Goal: Task Accomplishment & Management: Manage account settings

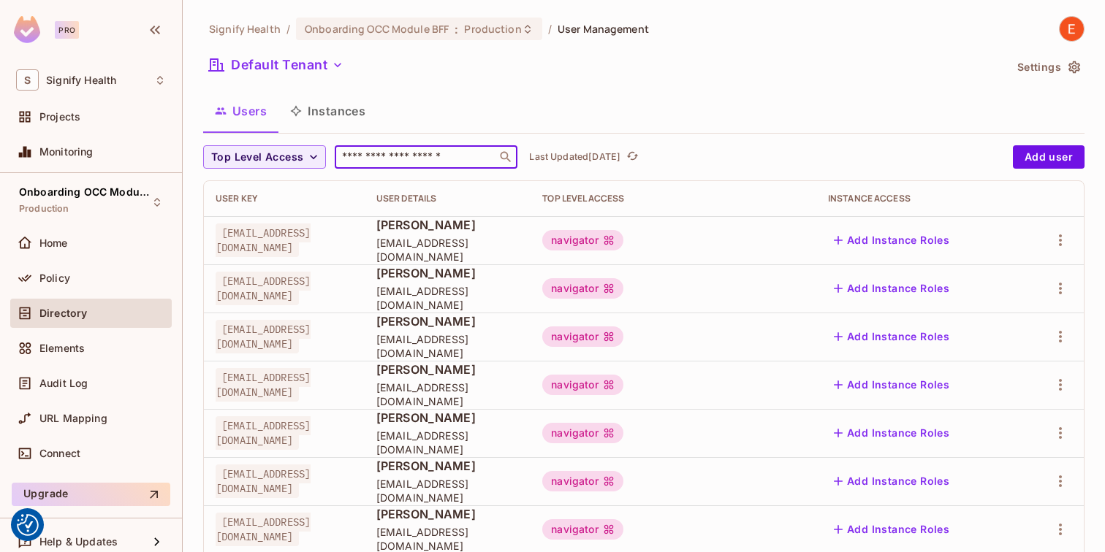
click at [403, 156] on input "text" at bounding box center [415, 157] width 153 height 15
click at [780, 94] on div "Users Instances" at bounding box center [643, 111] width 881 height 37
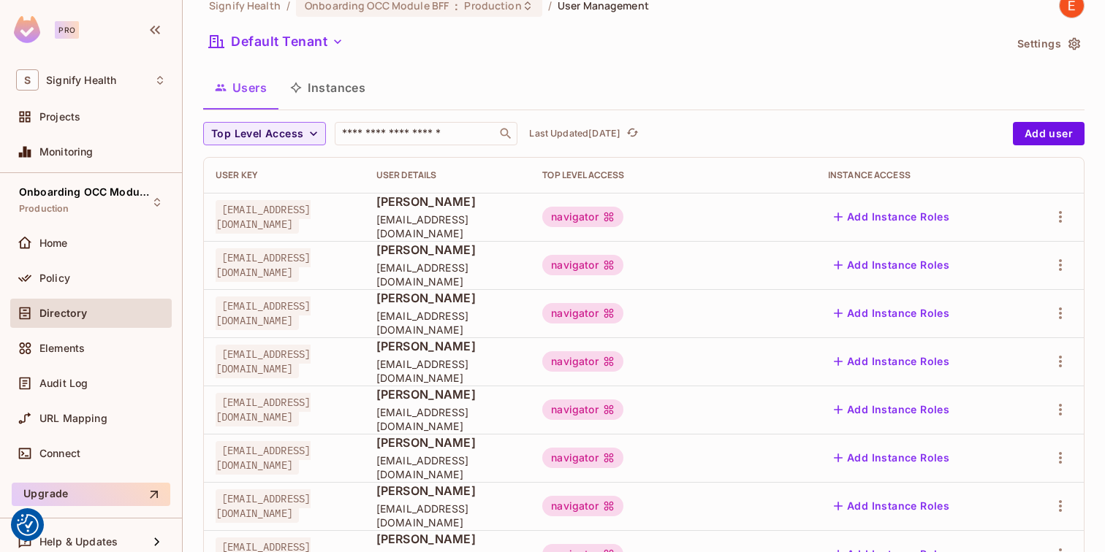
scroll to position [34, 0]
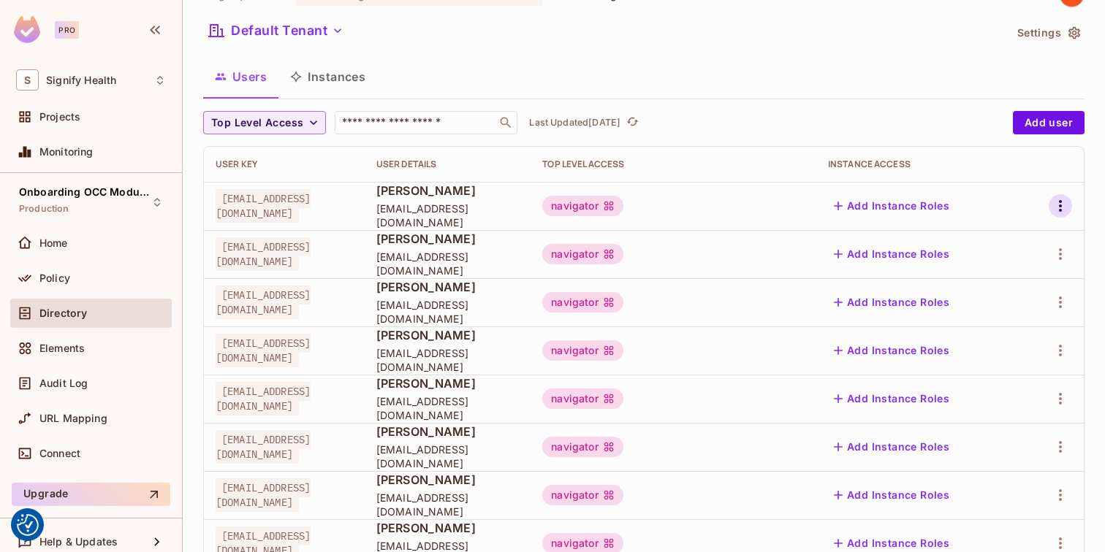
click at [1059, 208] on icon "button" at bounding box center [1060, 206] width 18 height 18
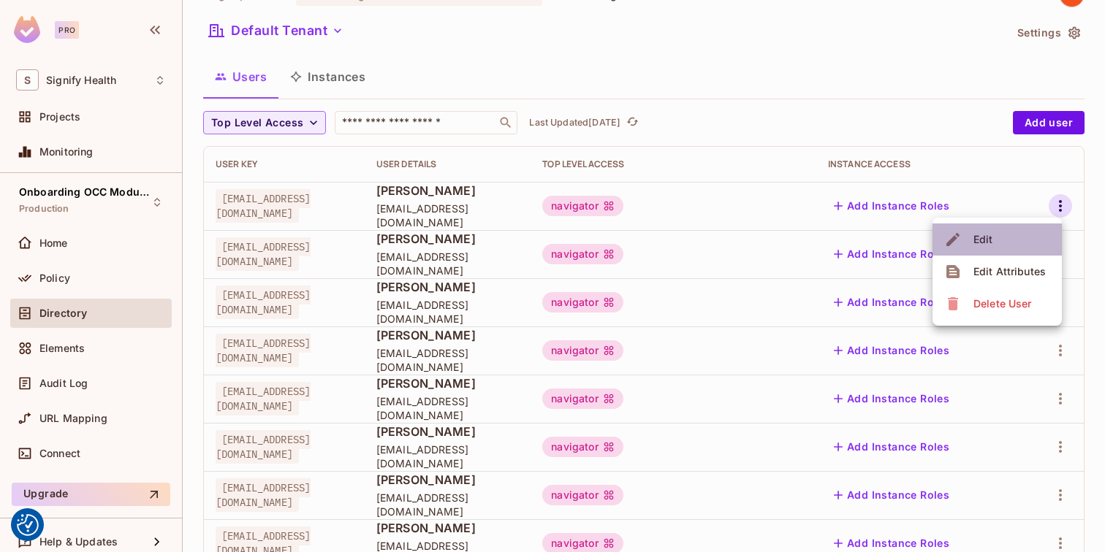
click at [999, 239] on li "Edit" at bounding box center [996, 240] width 129 height 32
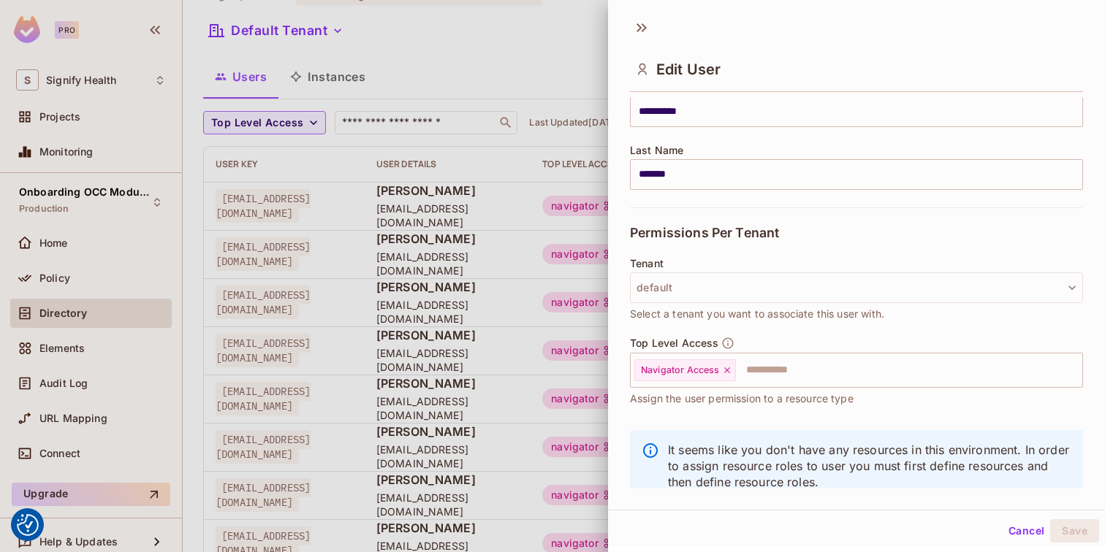
scroll to position [213, 0]
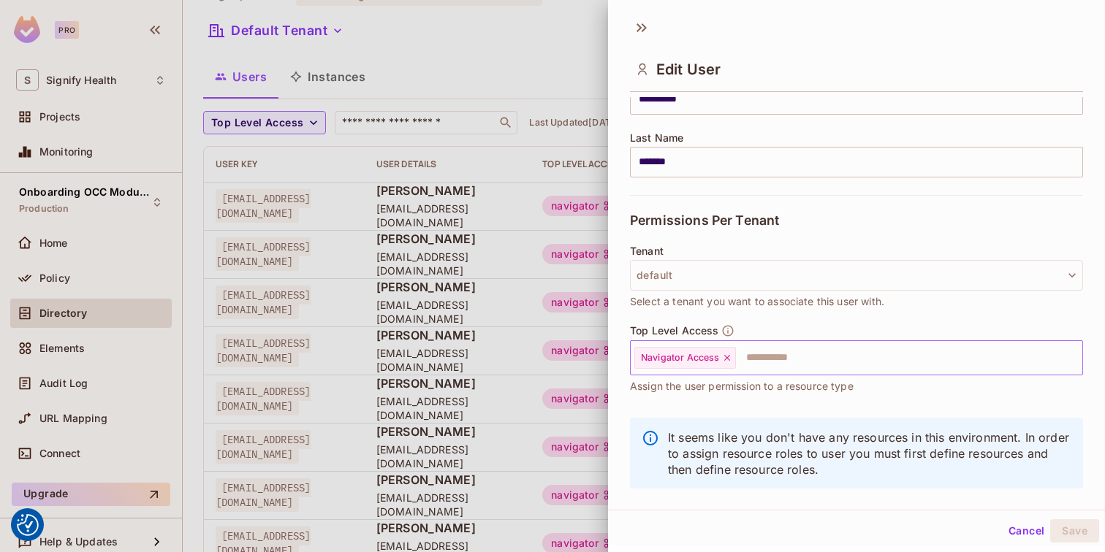
click at [766, 355] on input "text" at bounding box center [895, 357] width 317 height 29
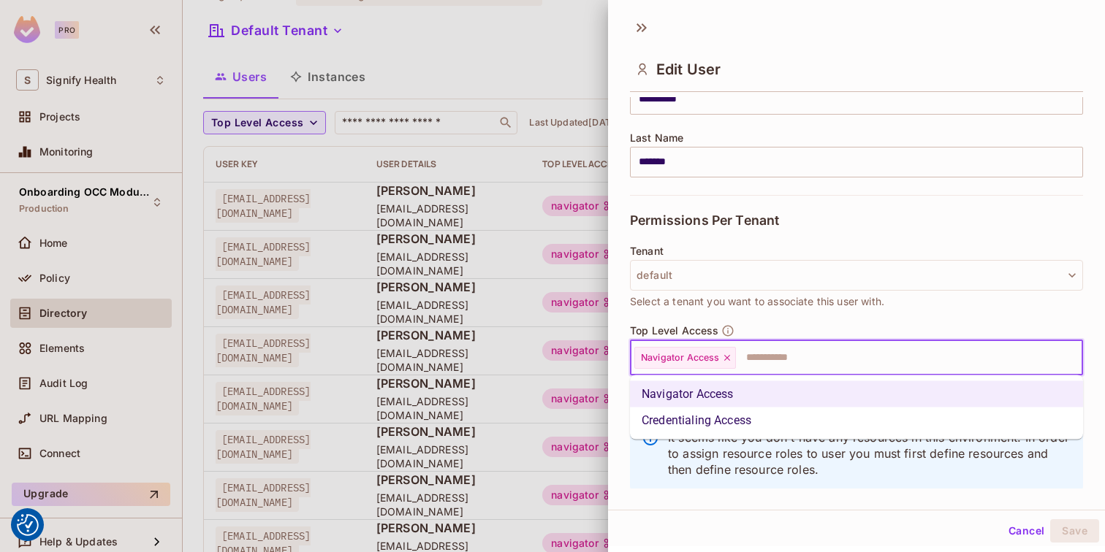
click at [741, 416] on li "Credentialing Access" at bounding box center [856, 421] width 453 height 26
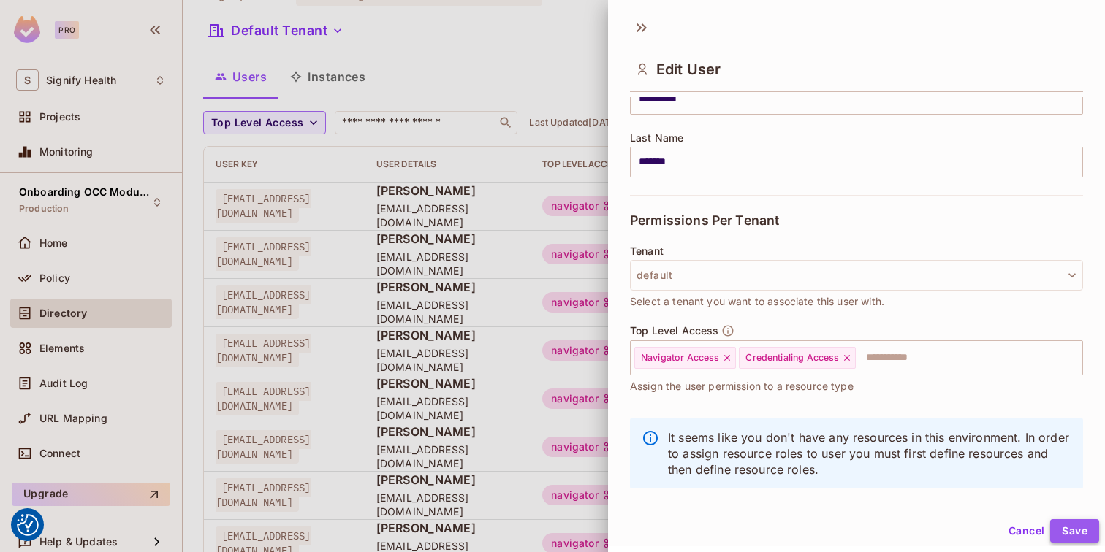
click at [1067, 531] on button "Save" at bounding box center [1074, 530] width 49 height 23
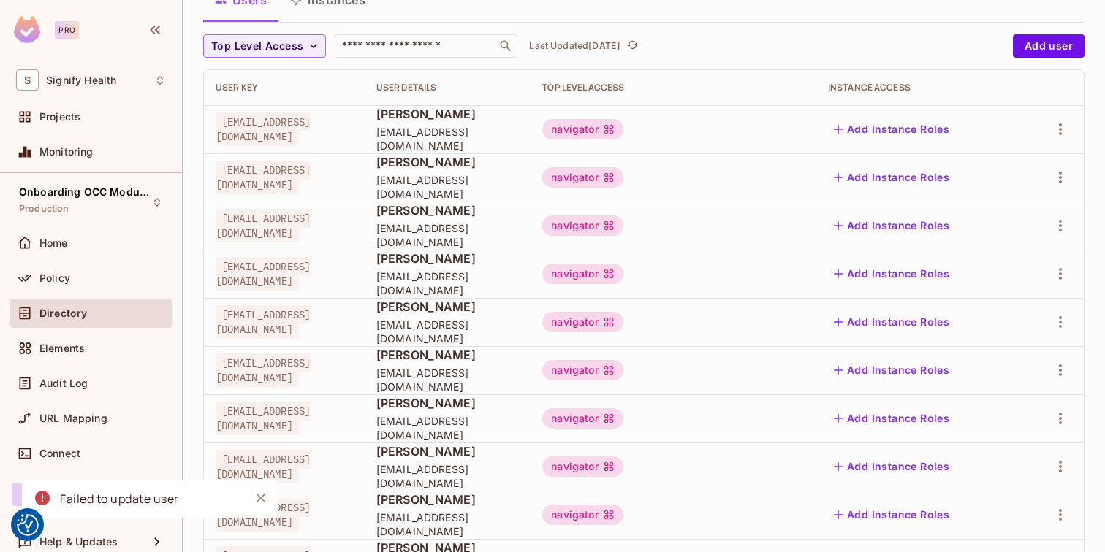
scroll to position [113, 0]
click at [1054, 229] on icon "button" at bounding box center [1060, 225] width 18 height 18
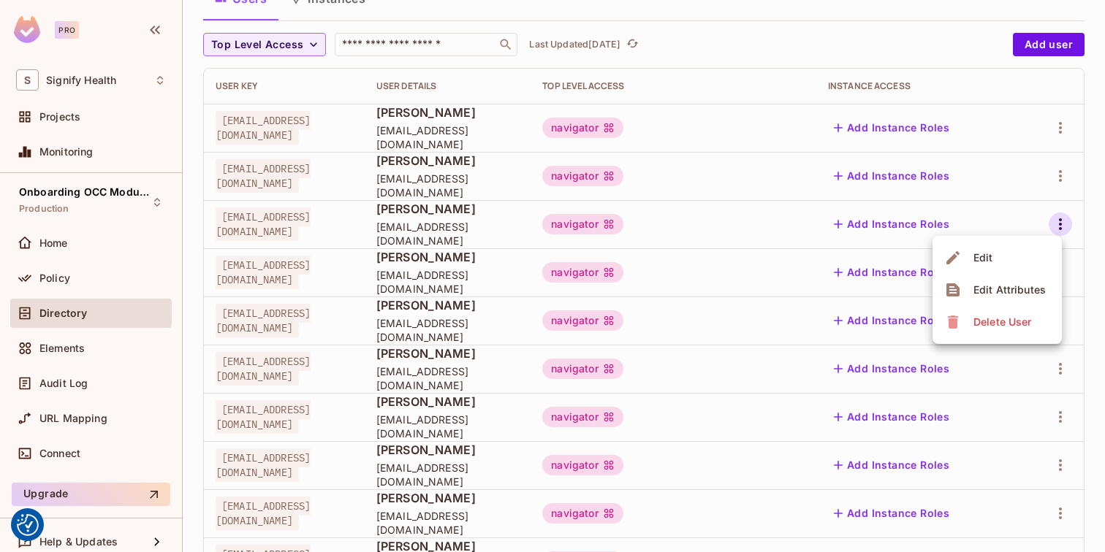
click at [1013, 246] on li "Edit" at bounding box center [996, 258] width 129 height 32
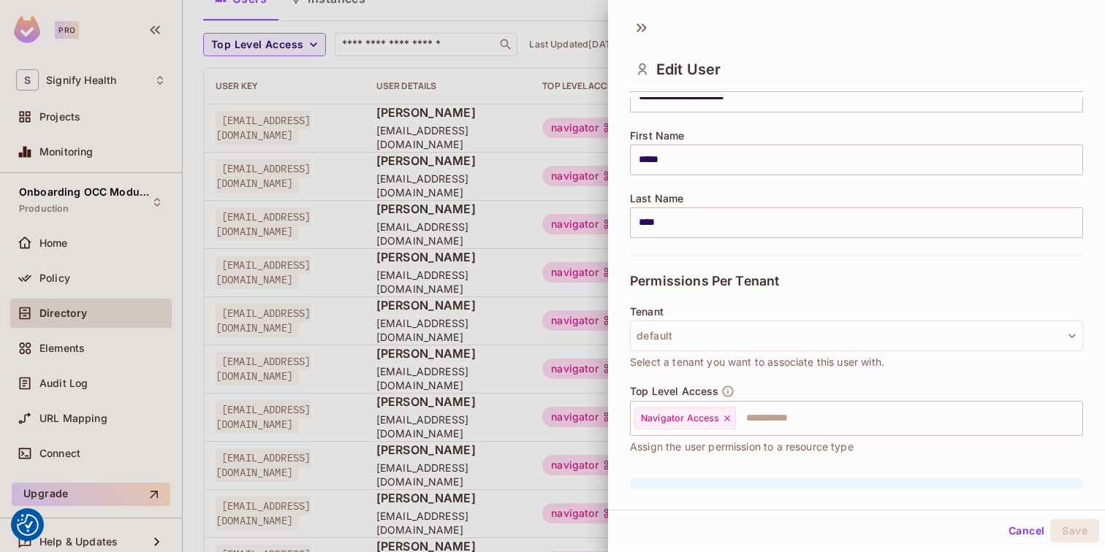
scroll to position [170, 0]
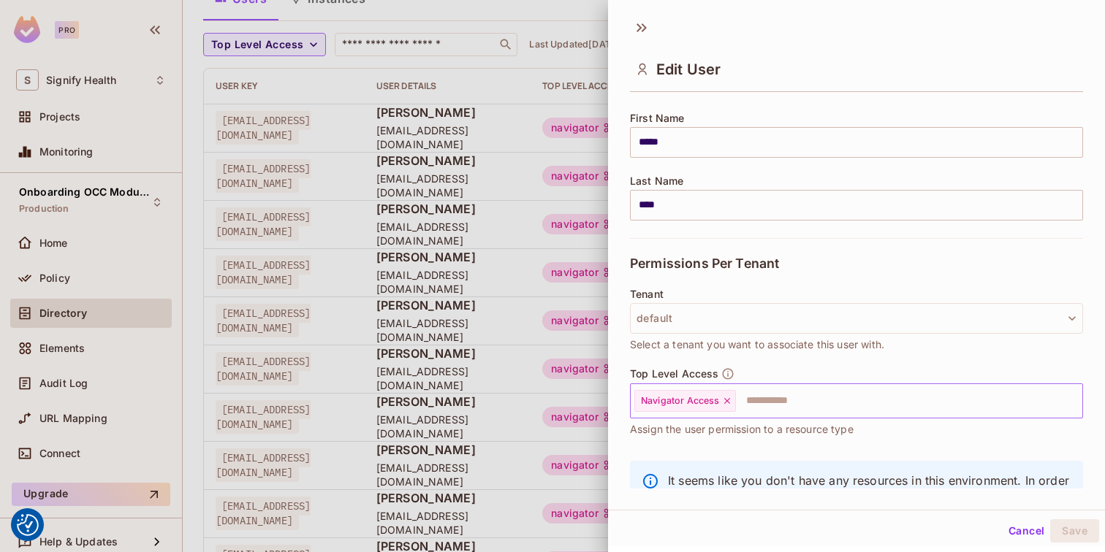
click at [779, 392] on input "text" at bounding box center [895, 400] width 317 height 29
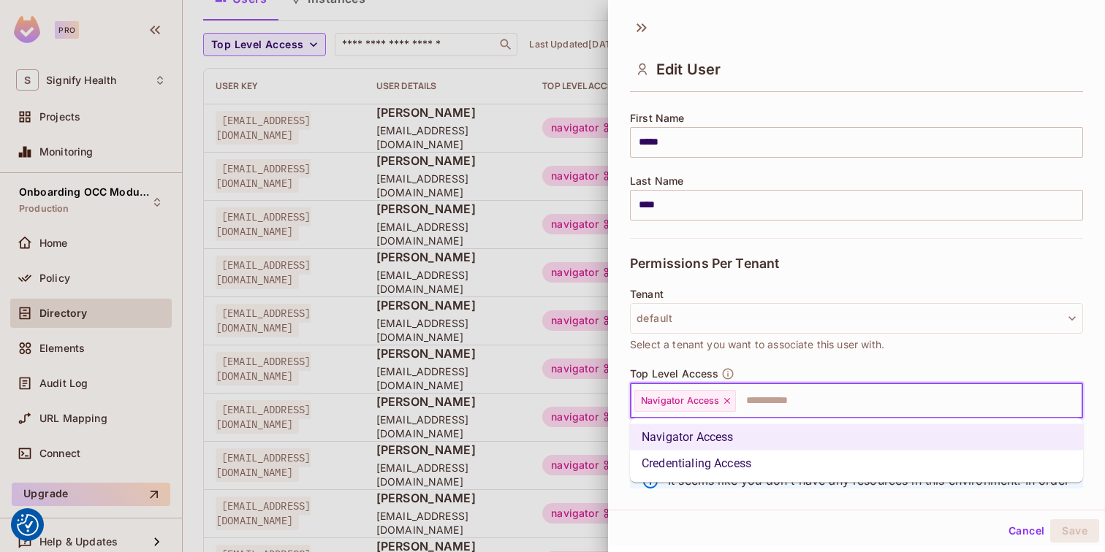
click at [729, 460] on li "Credentialing Access" at bounding box center [856, 464] width 453 height 26
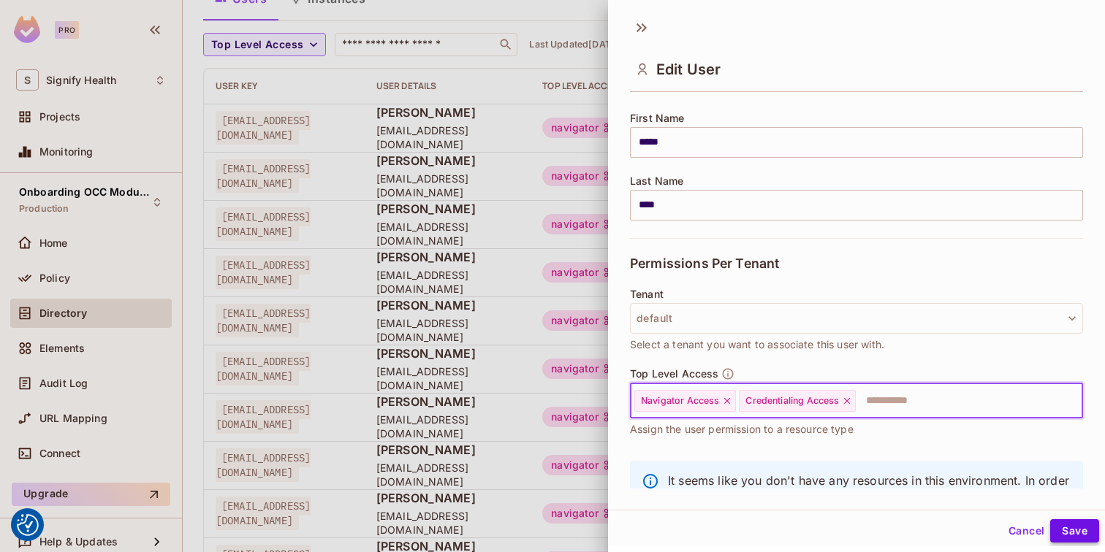
click at [1084, 533] on button "Save" at bounding box center [1074, 530] width 49 height 23
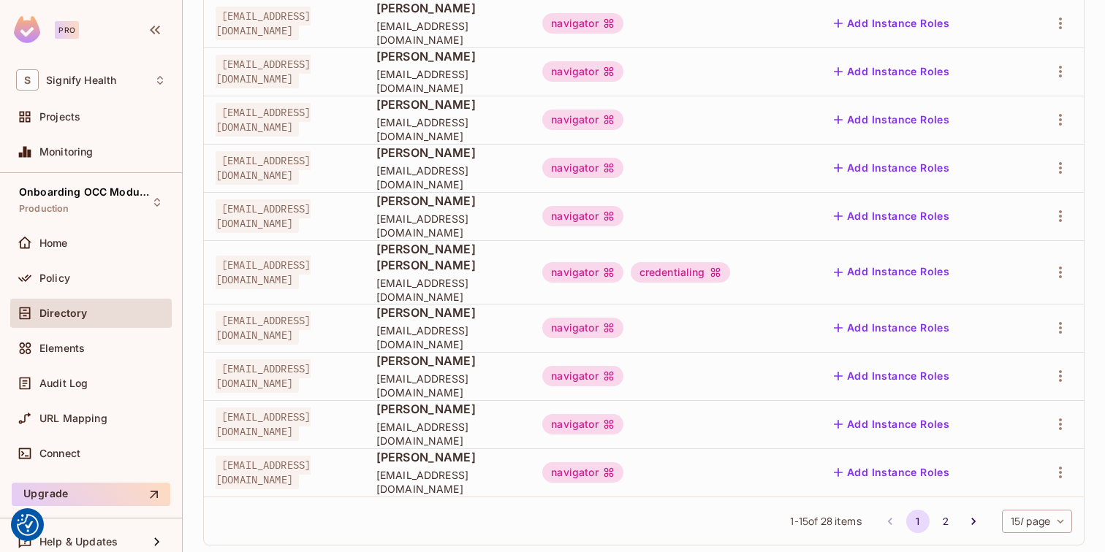
scroll to position [468, 0]
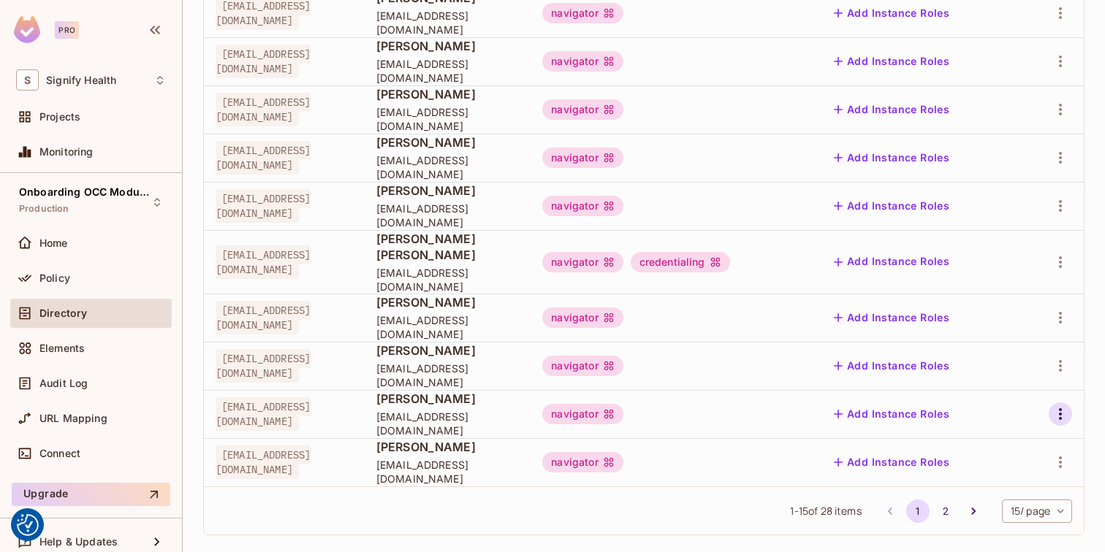
click at [1061, 405] on icon "button" at bounding box center [1060, 414] width 18 height 18
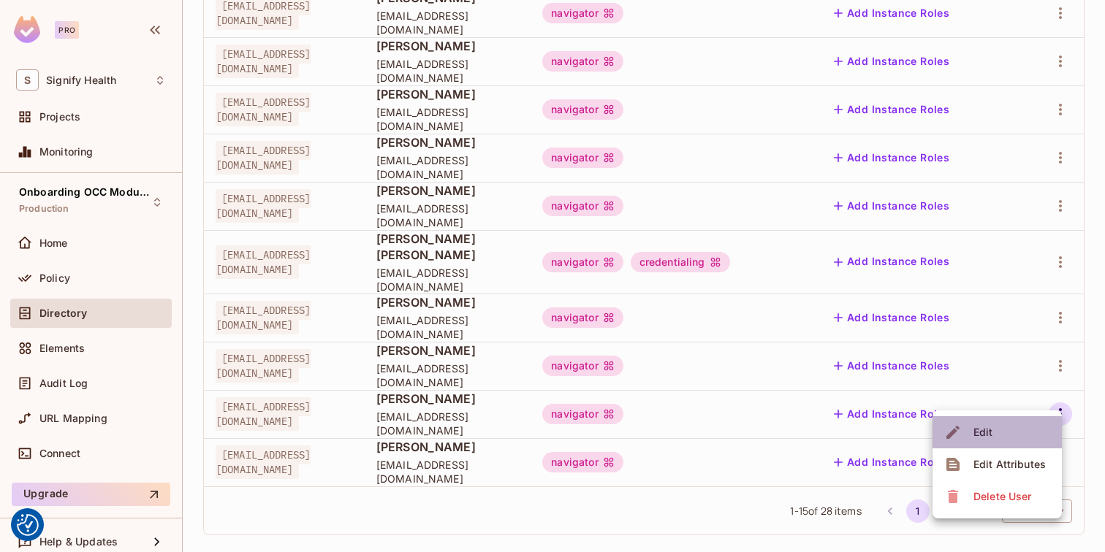
click at [995, 428] on span "Edit" at bounding box center [983, 432] width 28 height 23
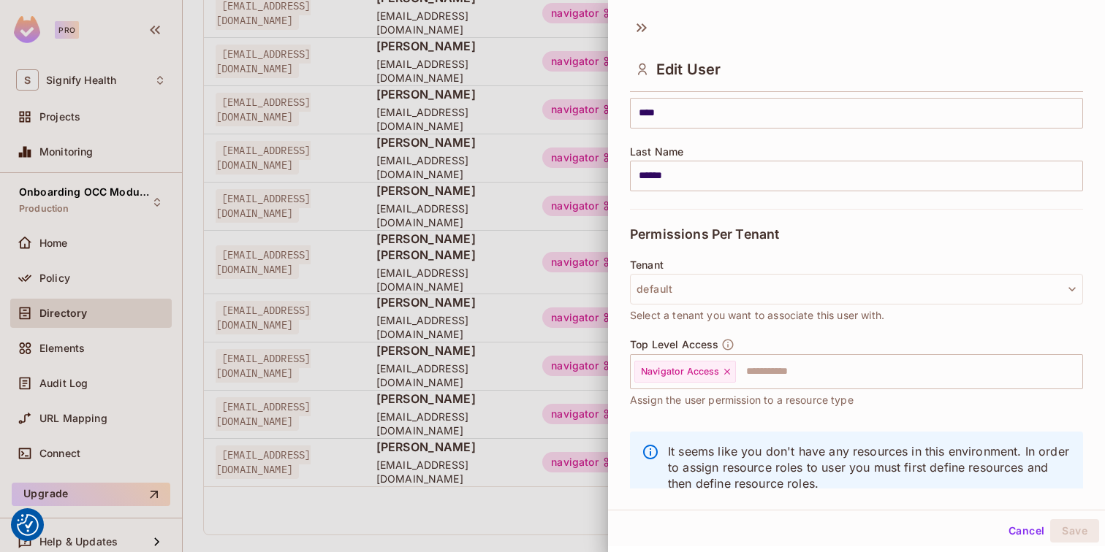
scroll to position [219, 0]
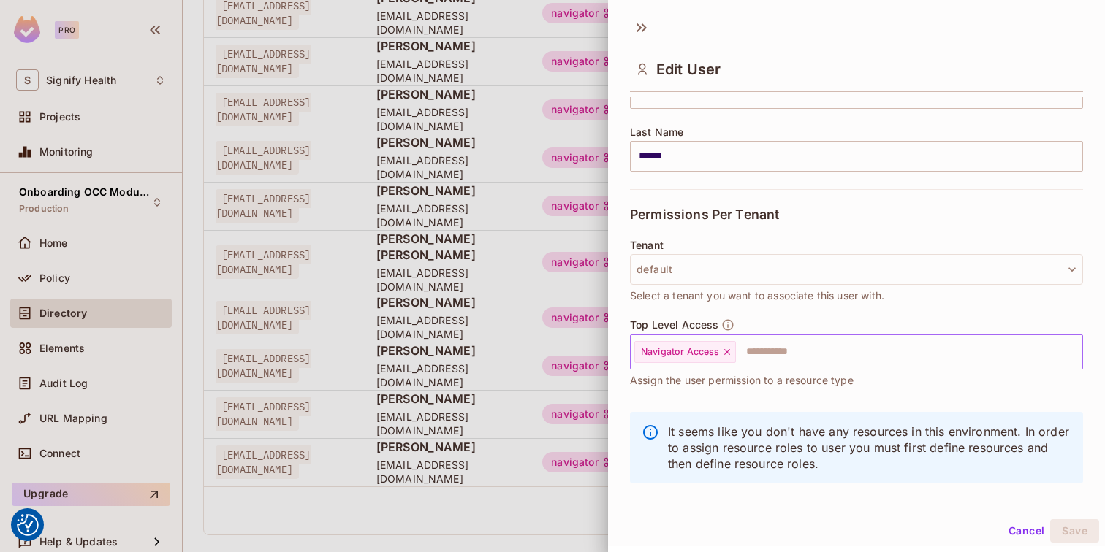
click at [810, 364] on input "text" at bounding box center [895, 352] width 317 height 29
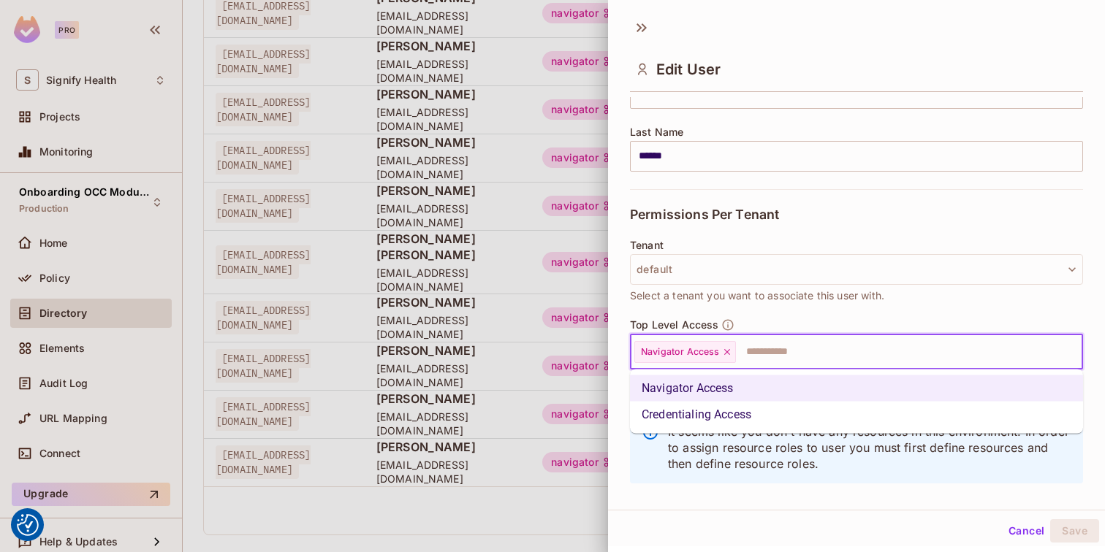
click at [785, 414] on li "Credentialing Access" at bounding box center [856, 415] width 453 height 26
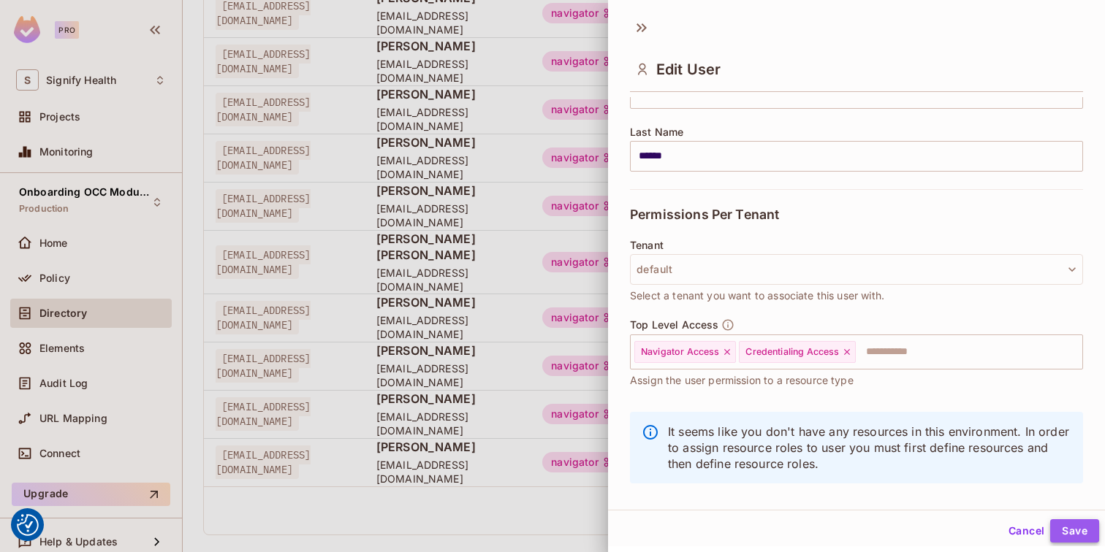
click at [1079, 530] on button "Save" at bounding box center [1074, 530] width 49 height 23
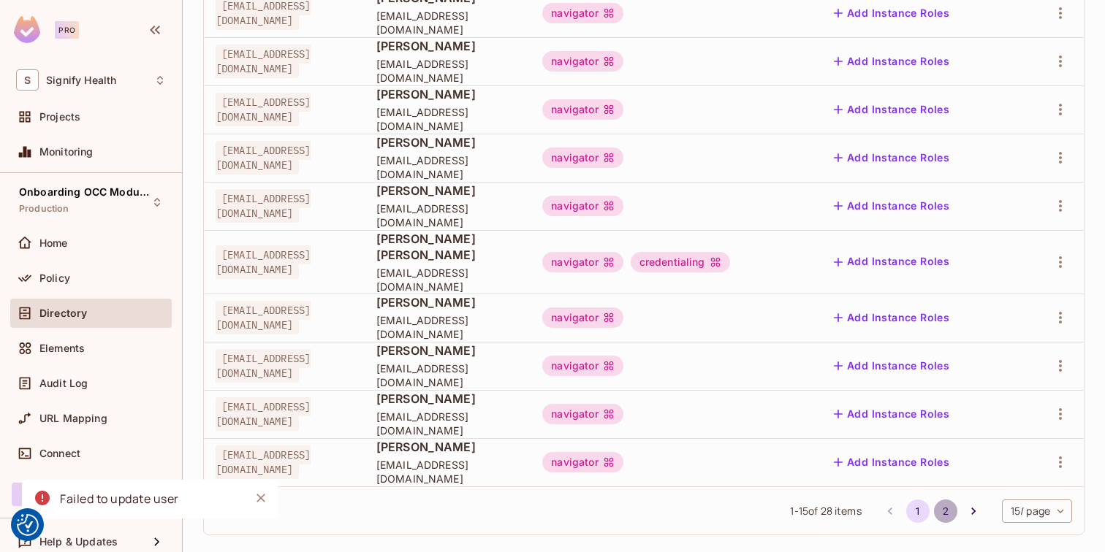
click at [947, 500] on button "2" at bounding box center [945, 511] width 23 height 23
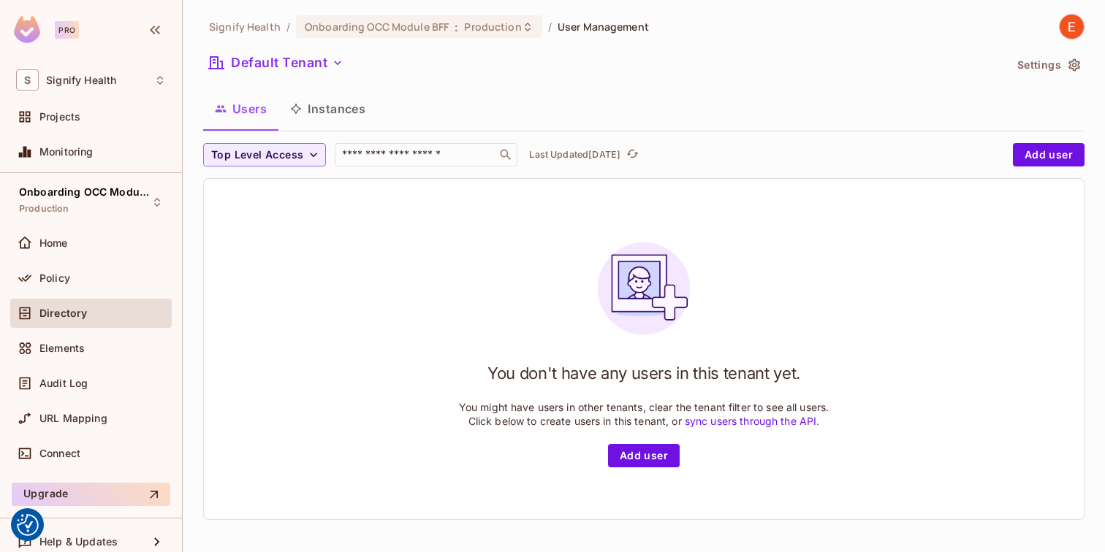
scroll to position [0, 0]
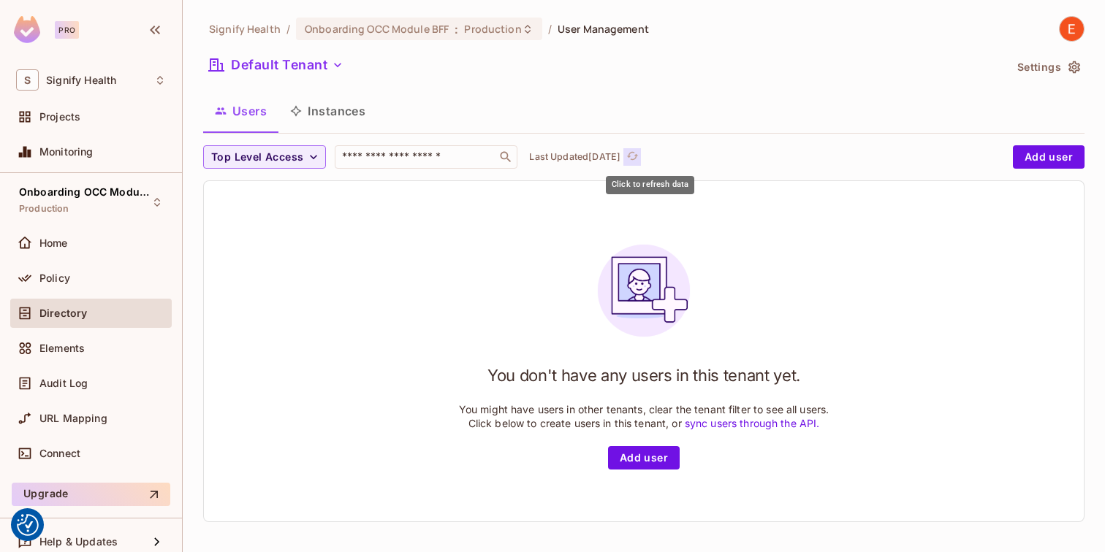
click at [638, 155] on icon "refresh" at bounding box center [632, 156] width 12 height 8
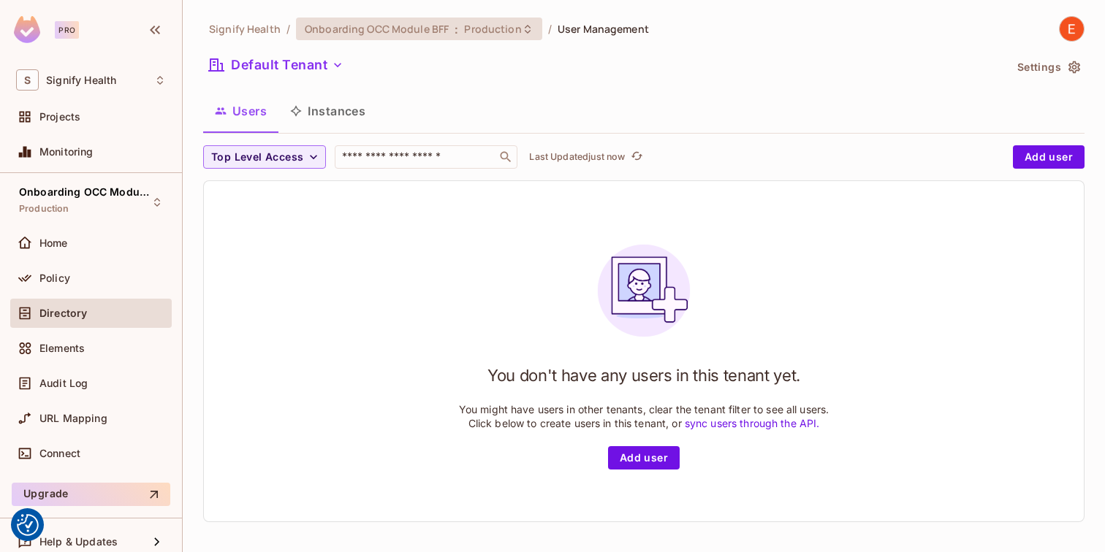
click at [514, 37] on div "Onboarding OCC Module BFF : Production" at bounding box center [419, 29] width 246 height 23
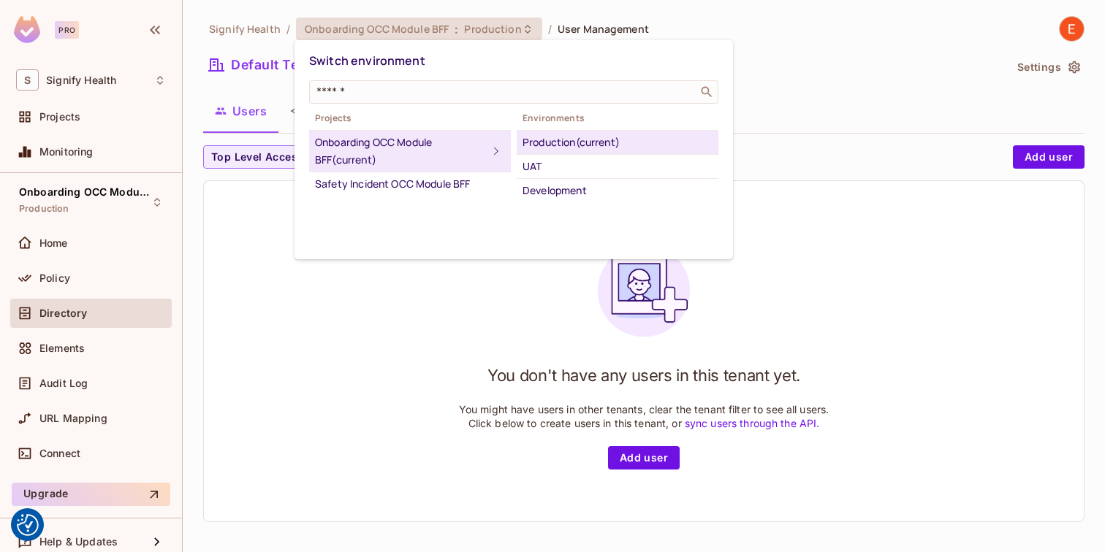
click at [566, 145] on div "Production (current)" at bounding box center [617, 143] width 190 height 18
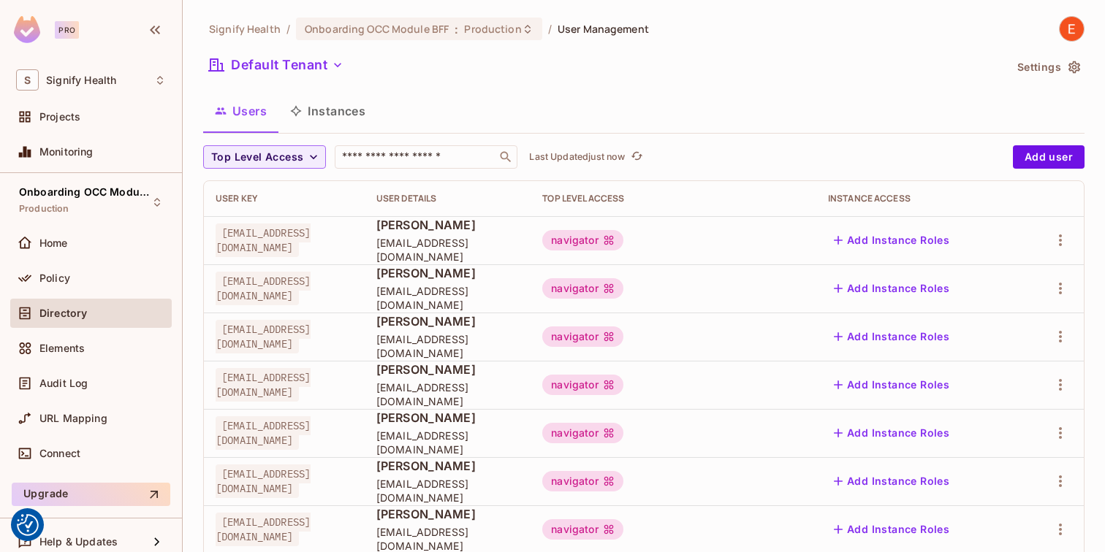
scroll to position [131, 0]
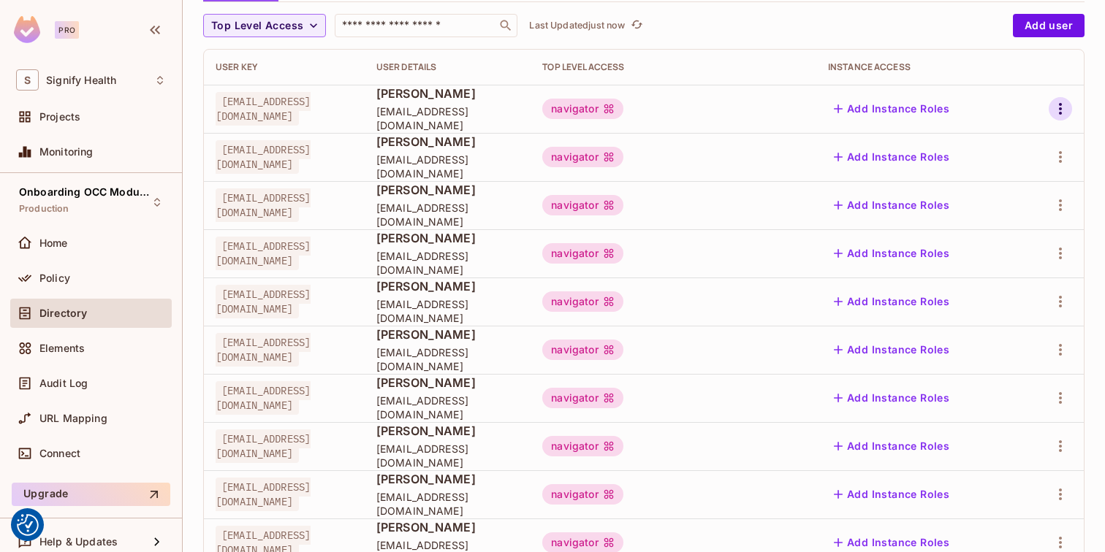
click at [1068, 106] on icon "button" at bounding box center [1060, 109] width 18 height 18
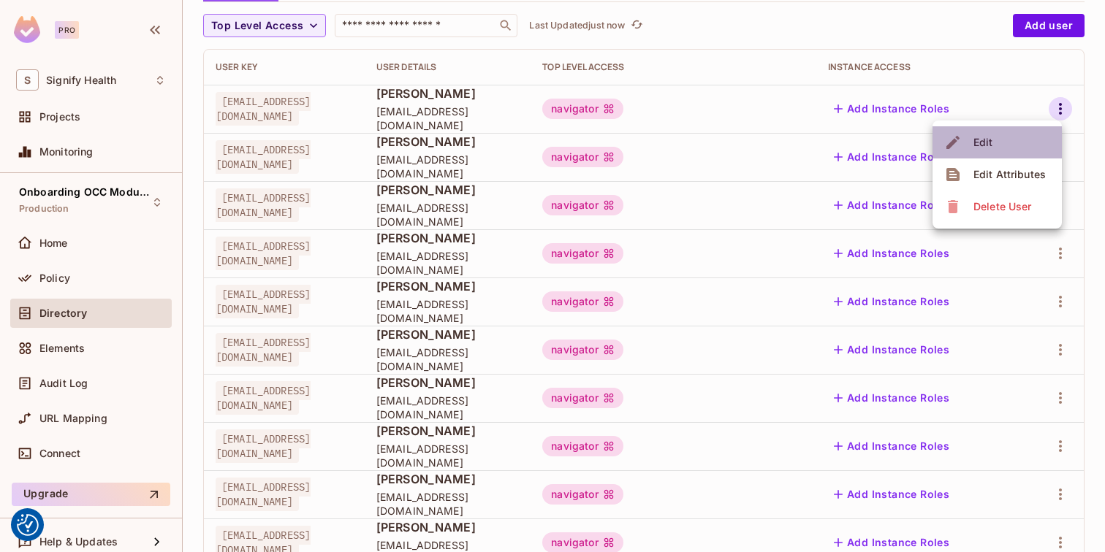
click at [1018, 143] on li "Edit" at bounding box center [996, 142] width 129 height 32
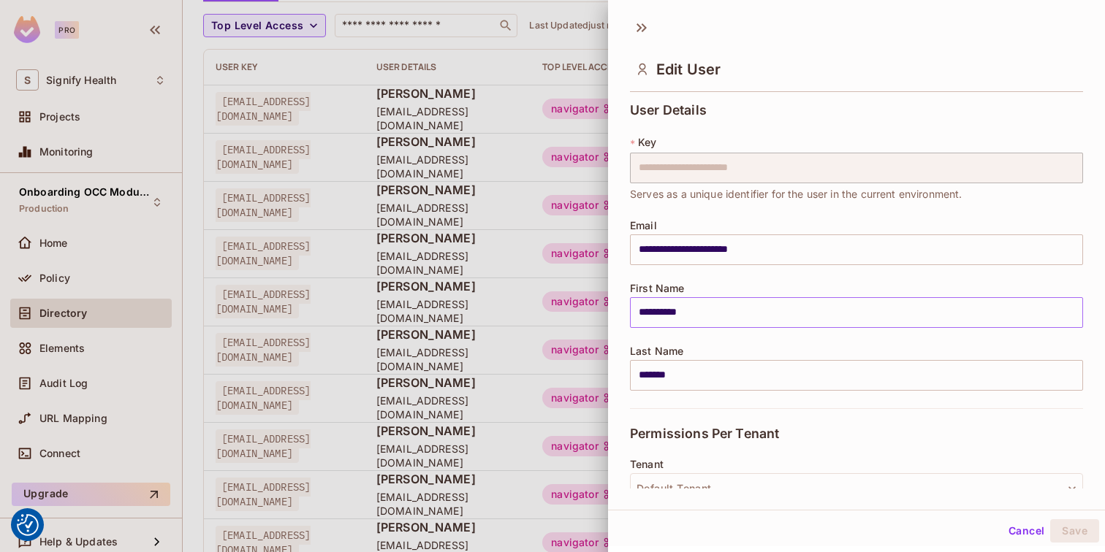
scroll to position [237, 0]
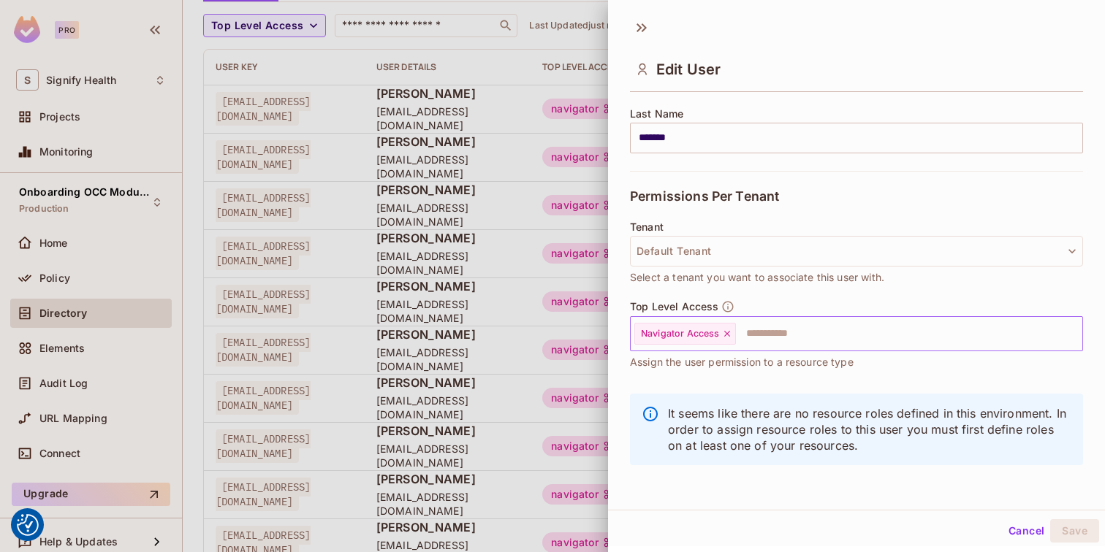
click at [829, 329] on input "text" at bounding box center [895, 333] width 317 height 29
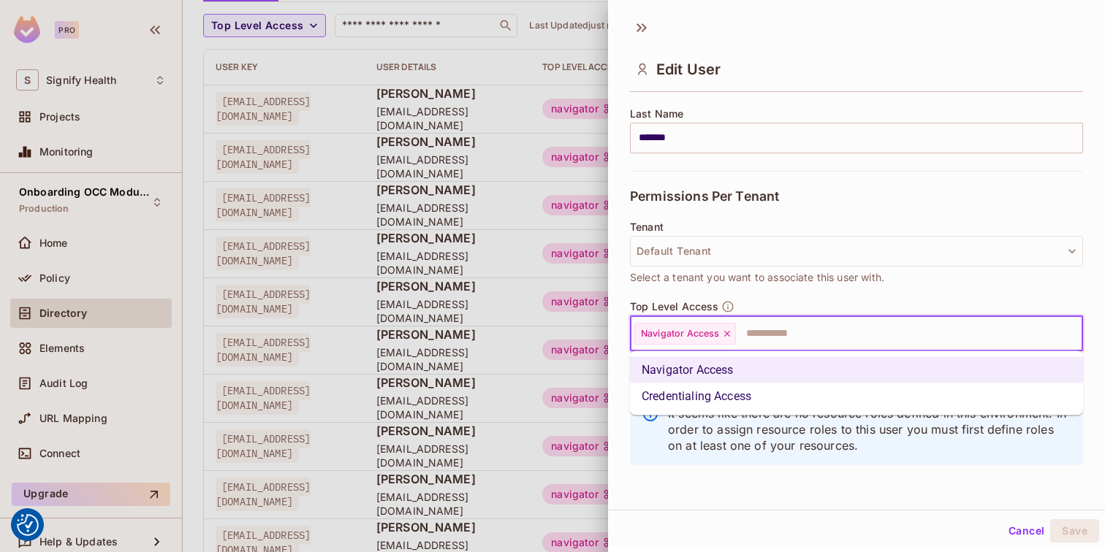
click at [798, 395] on li "Credentialing Access" at bounding box center [856, 397] width 453 height 26
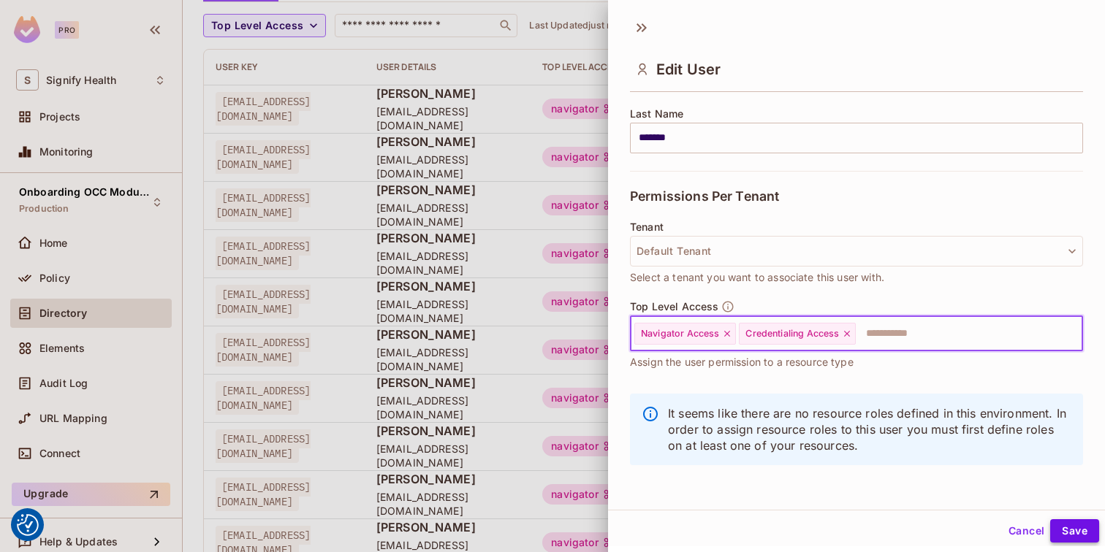
click at [1070, 528] on button "Save" at bounding box center [1074, 530] width 49 height 23
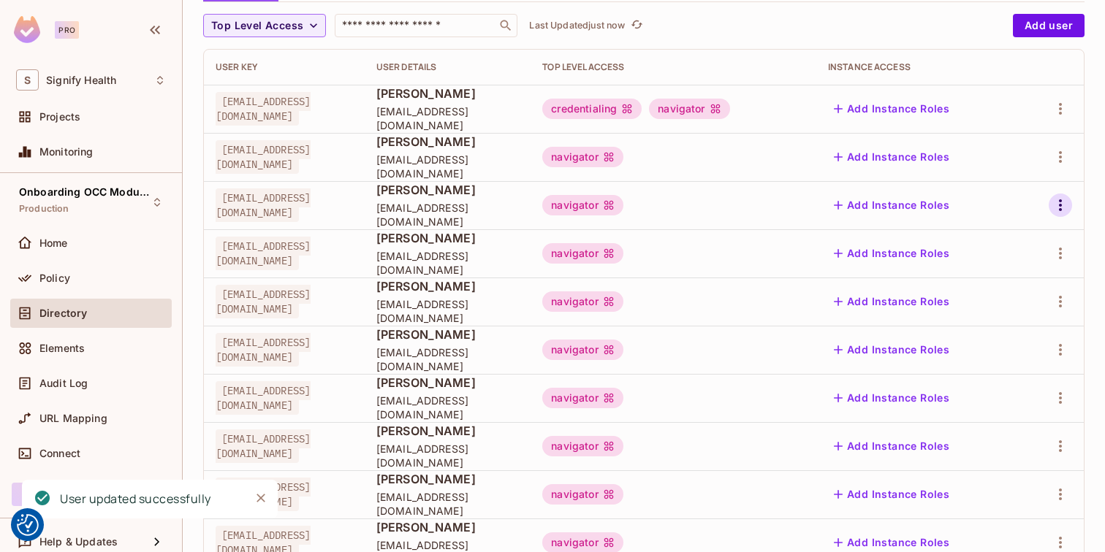
click at [1061, 205] on icon "button" at bounding box center [1060, 206] width 18 height 18
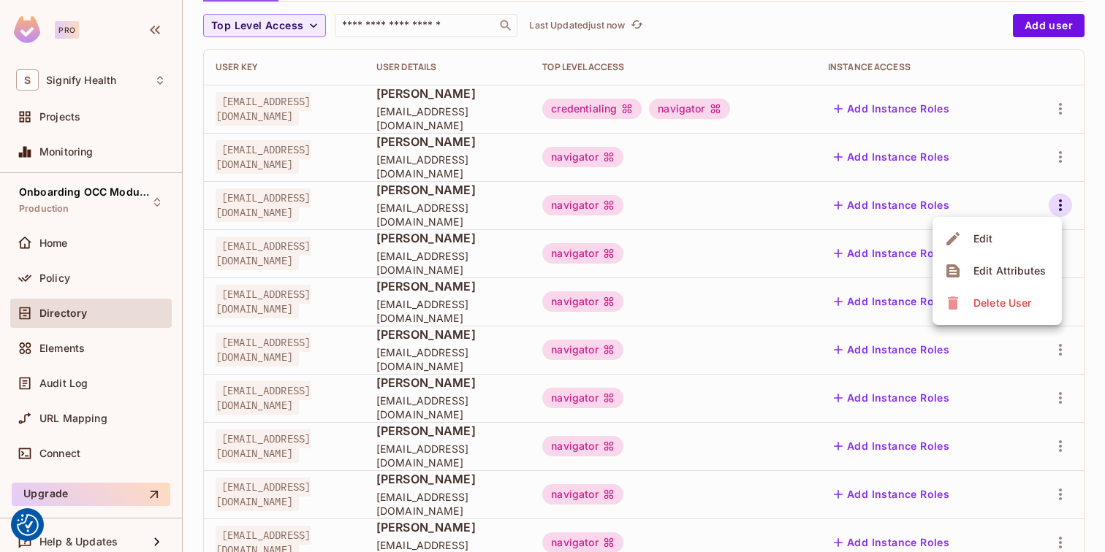
click at [835, 18] on div at bounding box center [552, 276] width 1105 height 552
click at [814, 27] on div "Top Level Access ​ Last Updated just now" at bounding box center [604, 25] width 802 height 23
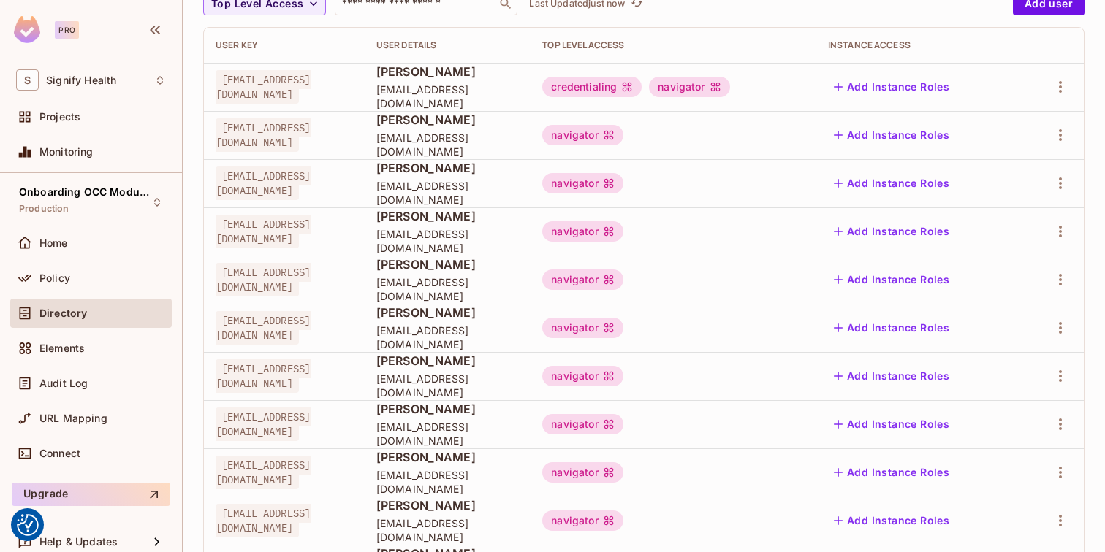
scroll to position [164, 0]
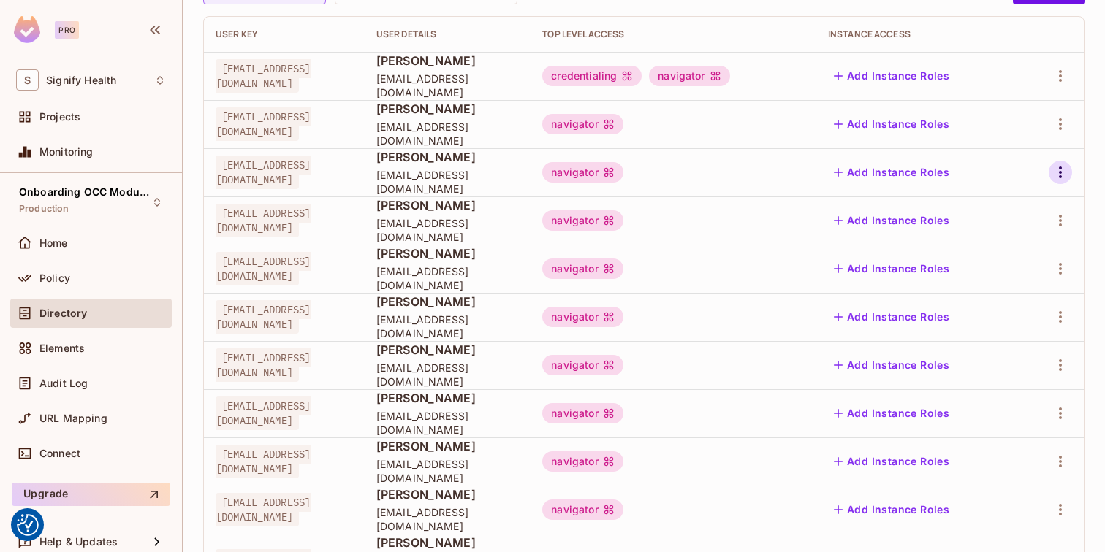
click at [1053, 173] on icon "button" at bounding box center [1060, 173] width 18 height 18
click at [1020, 209] on li "Edit" at bounding box center [996, 206] width 129 height 32
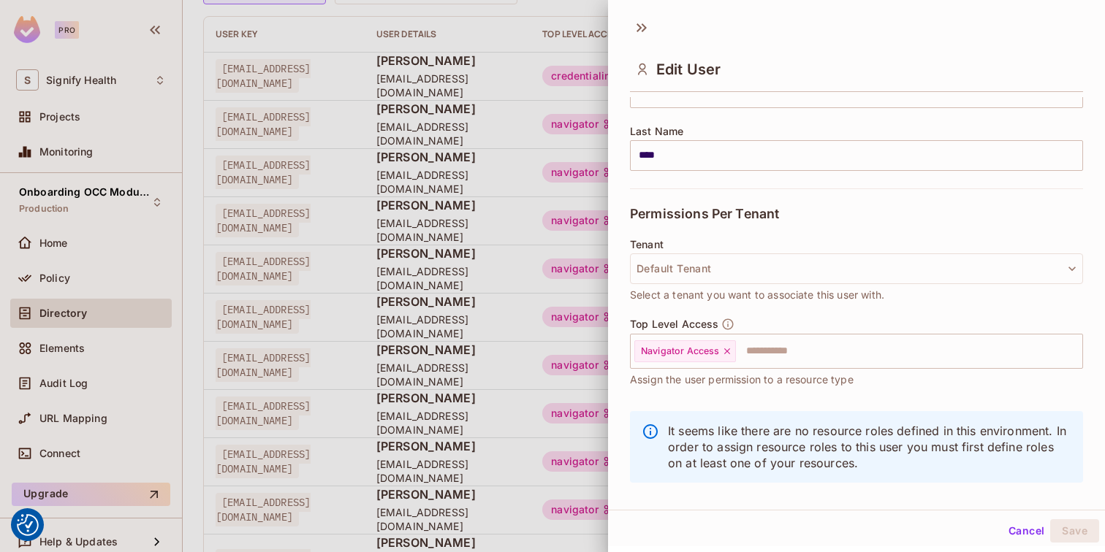
scroll to position [237, 0]
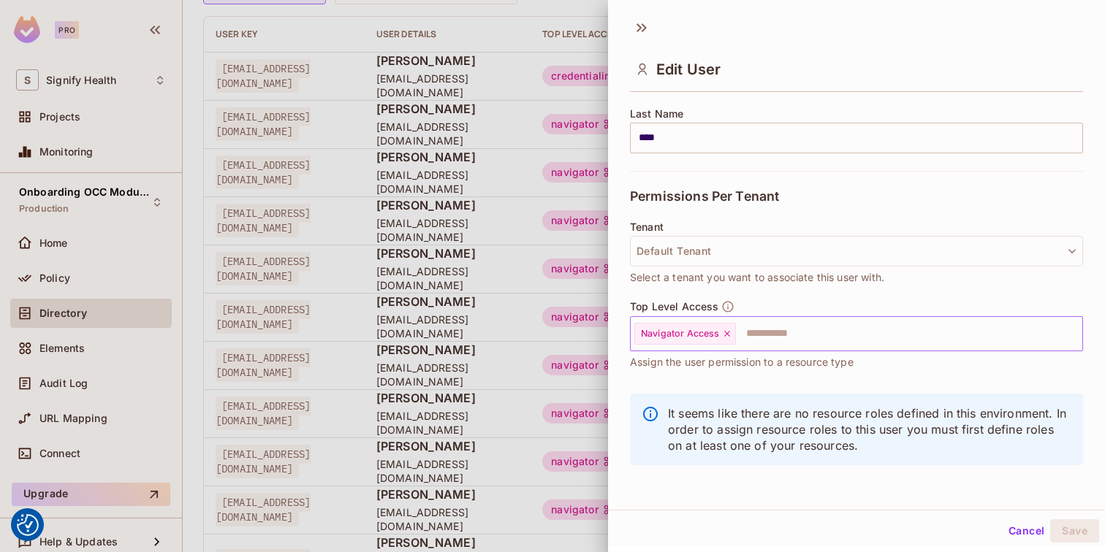
click at [788, 334] on input "text" at bounding box center [895, 333] width 317 height 29
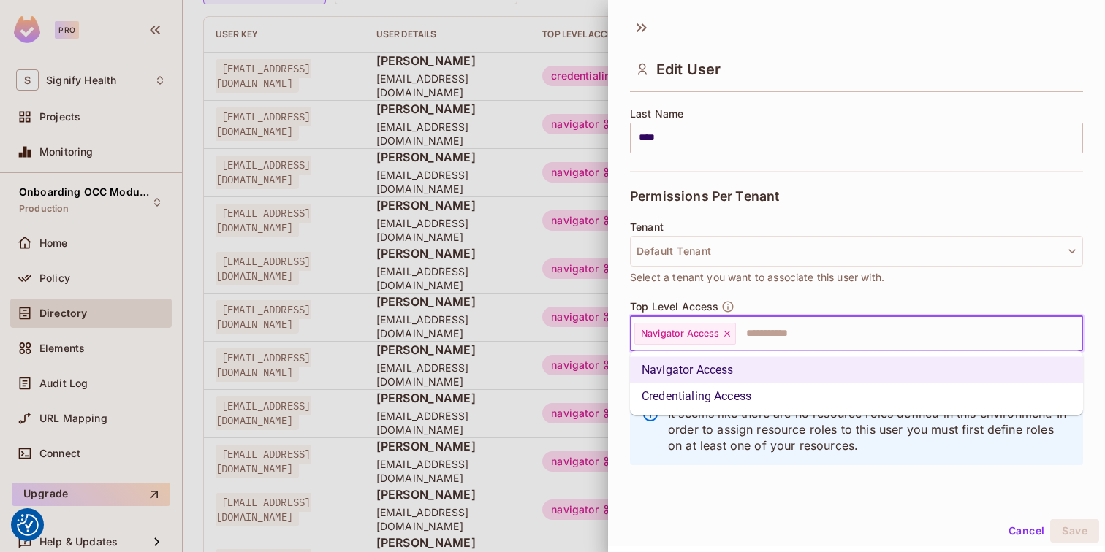
click at [770, 400] on li "Credentialing Access" at bounding box center [856, 397] width 453 height 26
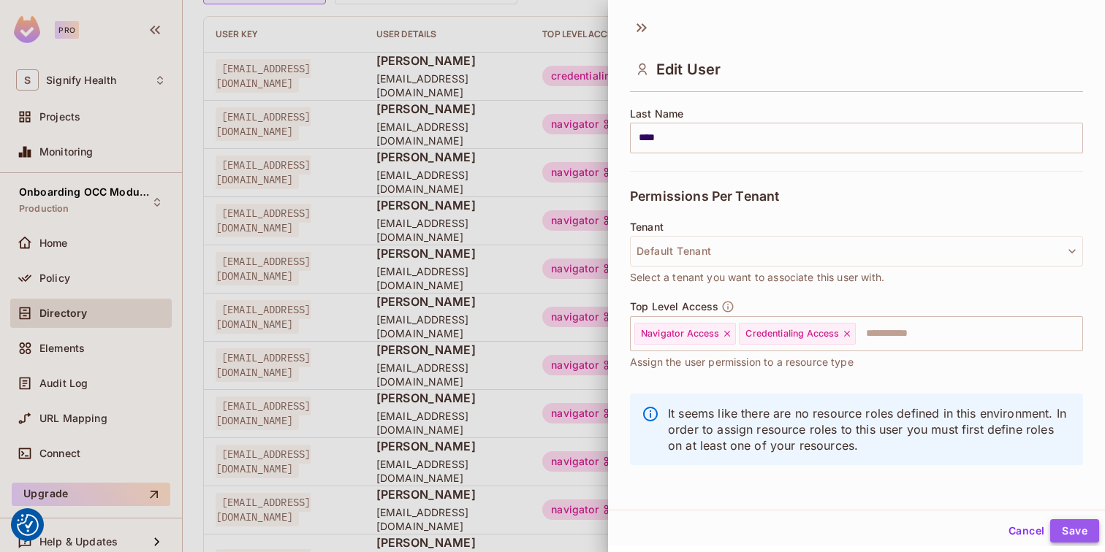
click at [1080, 528] on button "Save" at bounding box center [1074, 530] width 49 height 23
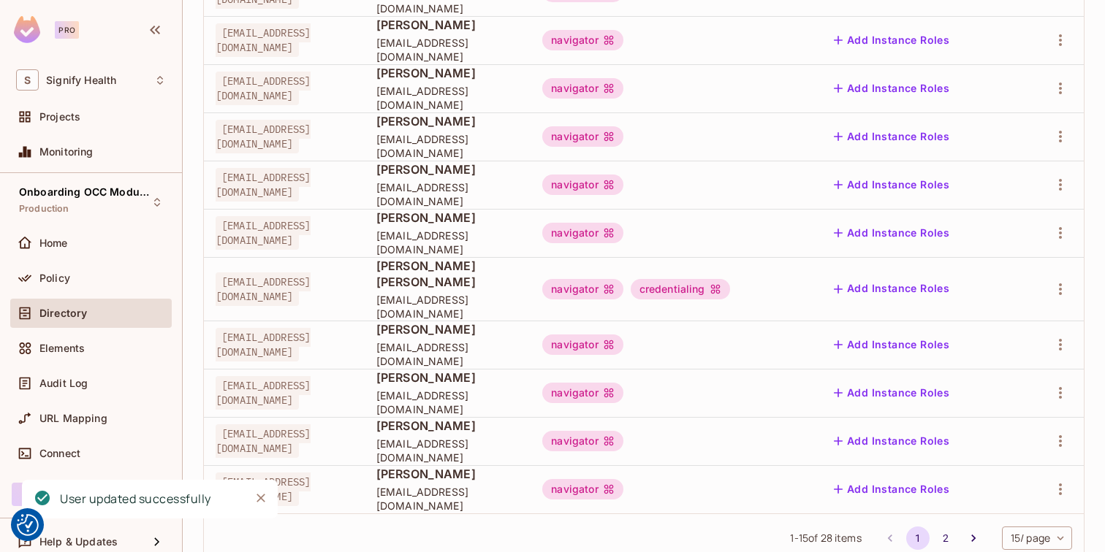
scroll to position [468, 0]
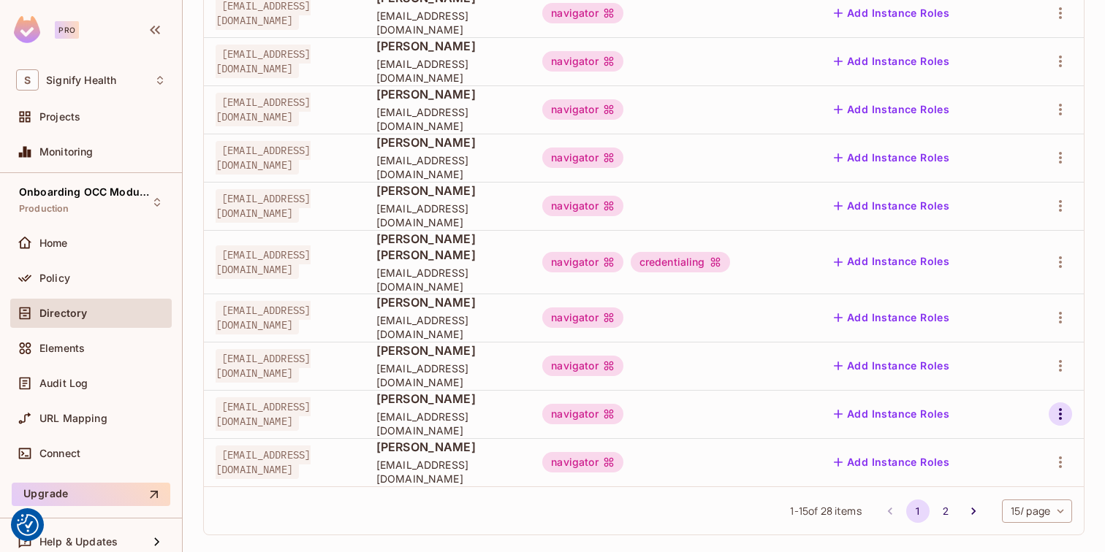
click at [1064, 405] on icon "button" at bounding box center [1060, 414] width 18 height 18
click at [1004, 432] on li "Edit" at bounding box center [996, 432] width 129 height 32
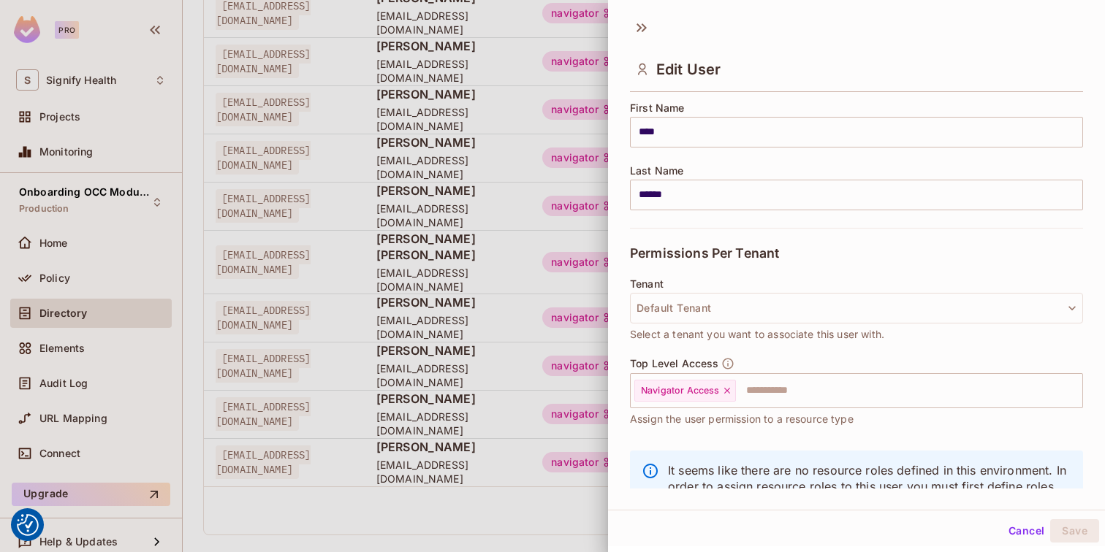
scroll to position [237, 0]
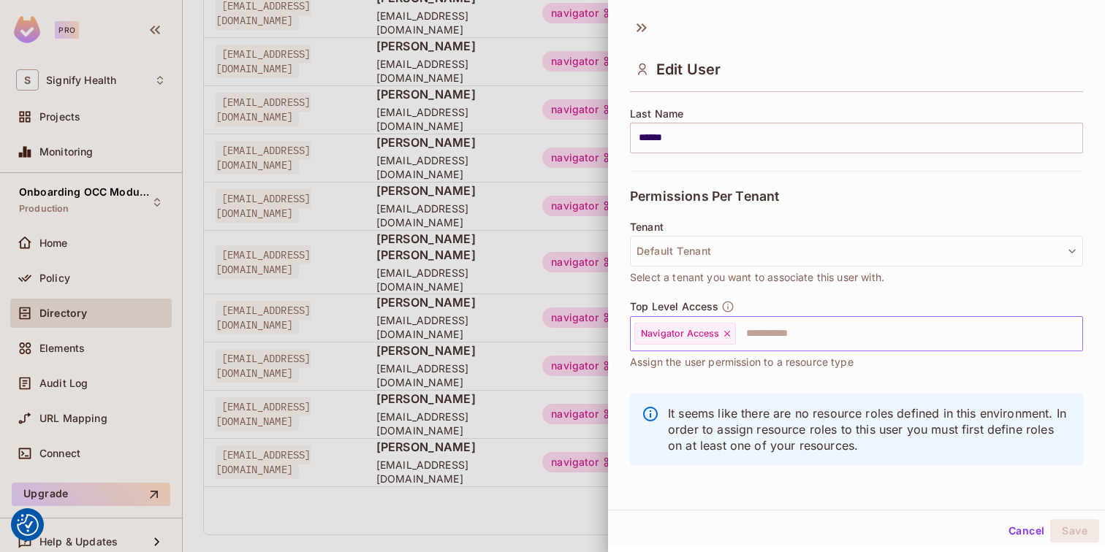
click at [858, 340] on input "text" at bounding box center [895, 333] width 317 height 29
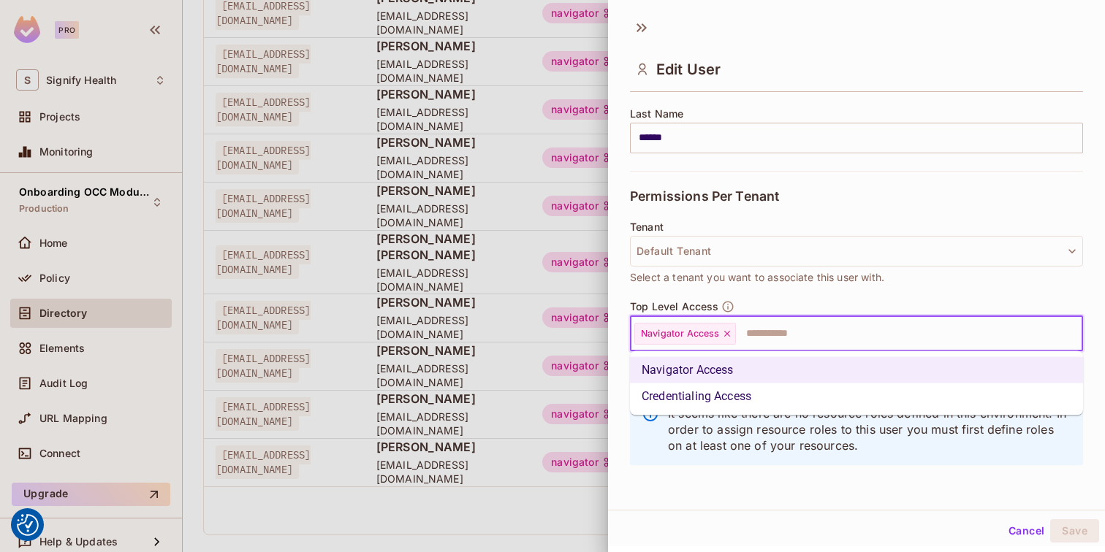
click at [825, 389] on li "Credentialing Access" at bounding box center [856, 397] width 453 height 26
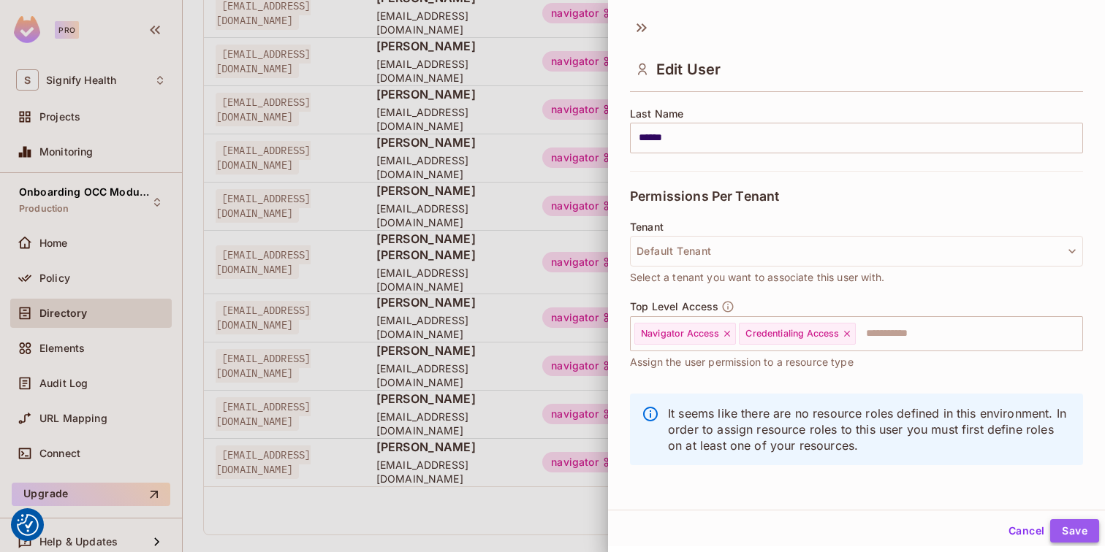
click at [1080, 528] on button "Save" at bounding box center [1074, 530] width 49 height 23
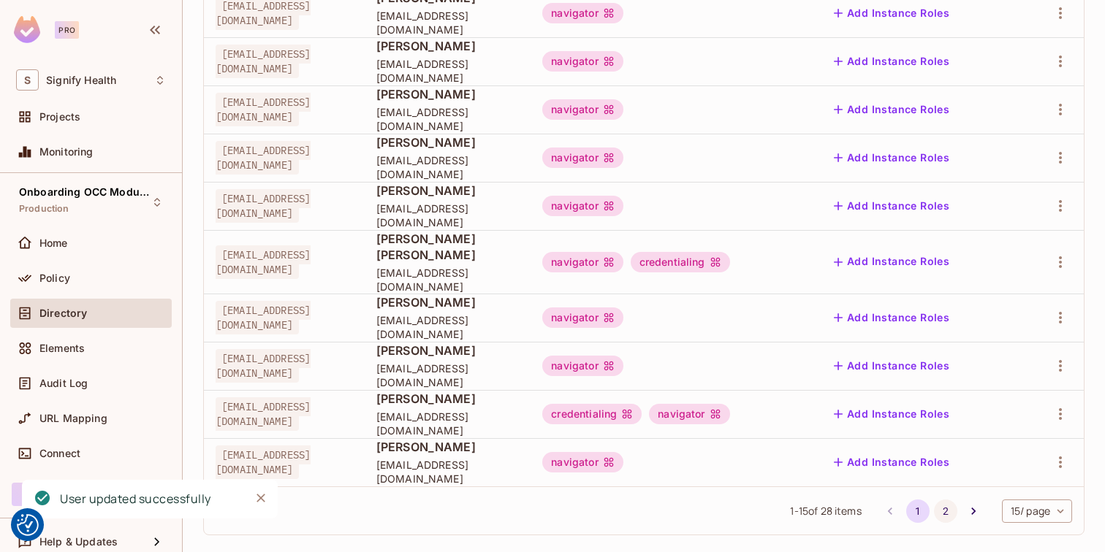
click at [939, 500] on button "2" at bounding box center [945, 511] width 23 height 23
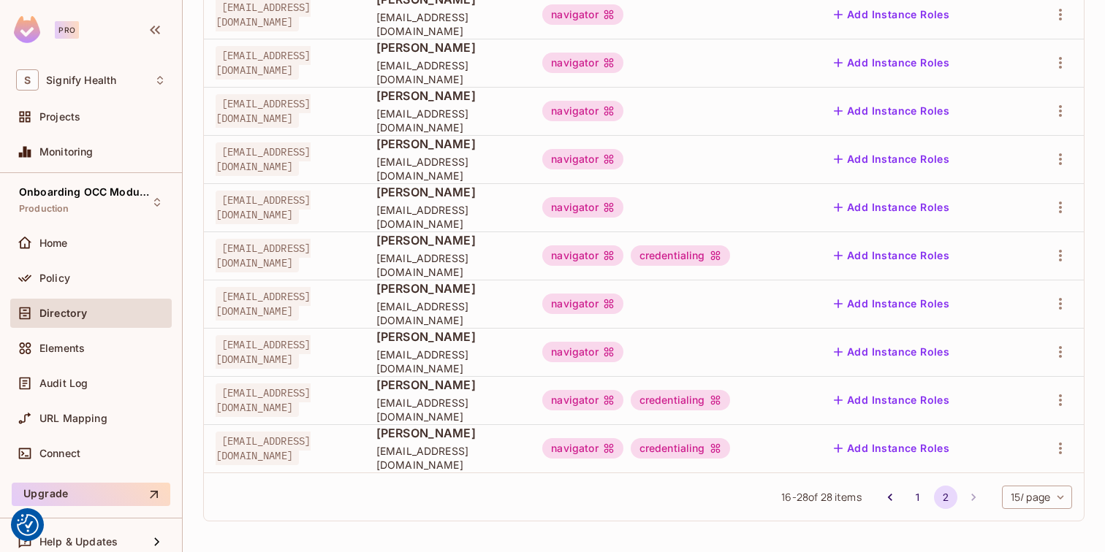
scroll to position [372, 0]
click at [1061, 307] on icon "button" at bounding box center [1060, 303] width 18 height 18
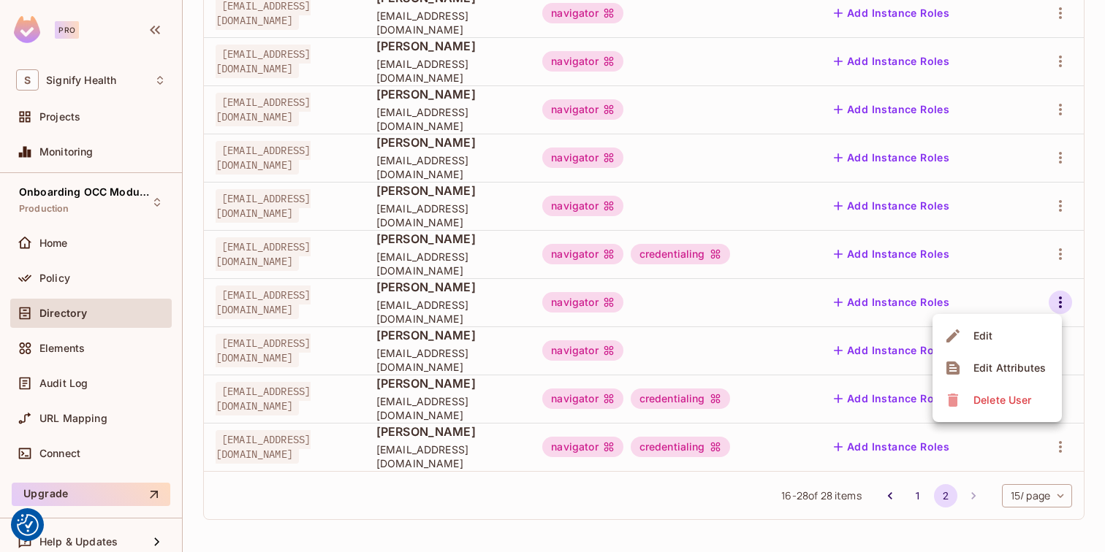
click at [1018, 338] on li "Edit" at bounding box center [996, 336] width 129 height 32
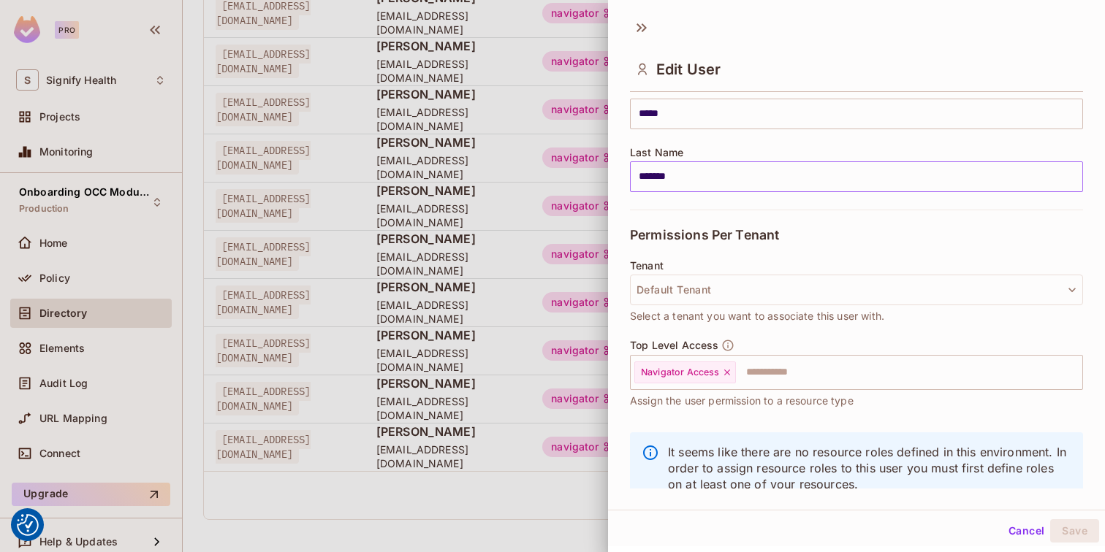
scroll to position [237, 0]
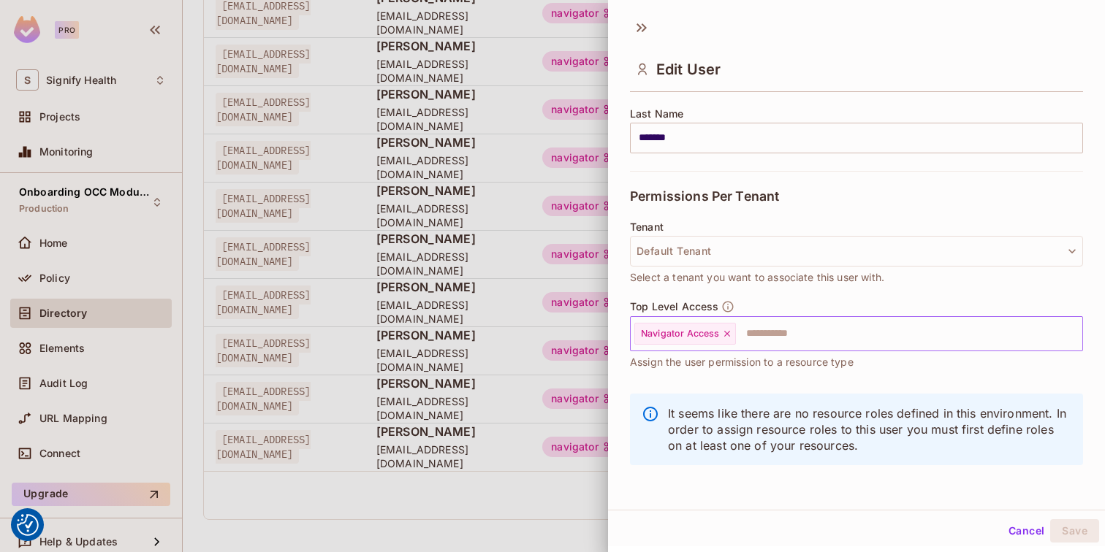
click at [773, 343] on input "text" at bounding box center [895, 333] width 317 height 29
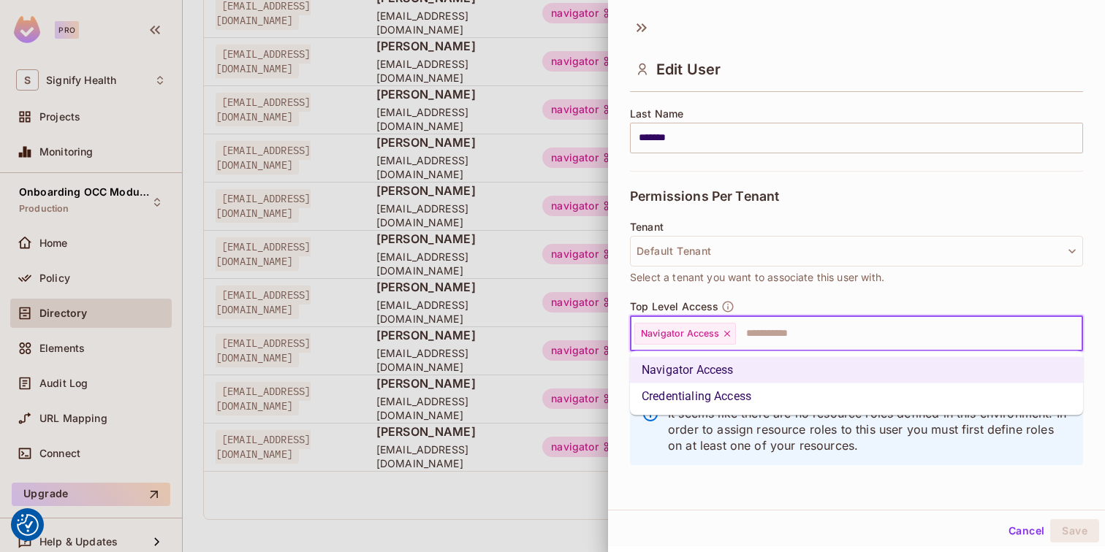
click at [760, 397] on li "Credentialing Access" at bounding box center [856, 397] width 453 height 26
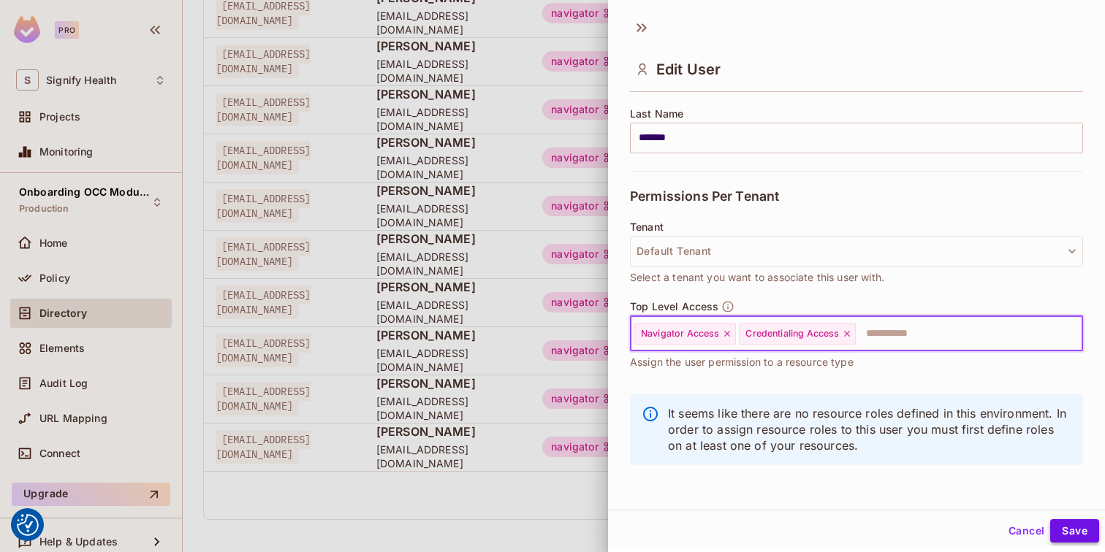
click at [1072, 530] on button "Save" at bounding box center [1074, 530] width 49 height 23
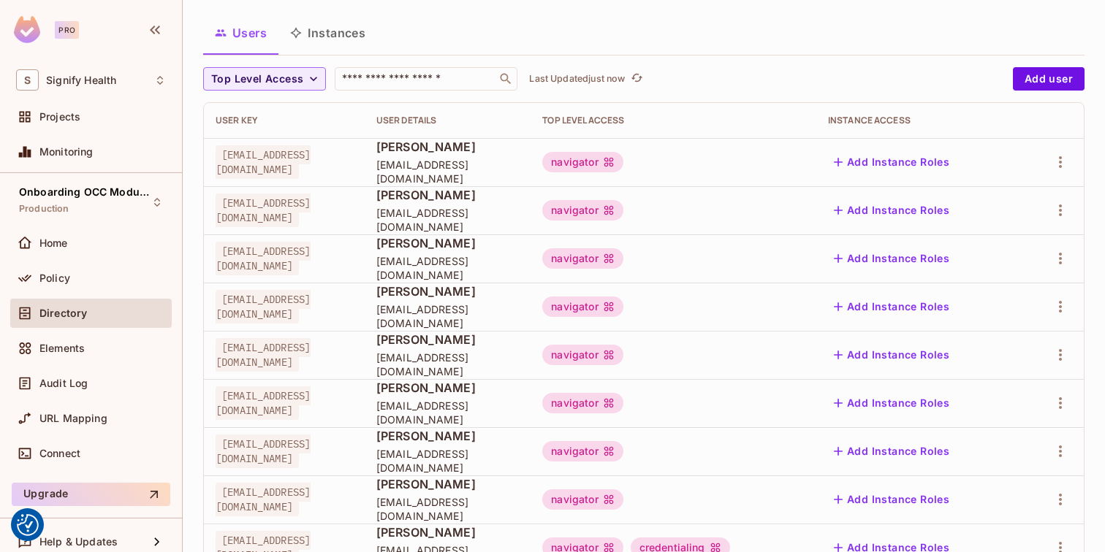
scroll to position [0, 0]
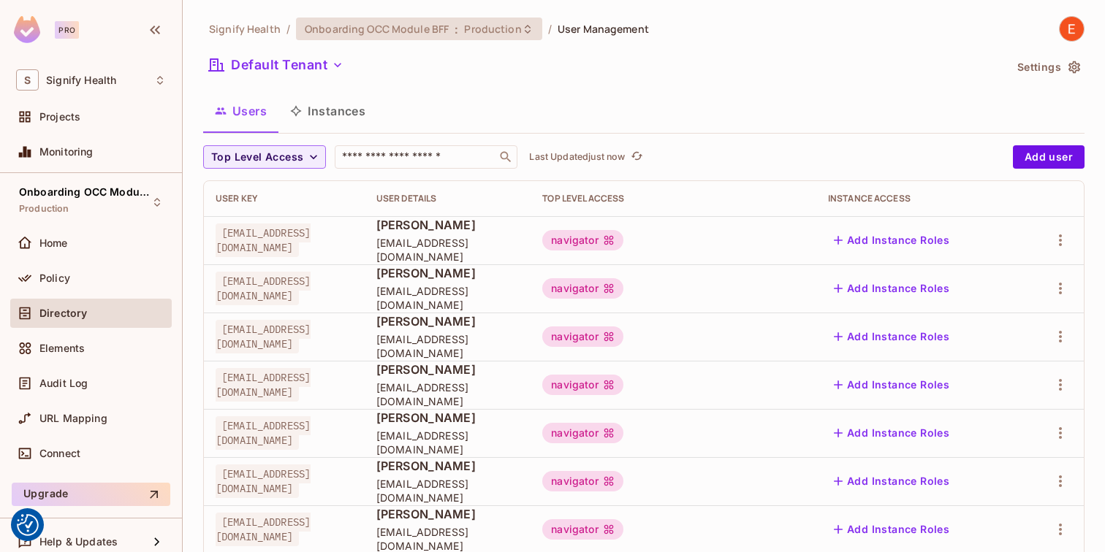
click at [523, 31] on icon at bounding box center [528, 29] width 12 height 12
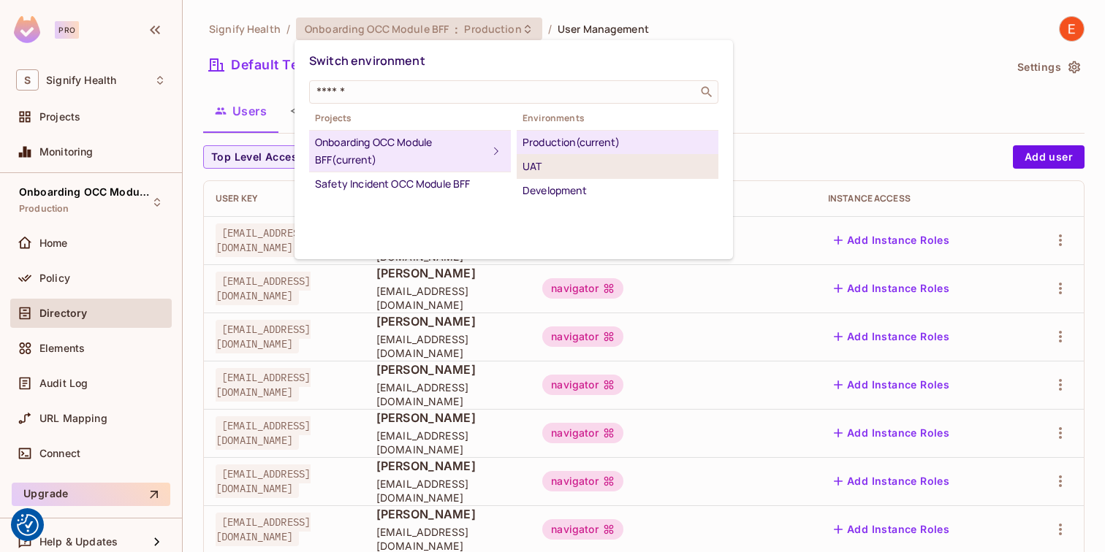
click at [575, 162] on div "UAT" at bounding box center [617, 167] width 190 height 18
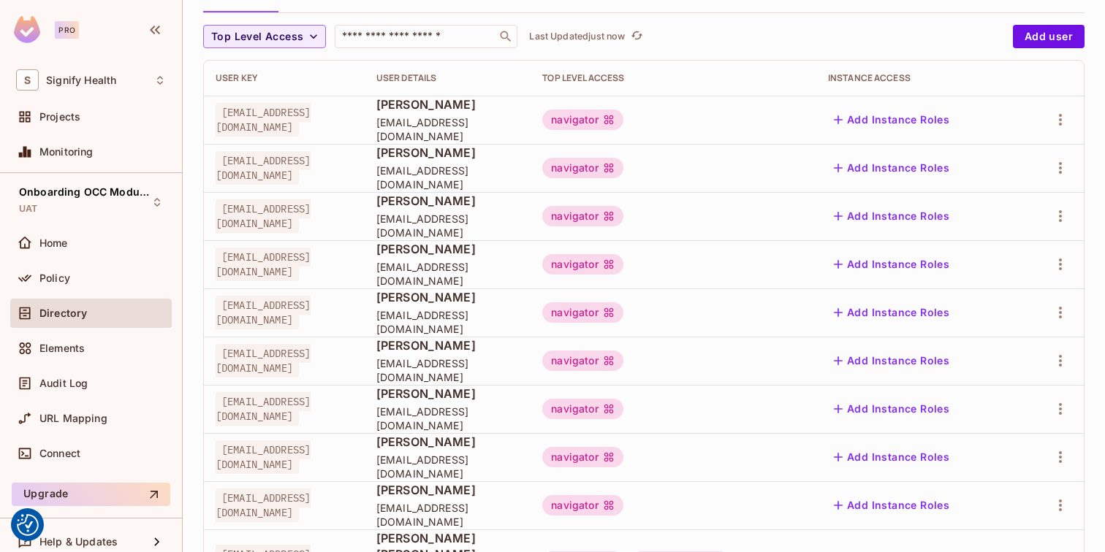
scroll to position [123, 0]
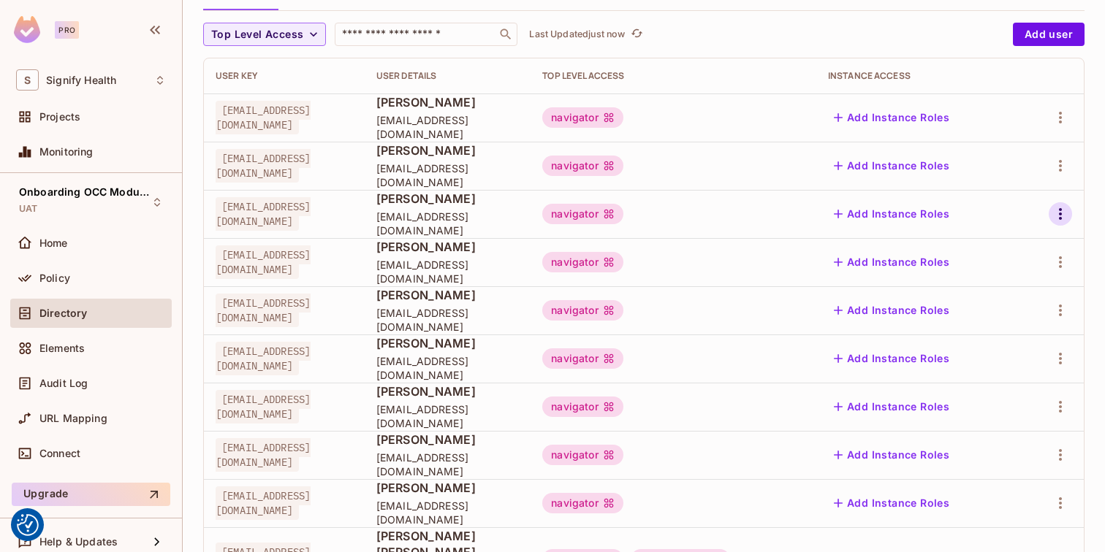
click at [1059, 213] on icon "button" at bounding box center [1060, 214] width 3 height 12
click at [1019, 251] on li "Edit" at bounding box center [996, 248] width 129 height 32
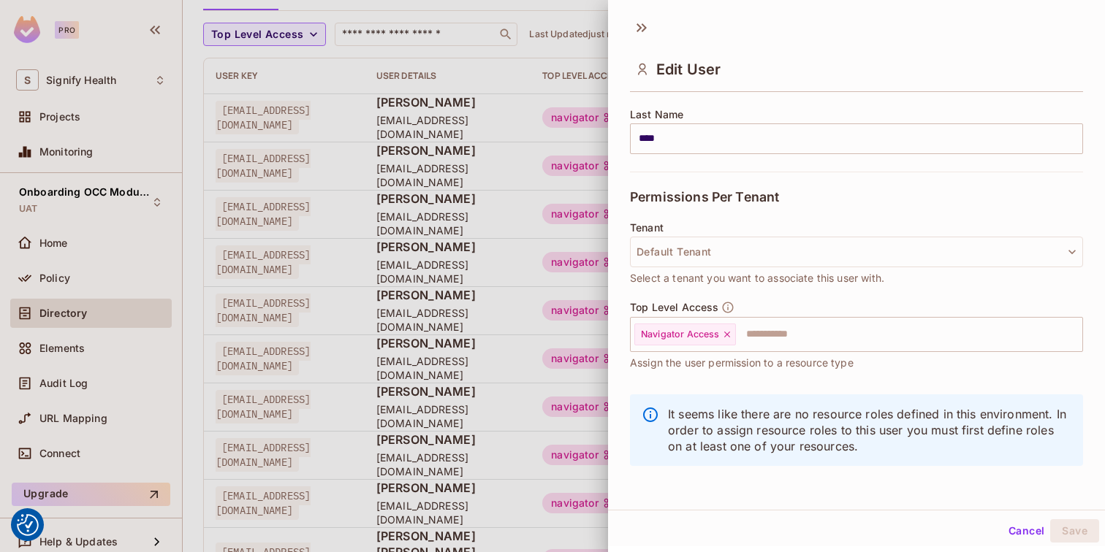
scroll to position [237, 0]
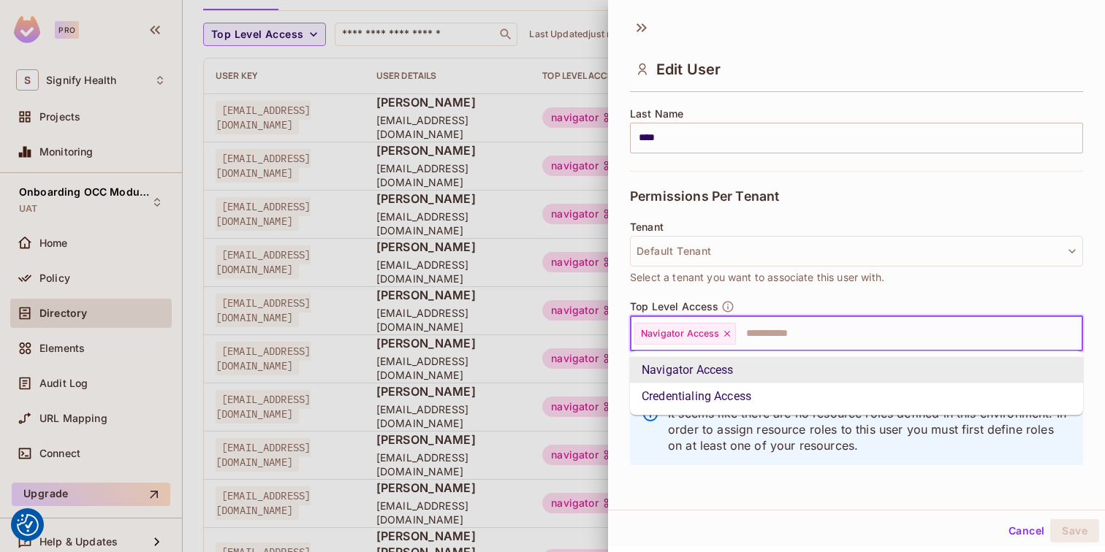
click at [888, 335] on input "text" at bounding box center [895, 333] width 317 height 29
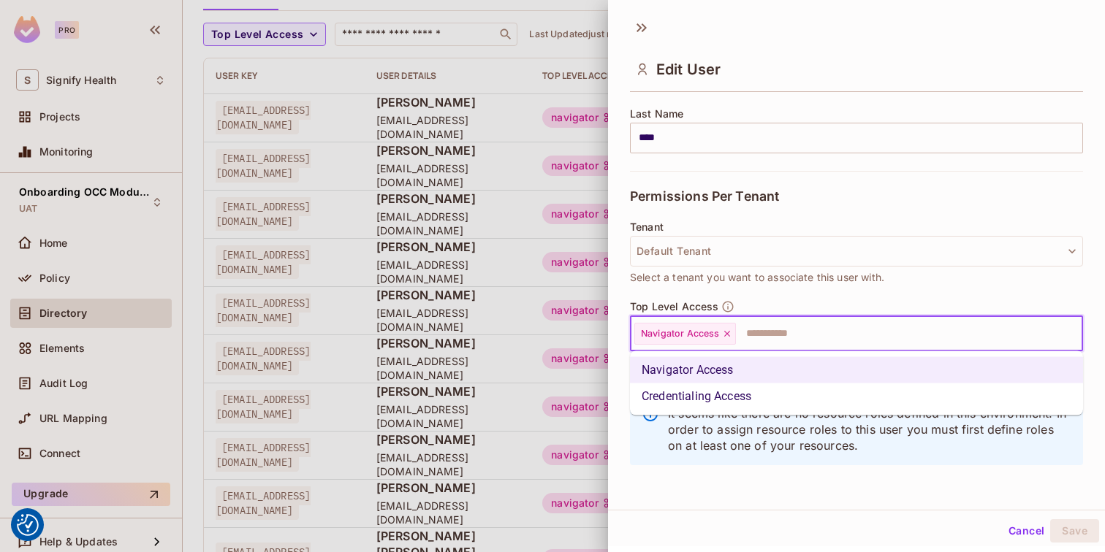
click at [851, 391] on li "Credentialing Access" at bounding box center [856, 397] width 453 height 26
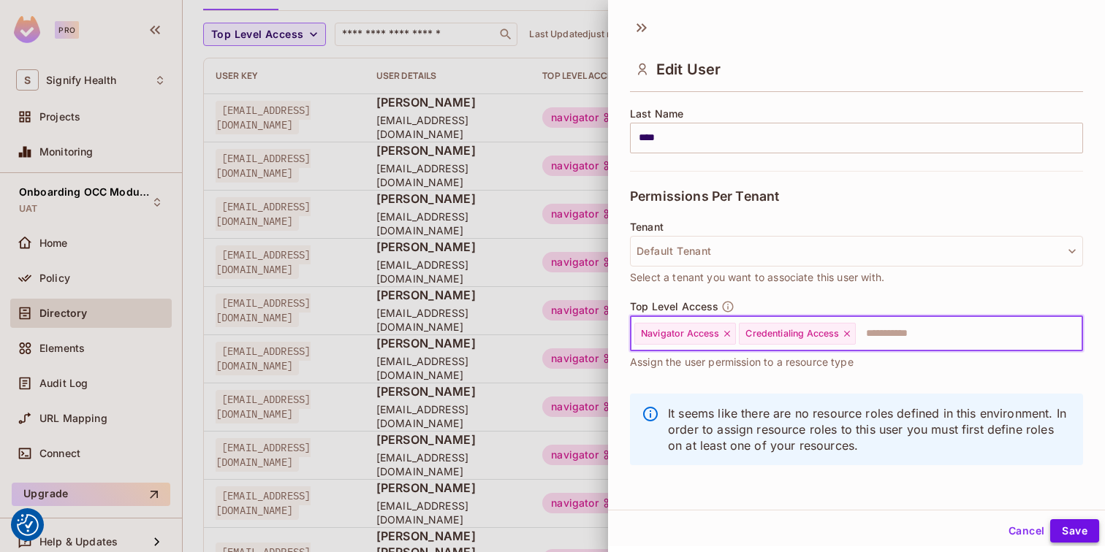
click at [1072, 533] on button "Save" at bounding box center [1074, 530] width 49 height 23
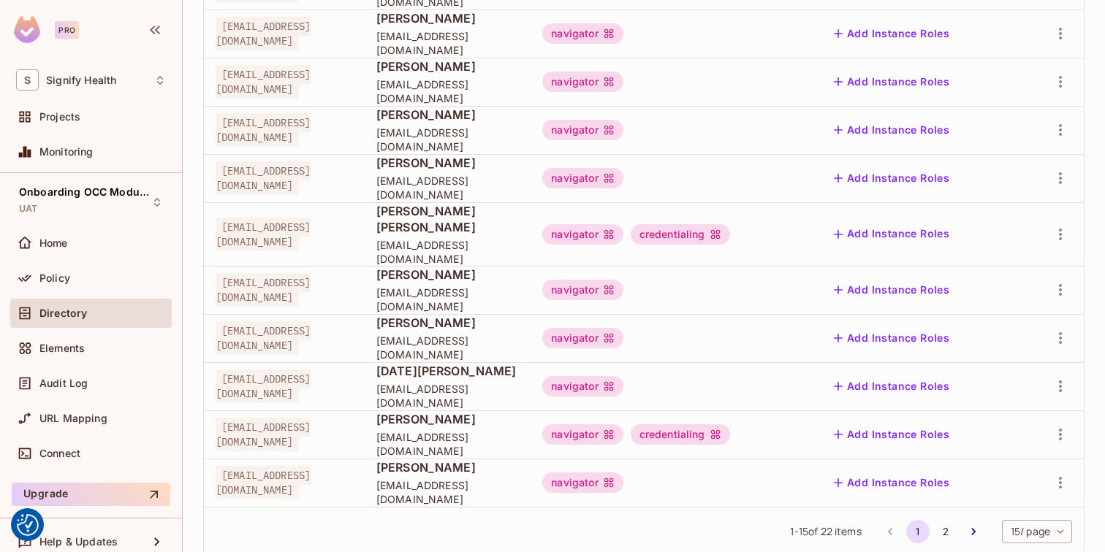
scroll to position [454, 0]
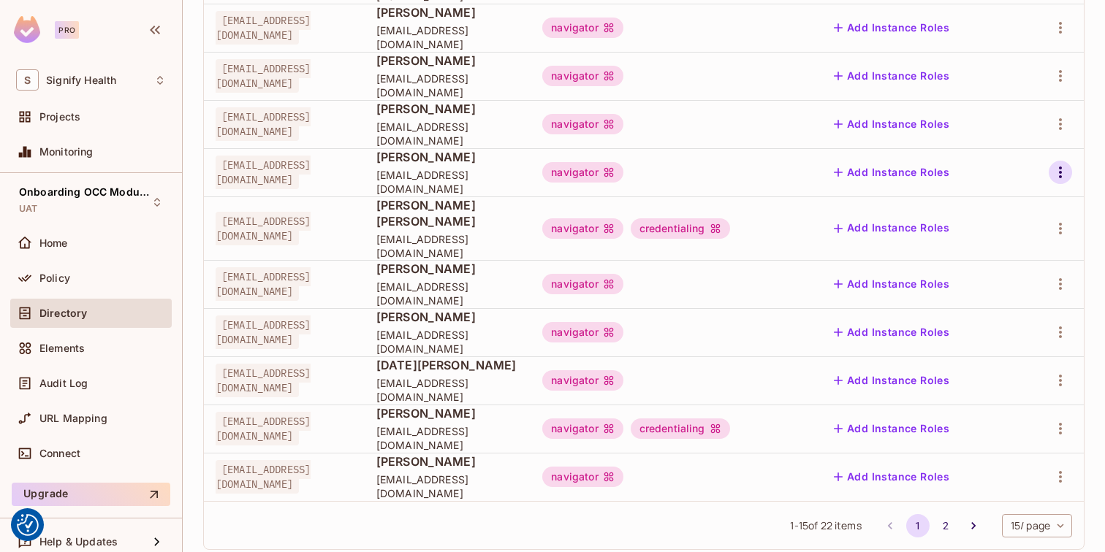
click at [1061, 169] on icon "button" at bounding box center [1060, 173] width 18 height 18
click at [1027, 197] on li "Edit" at bounding box center [996, 206] width 129 height 32
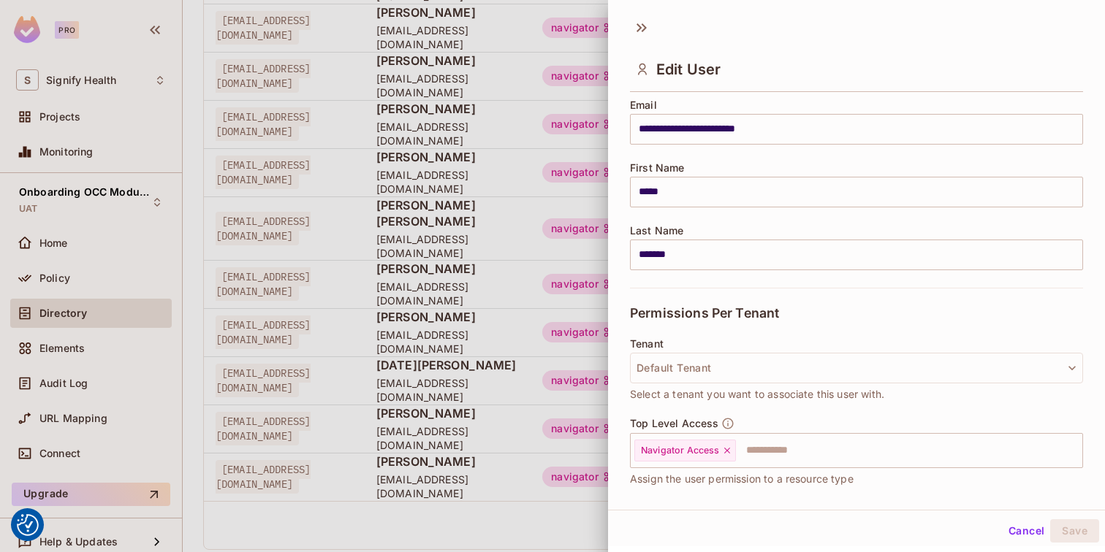
scroll to position [237, 0]
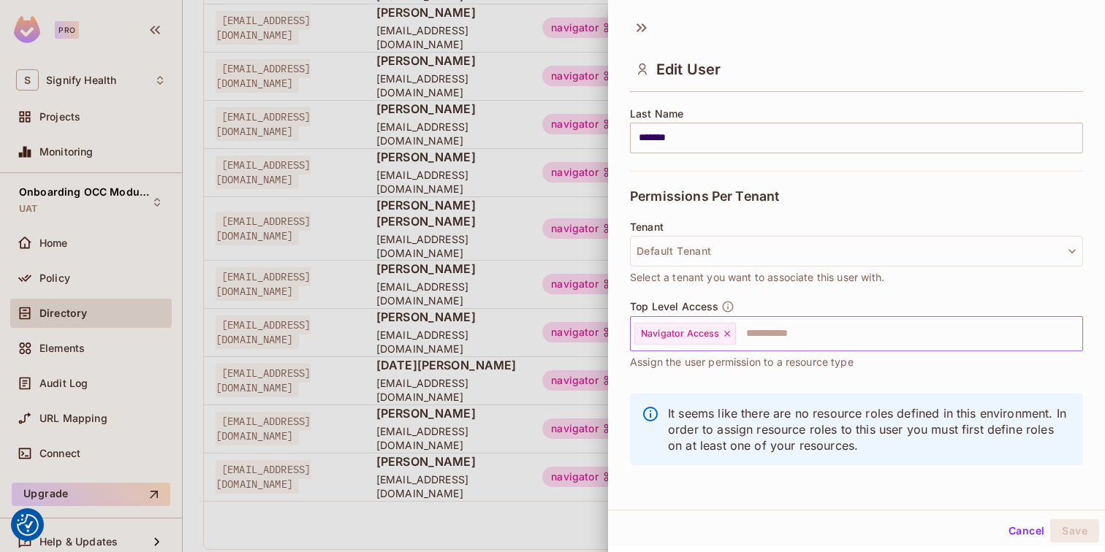
click at [831, 340] on input "text" at bounding box center [895, 333] width 317 height 29
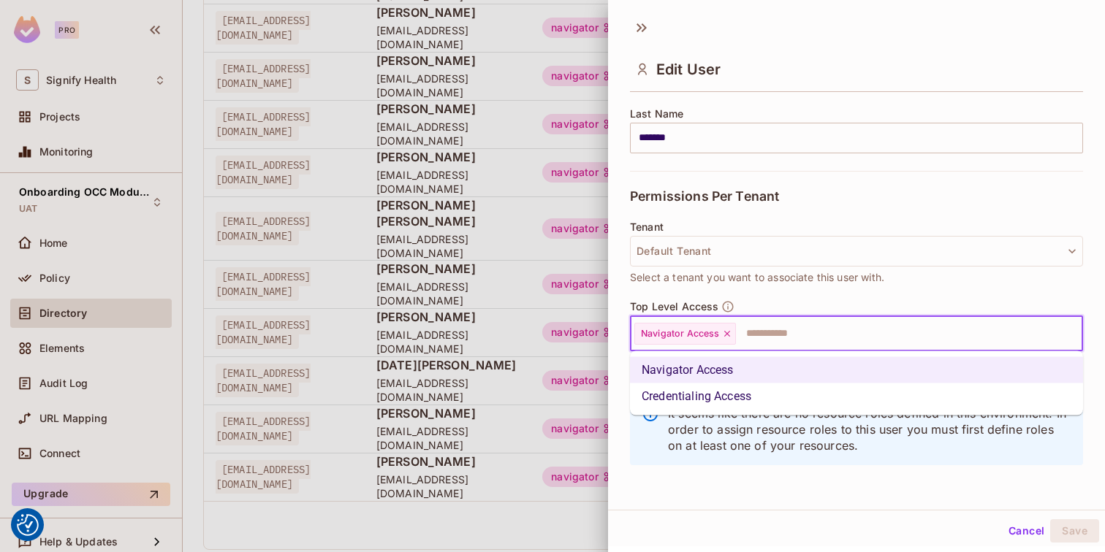
click at [809, 396] on li "Credentialing Access" at bounding box center [856, 397] width 453 height 26
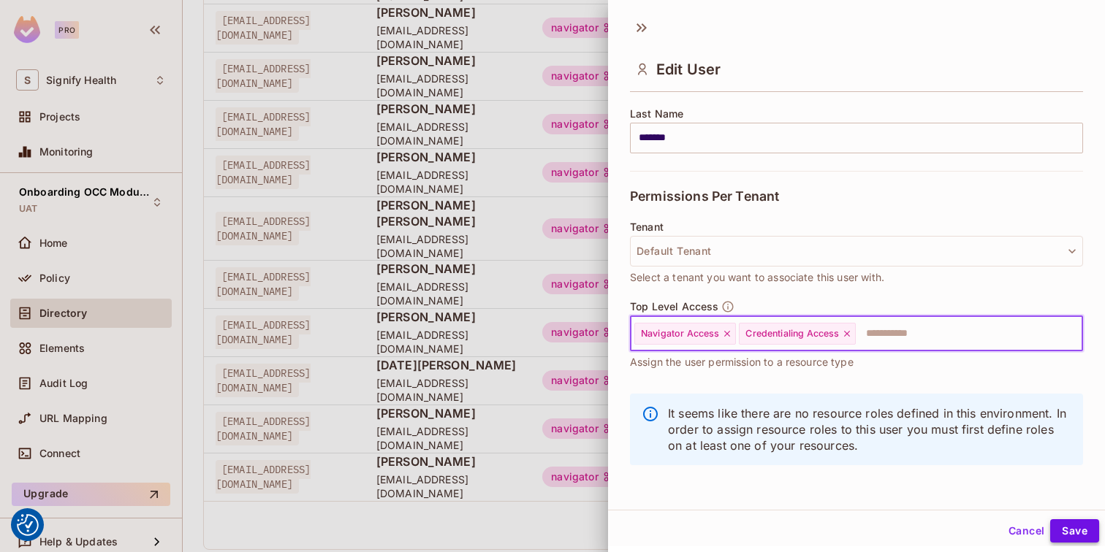
click at [1083, 530] on button "Save" at bounding box center [1074, 530] width 49 height 23
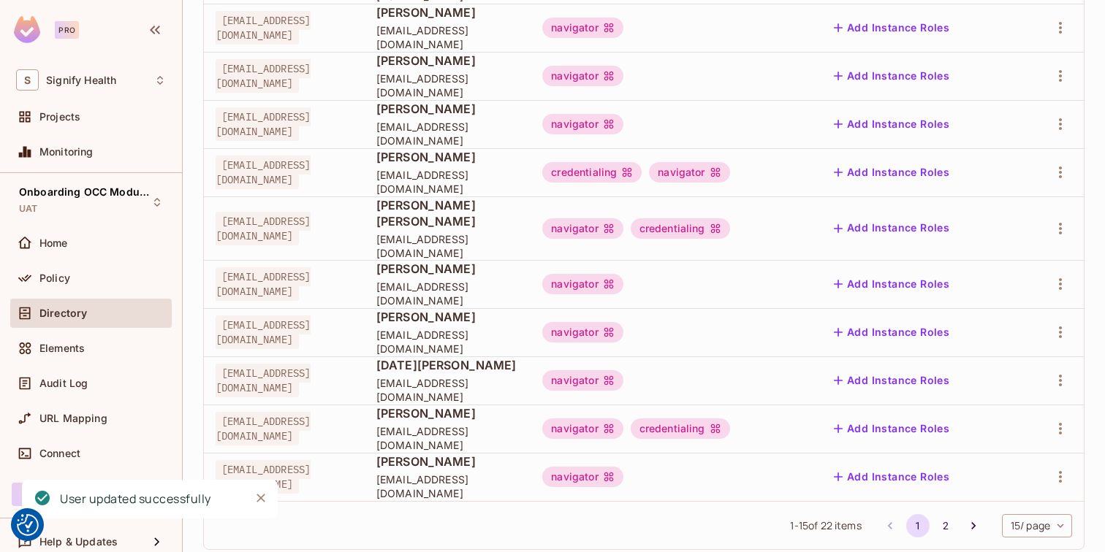
scroll to position [468, 0]
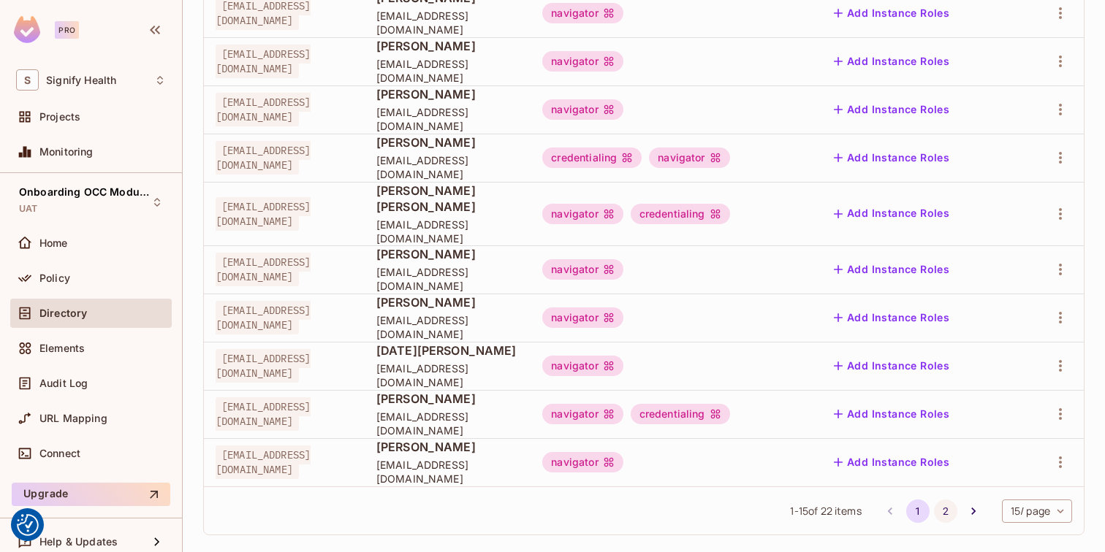
click at [941, 500] on button "2" at bounding box center [945, 511] width 23 height 23
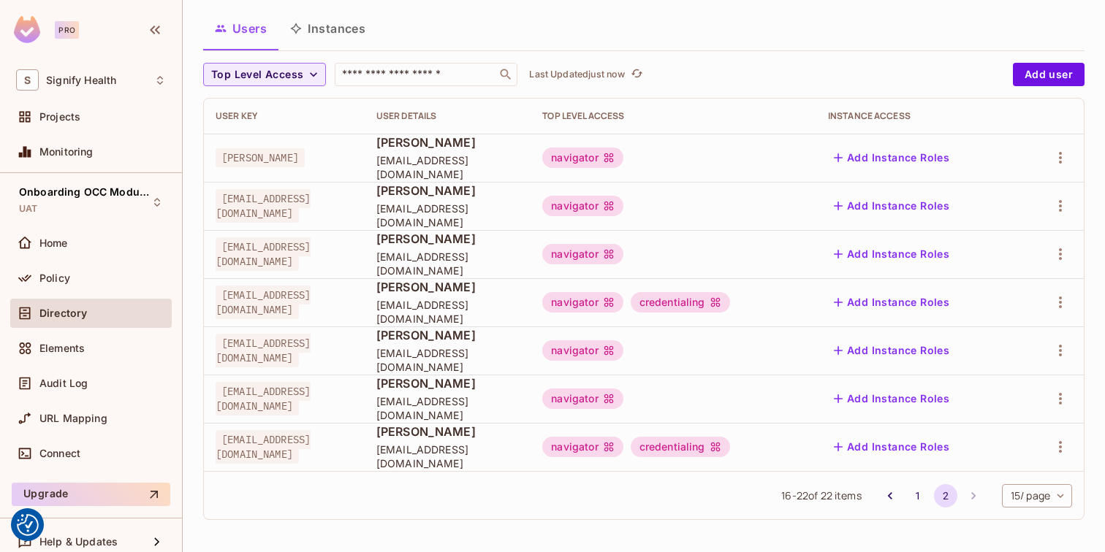
scroll to position [81, 0]
click at [1061, 254] on icon "button" at bounding box center [1060, 256] width 18 height 18
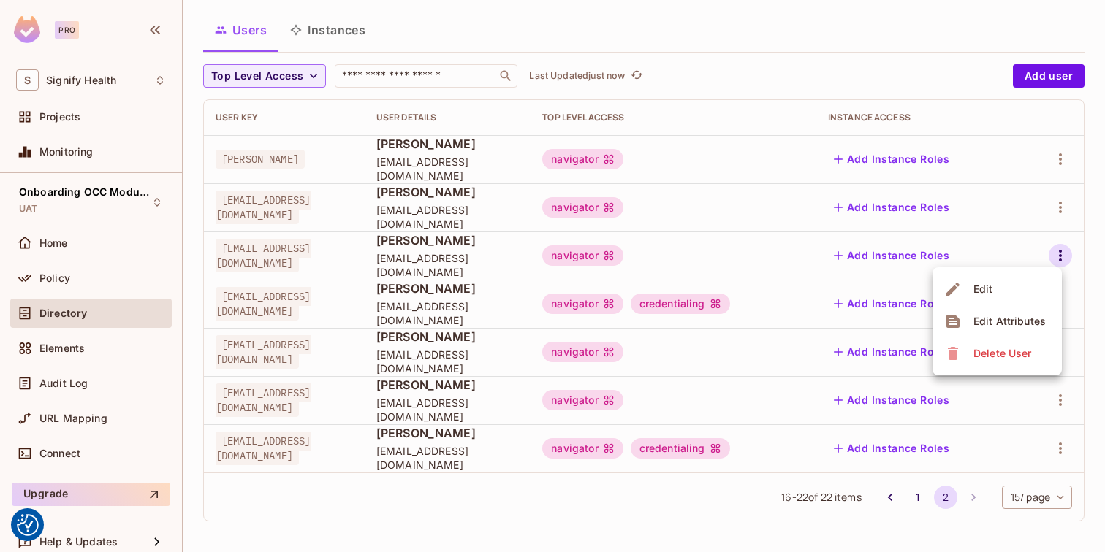
click at [1015, 291] on li "Edit" at bounding box center [996, 289] width 129 height 32
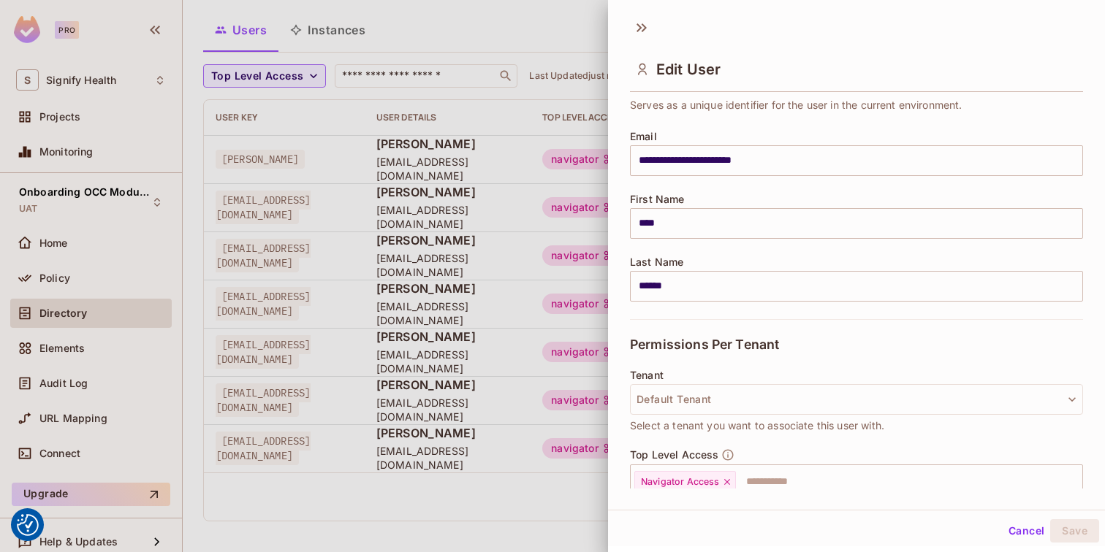
scroll to position [237, 0]
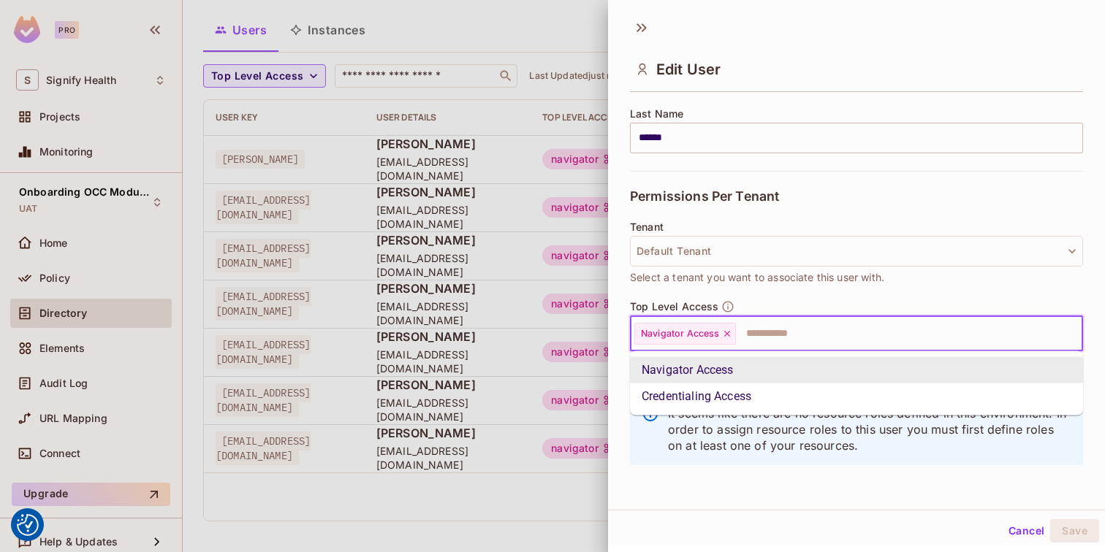
click at [923, 327] on input "text" at bounding box center [895, 333] width 317 height 29
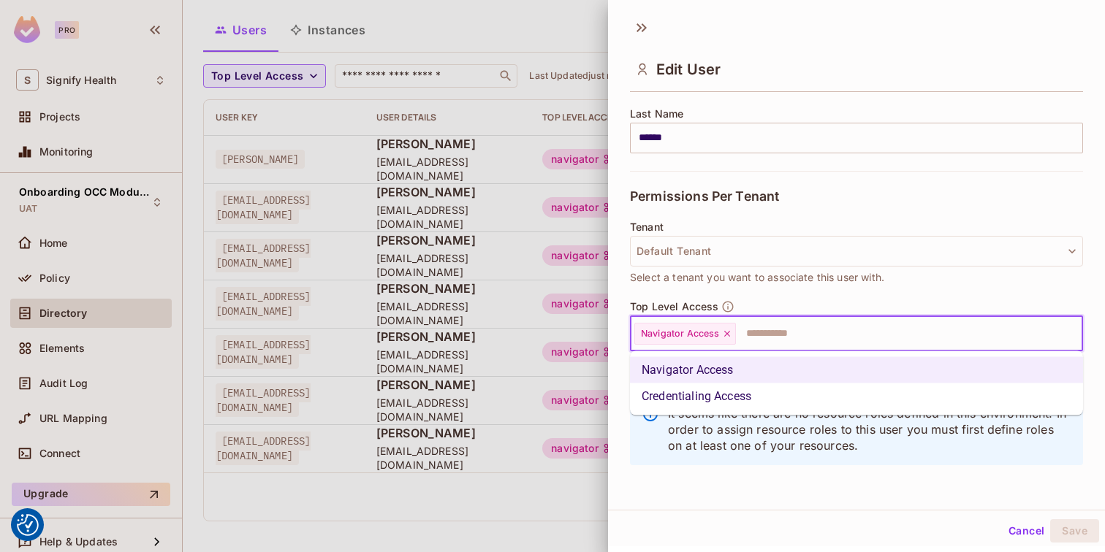
click at [888, 391] on li "Credentialing Access" at bounding box center [856, 397] width 453 height 26
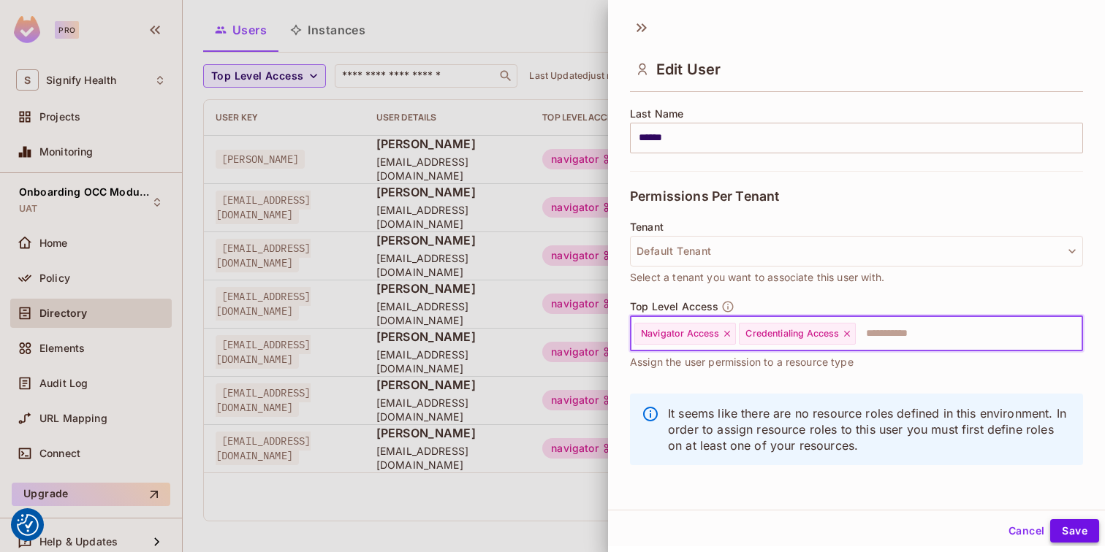
click at [1070, 526] on button "Save" at bounding box center [1074, 530] width 49 height 23
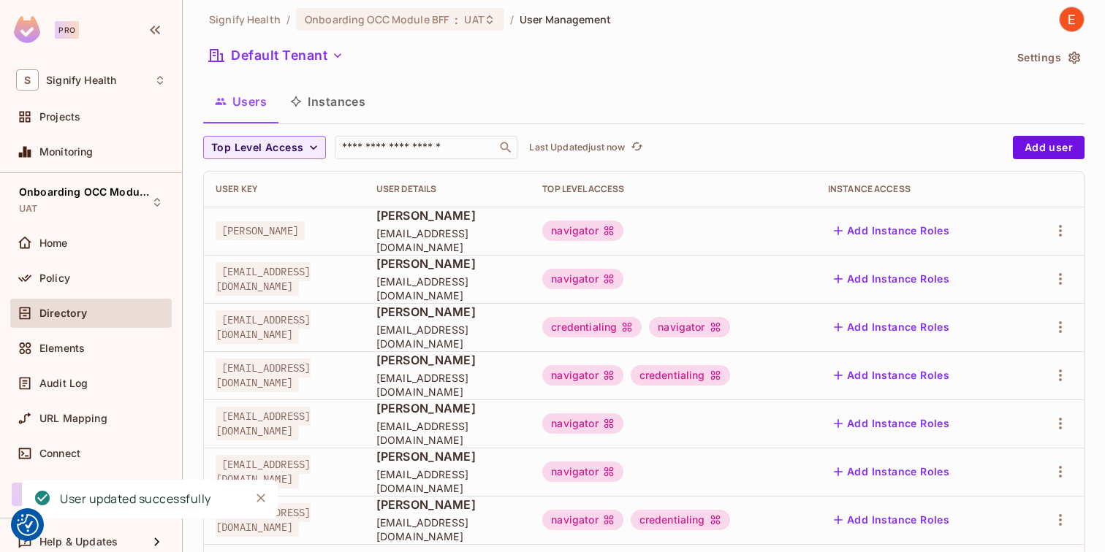
scroll to position [0, 0]
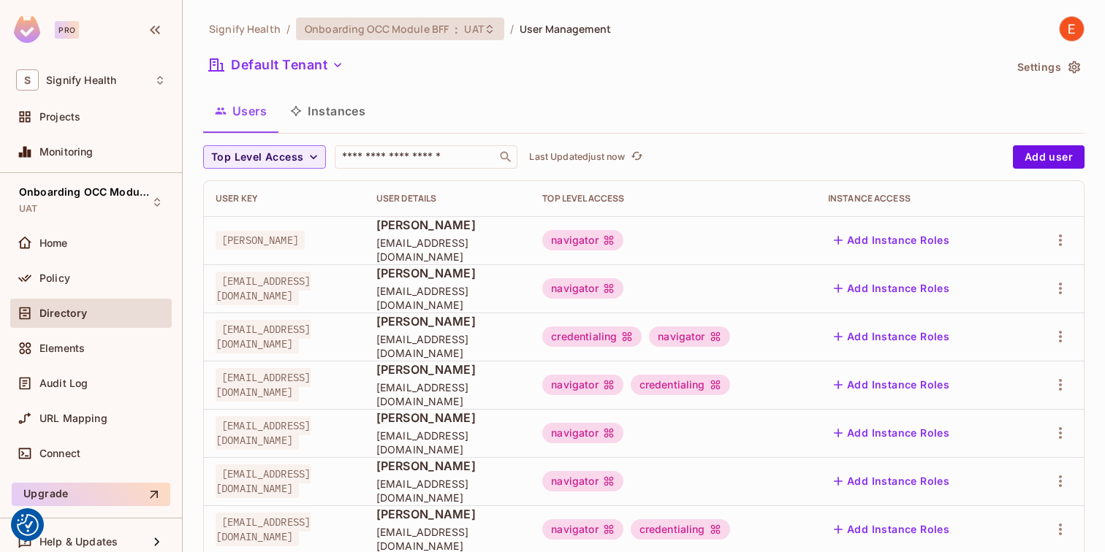
click at [484, 23] on icon at bounding box center [490, 29] width 12 height 12
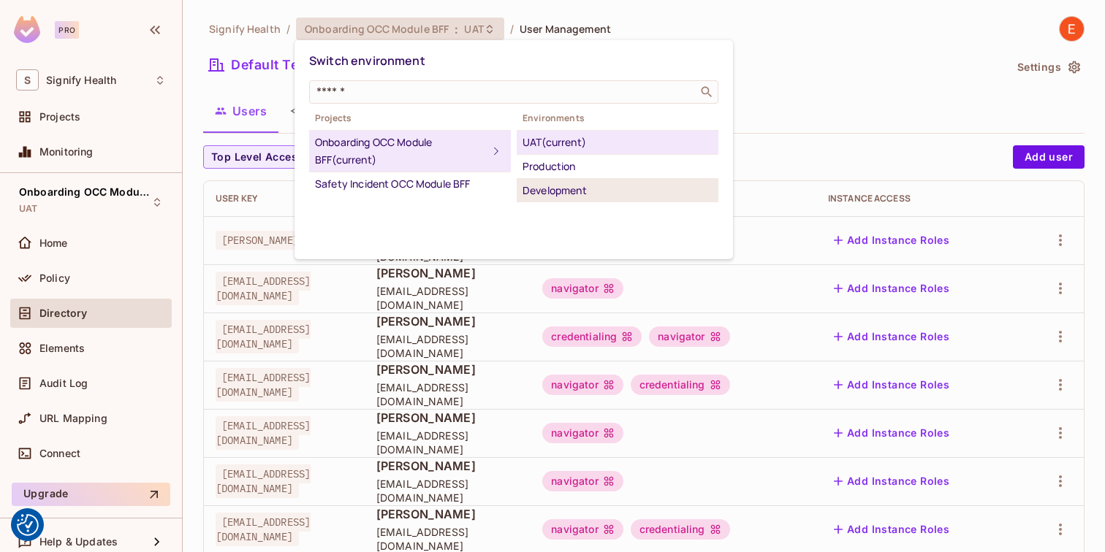
click at [555, 191] on div "Development" at bounding box center [617, 191] width 190 height 18
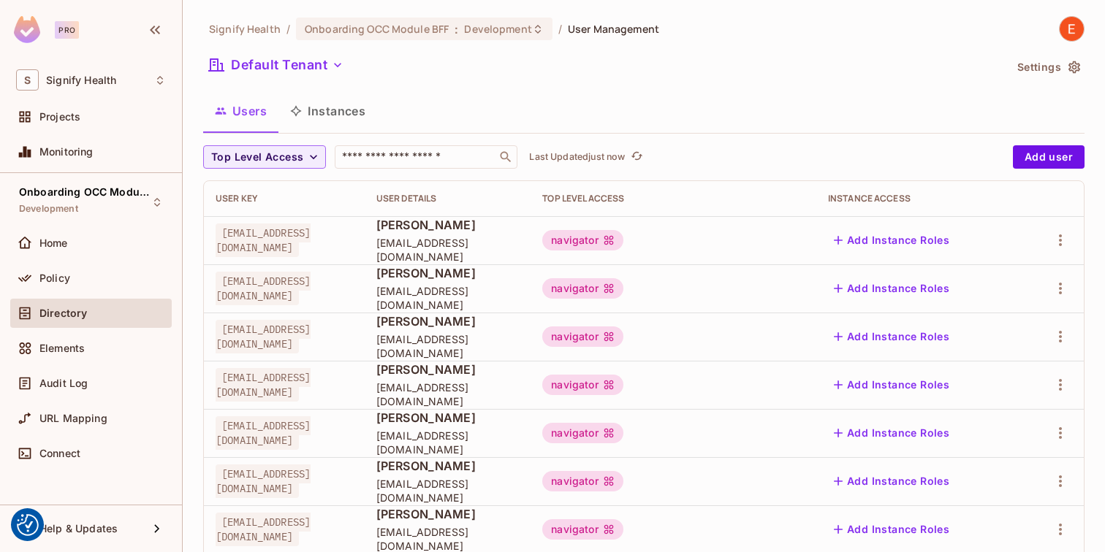
scroll to position [51, 0]
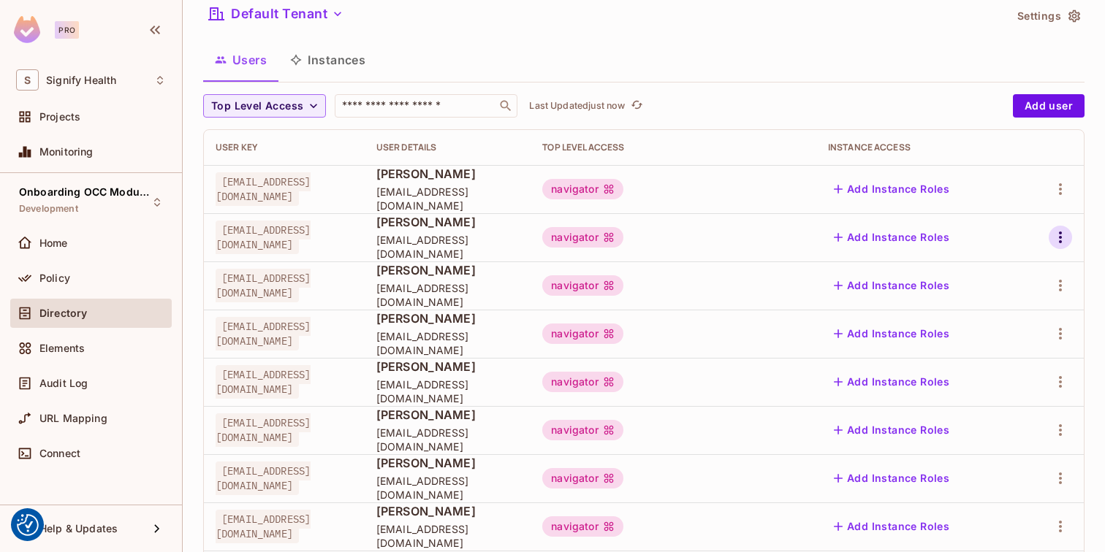
click at [1063, 234] on icon "button" at bounding box center [1060, 238] width 18 height 18
click at [1014, 273] on li "Edit" at bounding box center [996, 271] width 129 height 32
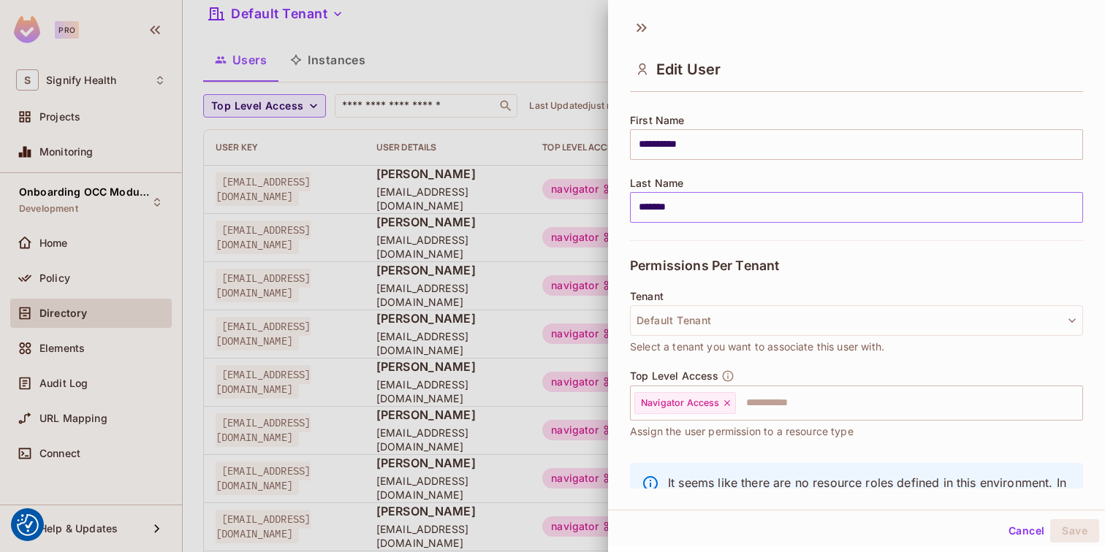
scroll to position [237, 0]
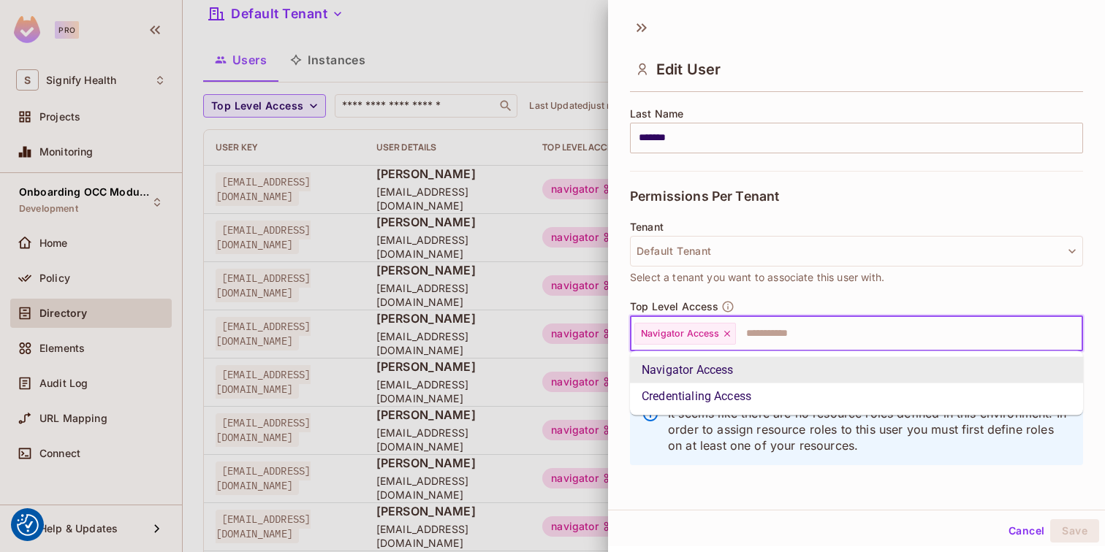
click at [811, 335] on input "text" at bounding box center [895, 333] width 317 height 29
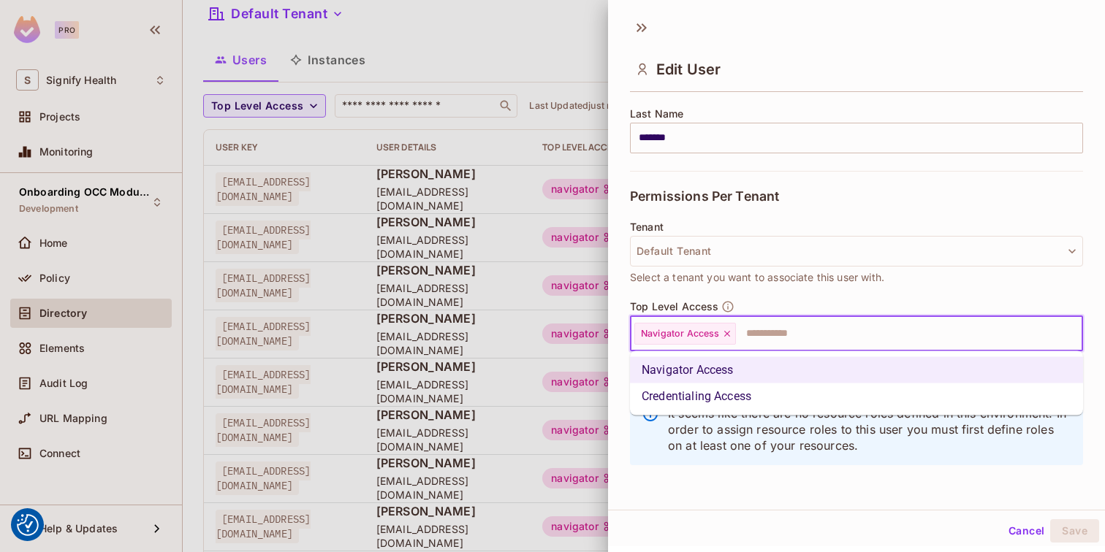
click at [790, 393] on li "Credentialing Access" at bounding box center [856, 397] width 453 height 26
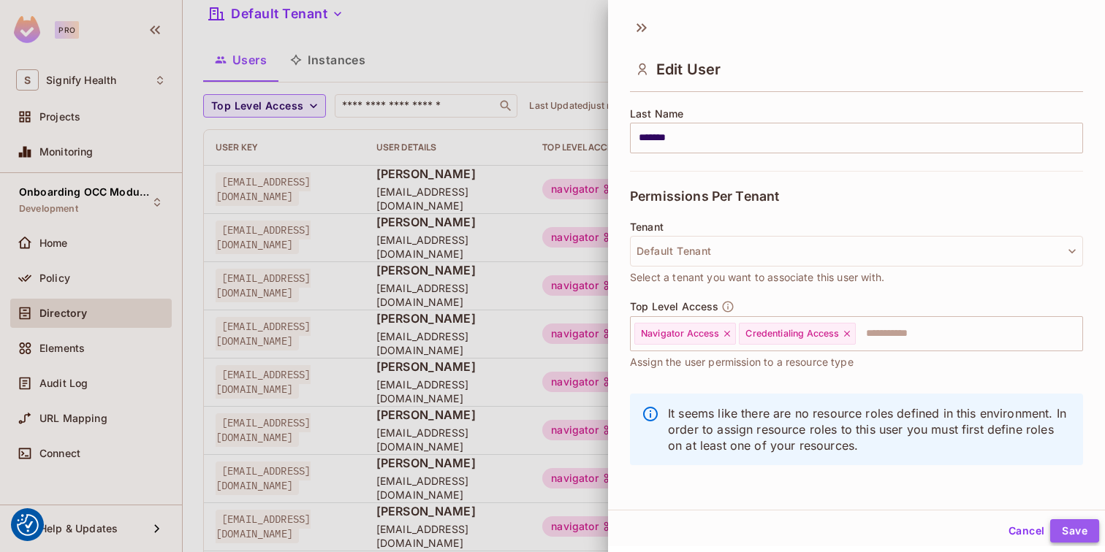
click at [1075, 527] on button "Save" at bounding box center [1074, 530] width 49 height 23
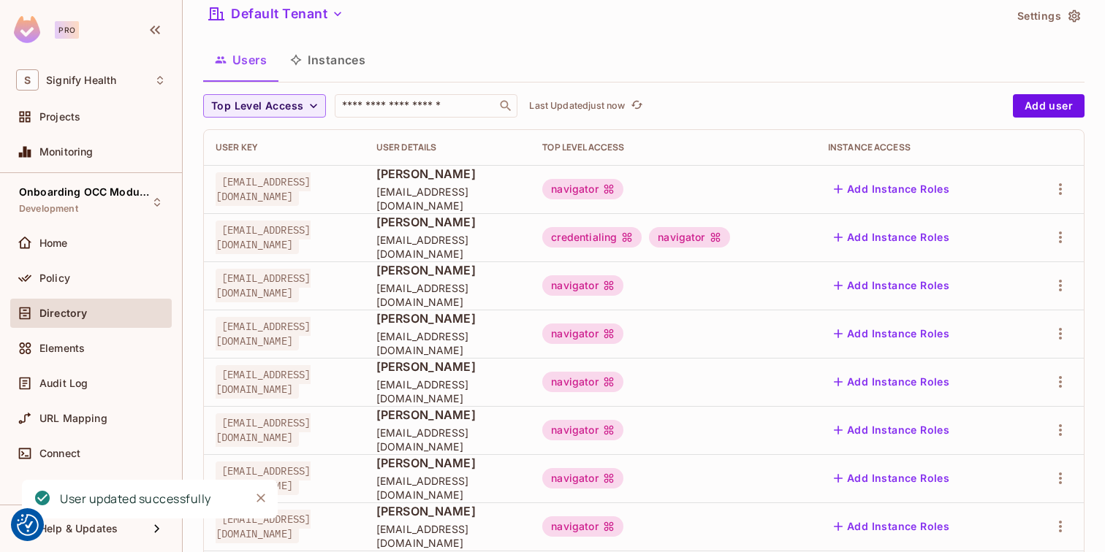
scroll to position [137, 0]
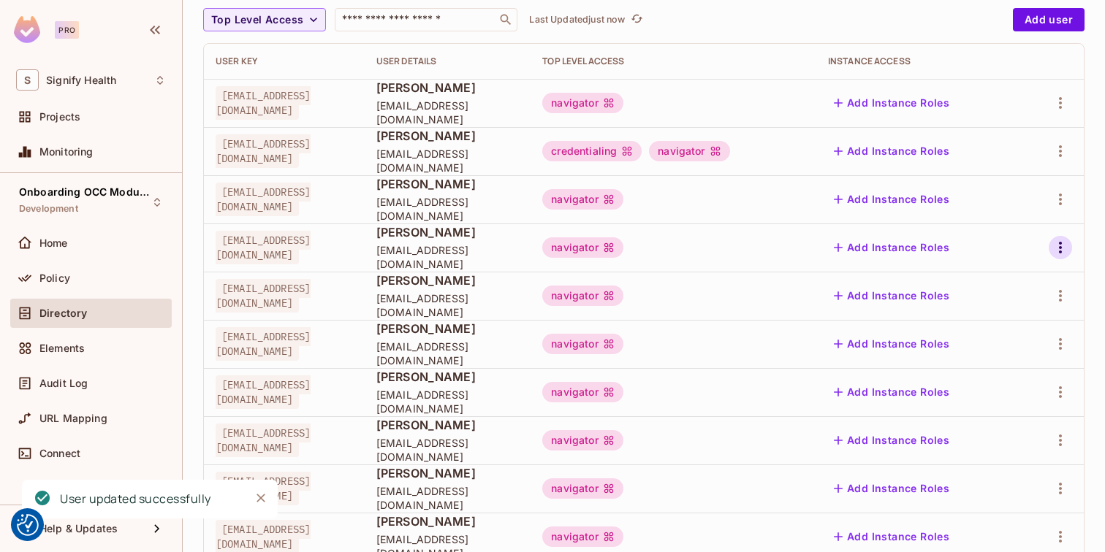
click at [1056, 247] on icon "button" at bounding box center [1060, 248] width 18 height 18
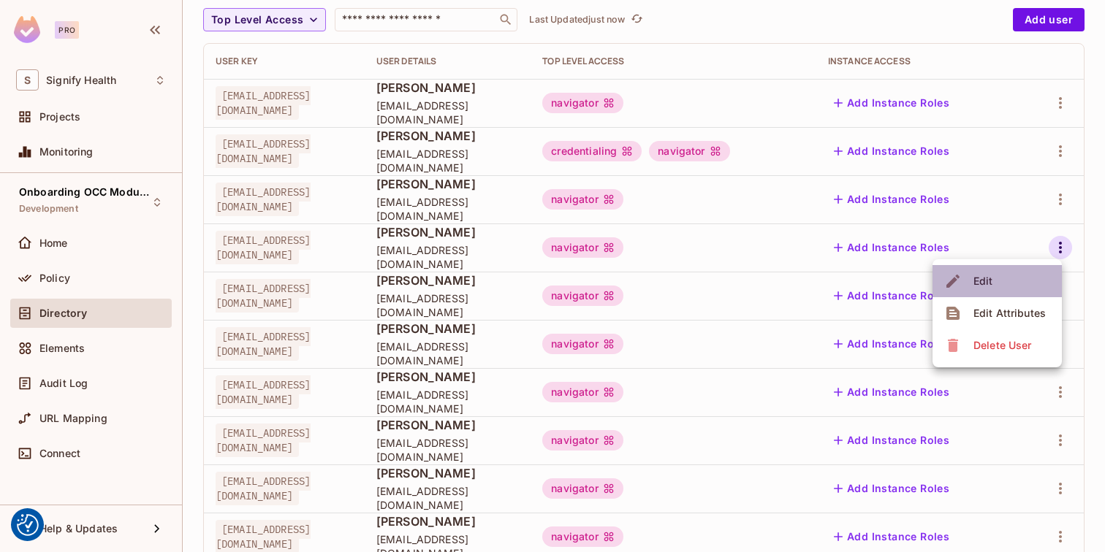
click at [1032, 288] on li "Edit" at bounding box center [996, 281] width 129 height 32
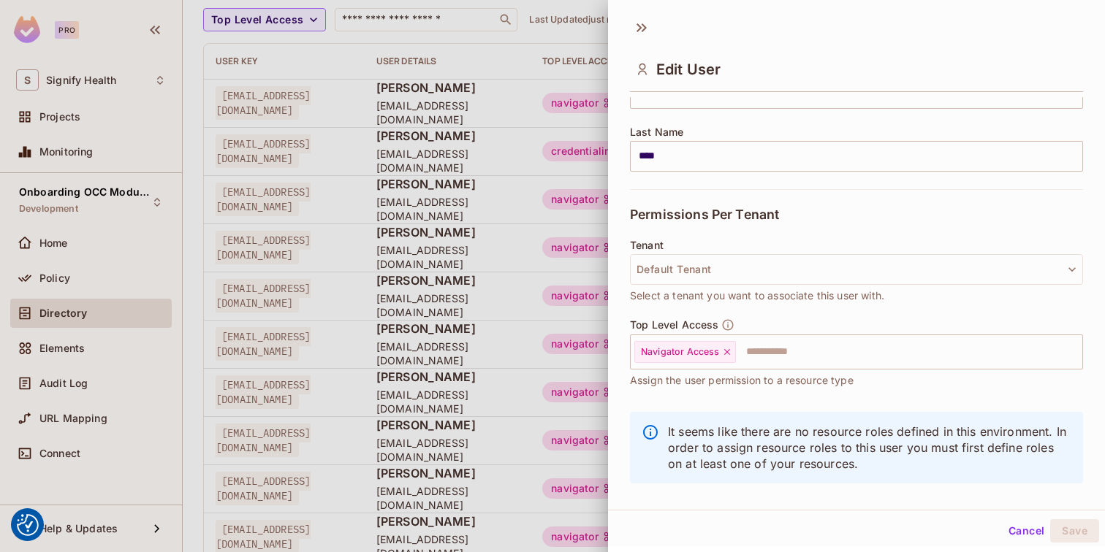
scroll to position [237, 0]
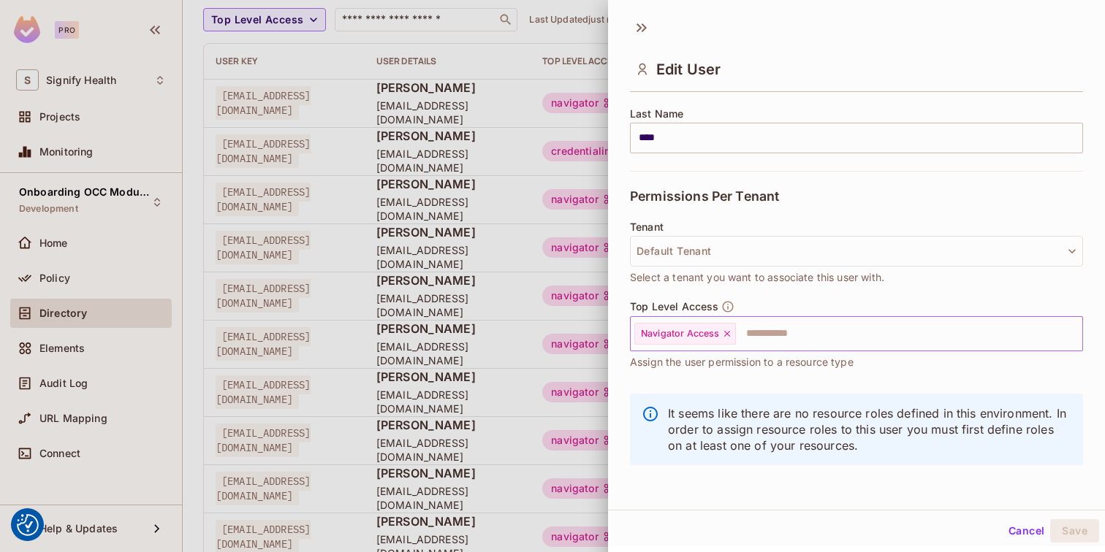
click at [816, 335] on input "text" at bounding box center [895, 333] width 317 height 29
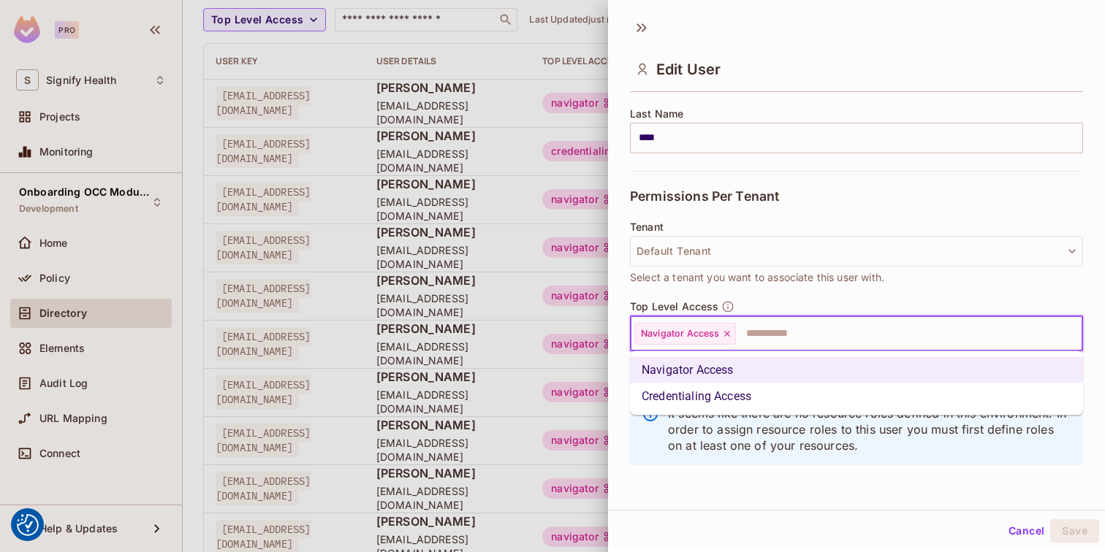
click at [788, 394] on li "Credentialing Access" at bounding box center [856, 397] width 453 height 26
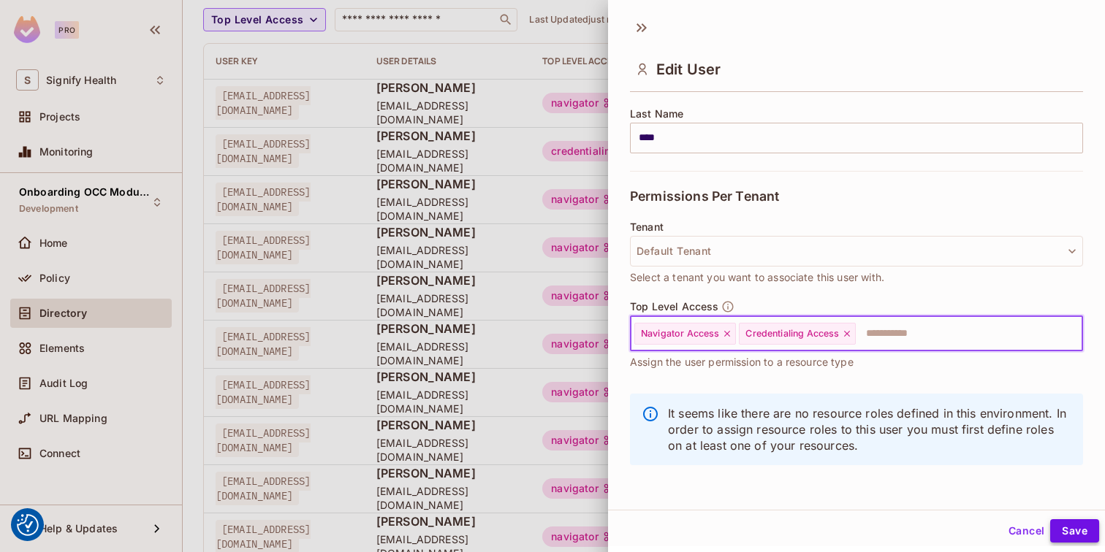
click at [1078, 530] on button "Save" at bounding box center [1074, 530] width 49 height 23
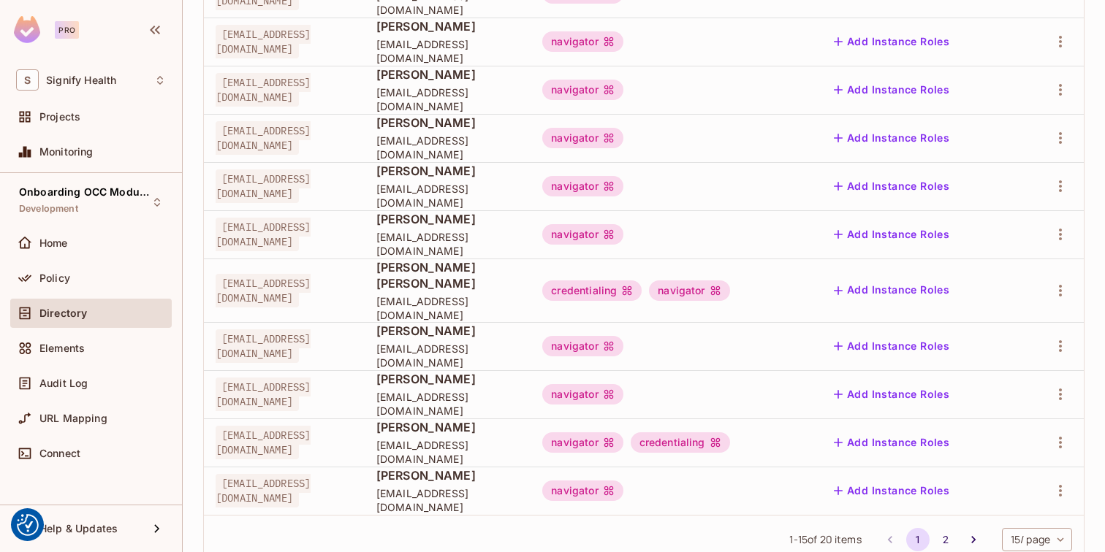
scroll to position [468, 0]
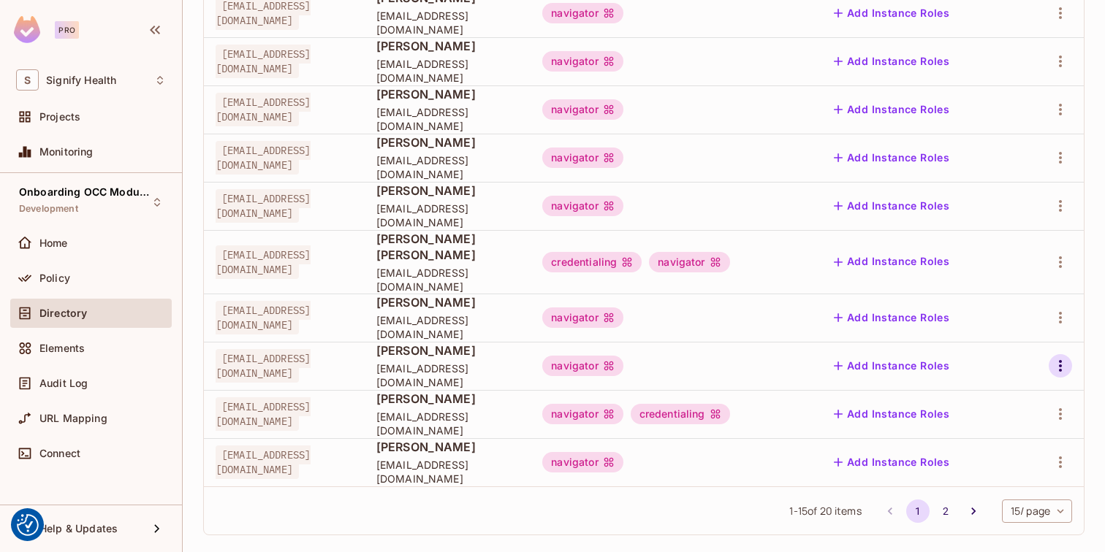
click at [1067, 357] on icon "button" at bounding box center [1060, 366] width 18 height 18
click at [1021, 387] on li "Edit" at bounding box center [996, 384] width 129 height 32
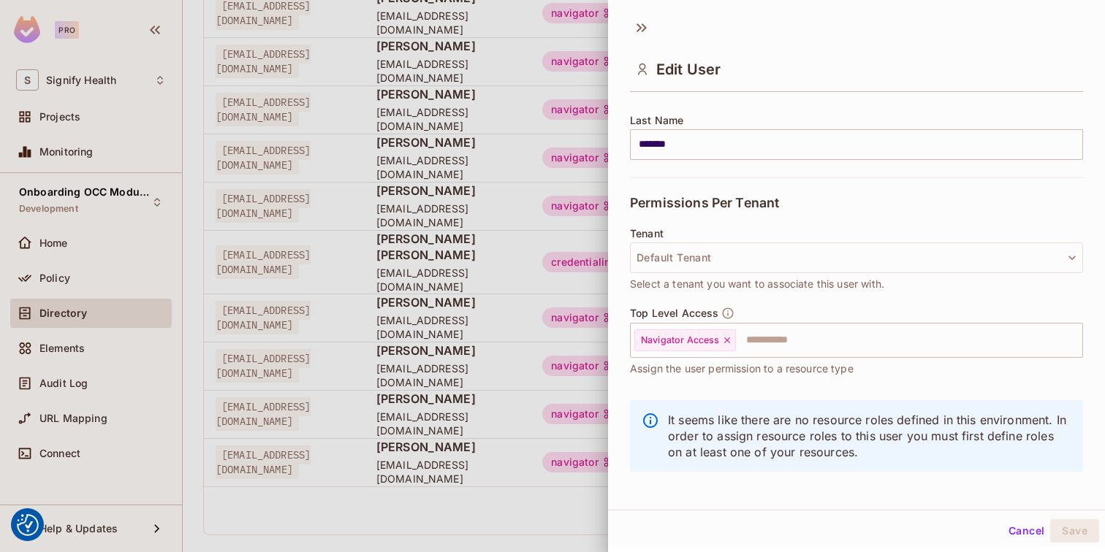
scroll to position [237, 0]
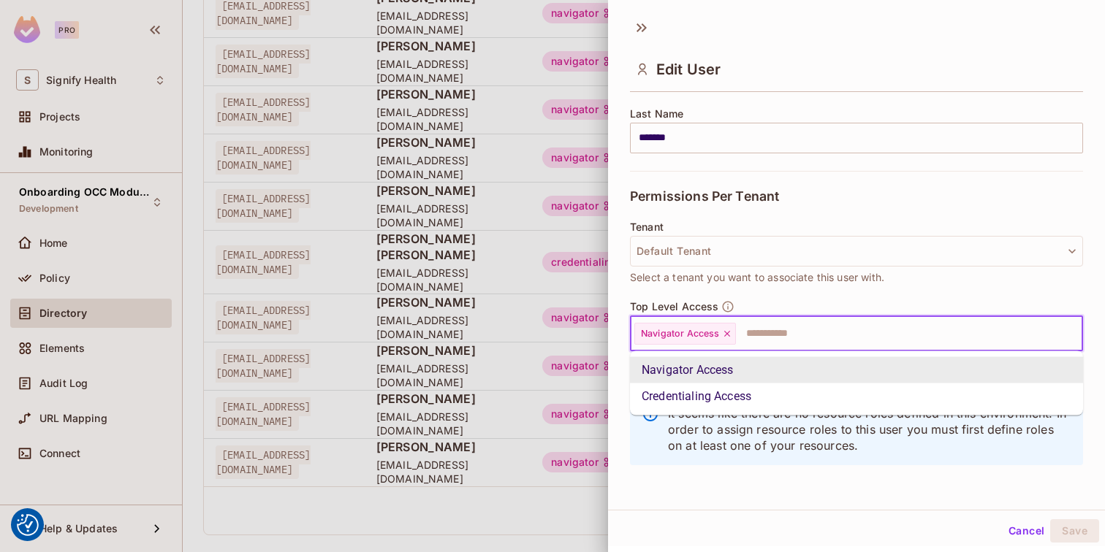
click at [902, 329] on input "text" at bounding box center [895, 333] width 317 height 29
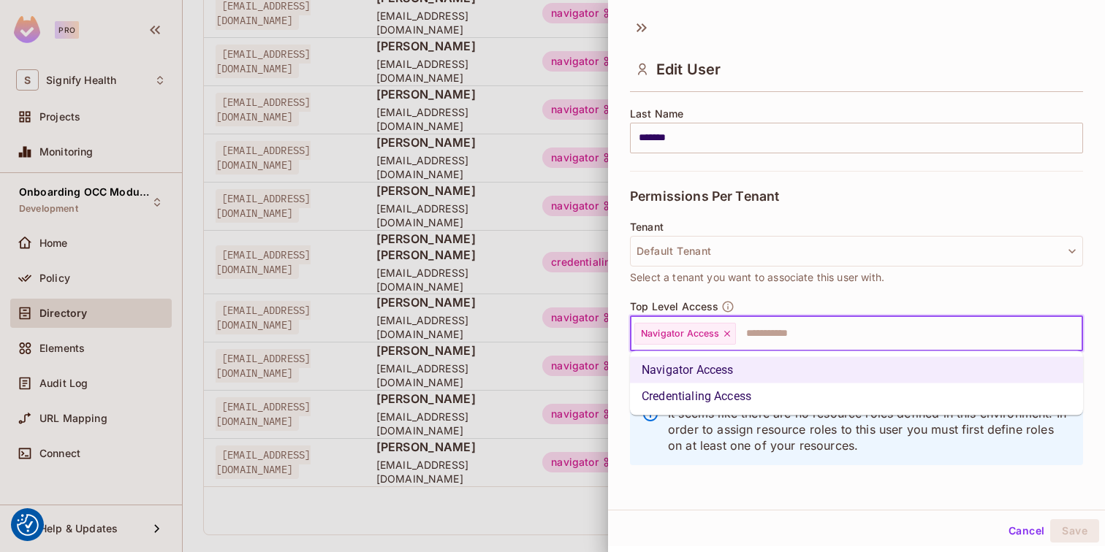
click at [858, 395] on li "Credentialing Access" at bounding box center [856, 397] width 453 height 26
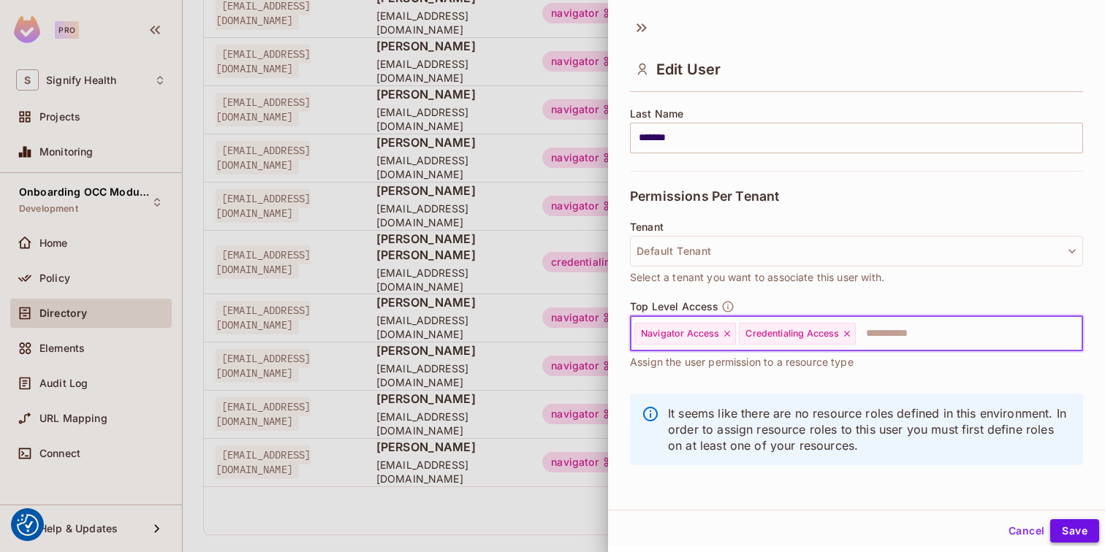
click at [1078, 540] on button "Save" at bounding box center [1074, 530] width 49 height 23
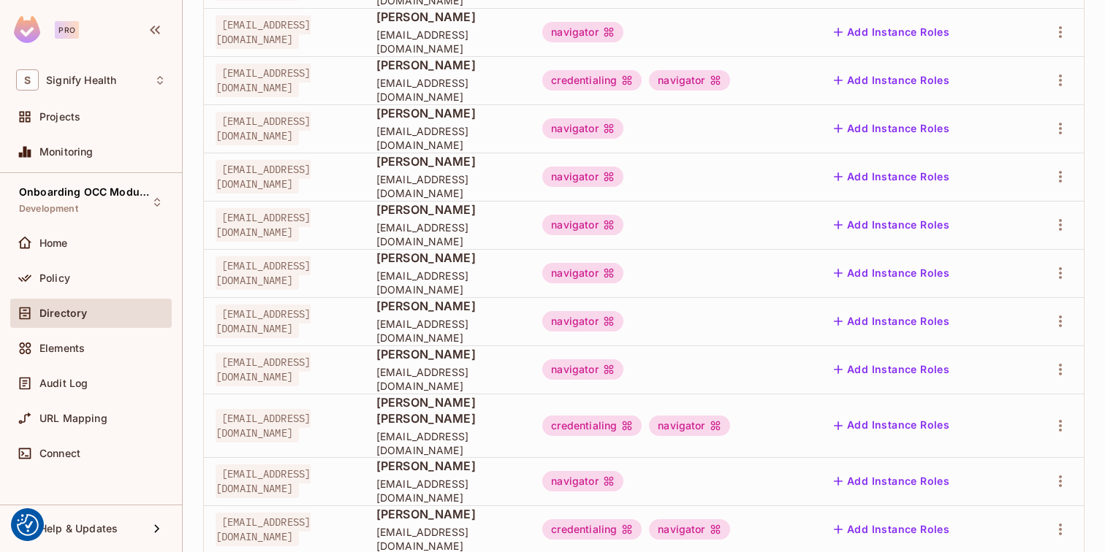
scroll to position [468, 0]
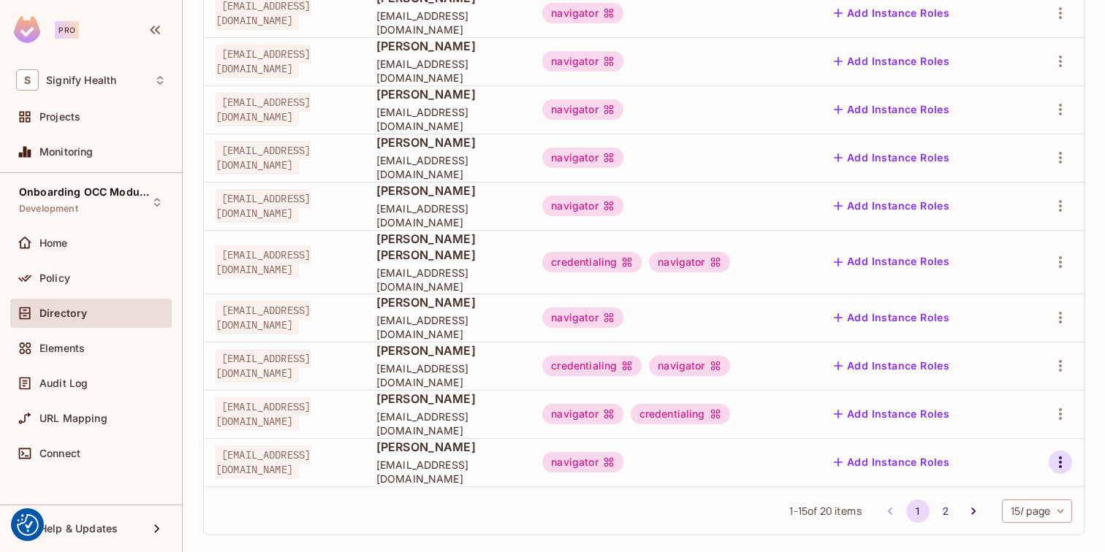
click at [1064, 454] on icon "button" at bounding box center [1060, 463] width 18 height 18
click at [1020, 511] on span "Delete User" at bounding box center [1002, 518] width 66 height 23
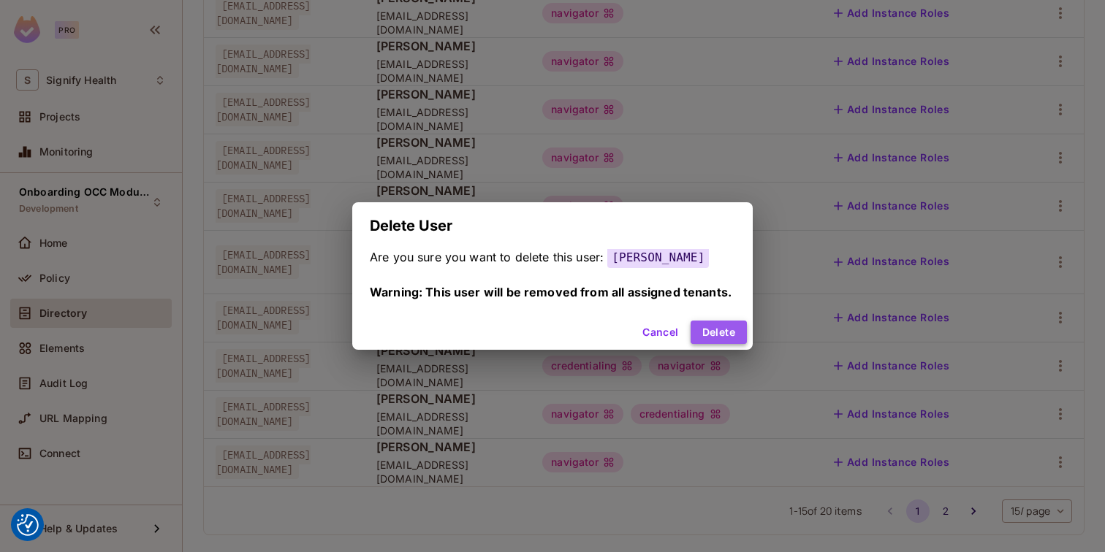
click at [726, 338] on button "Delete" at bounding box center [718, 332] width 56 height 23
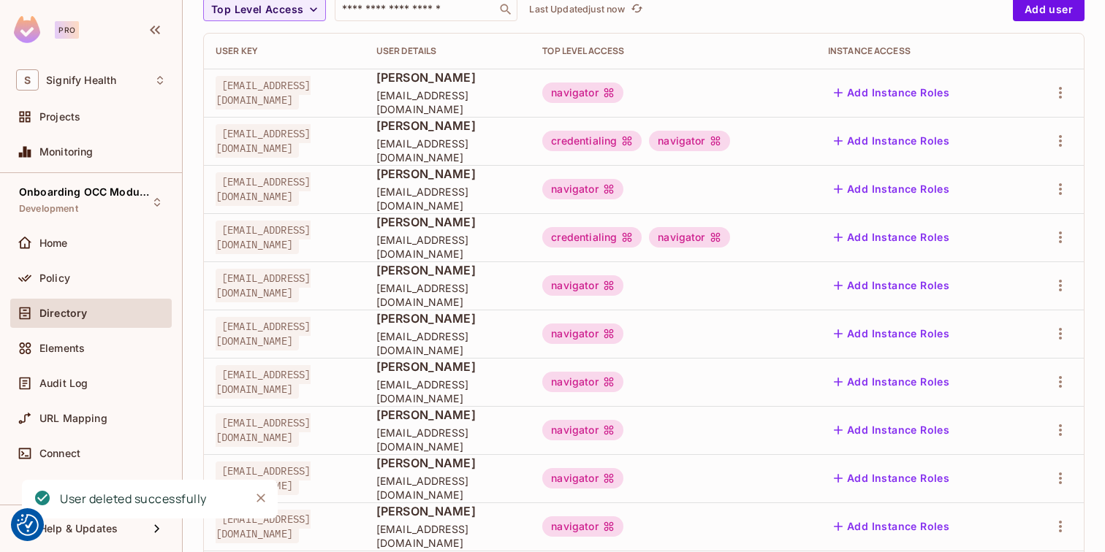
scroll to position [142, 0]
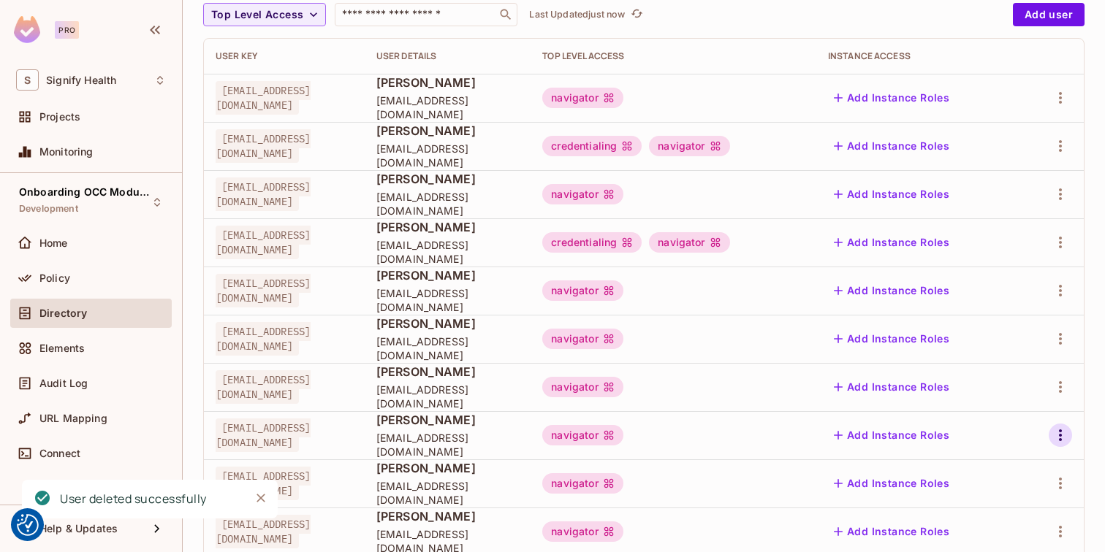
click at [1061, 434] on icon "button" at bounding box center [1060, 436] width 18 height 18
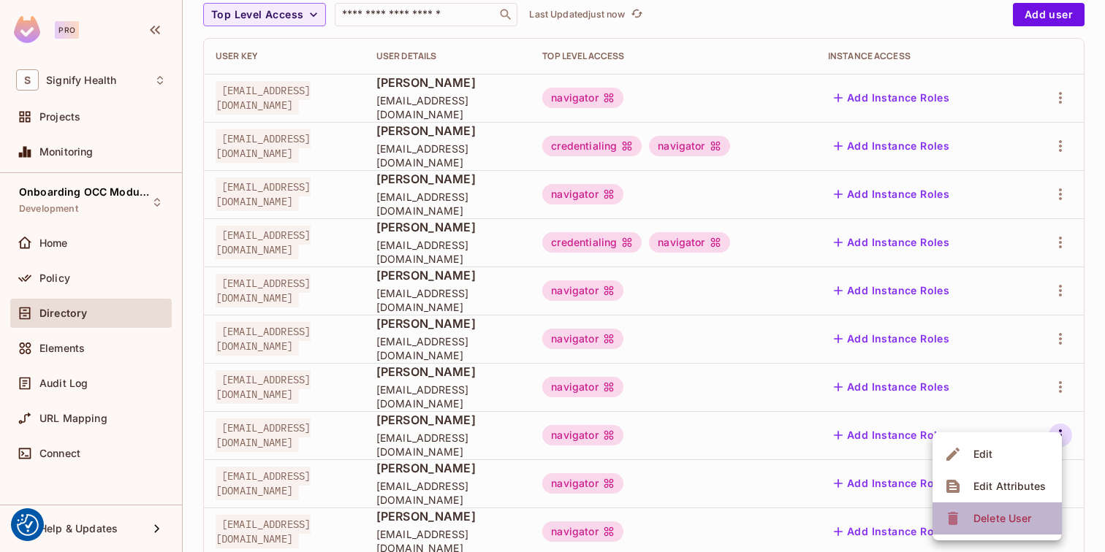
click at [1003, 519] on div "Delete User" at bounding box center [1002, 518] width 58 height 15
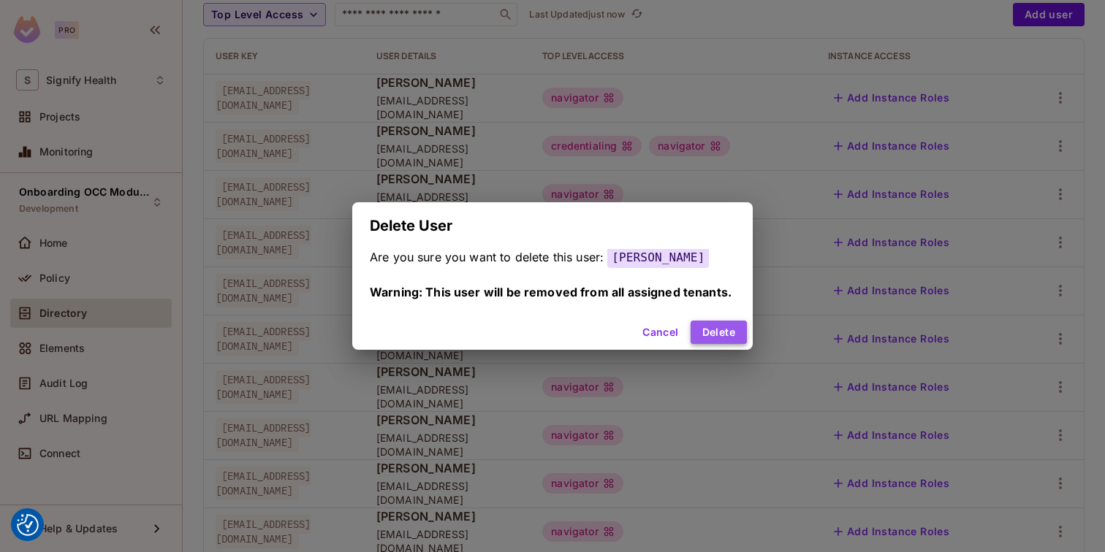
click at [717, 331] on button "Delete" at bounding box center [718, 332] width 56 height 23
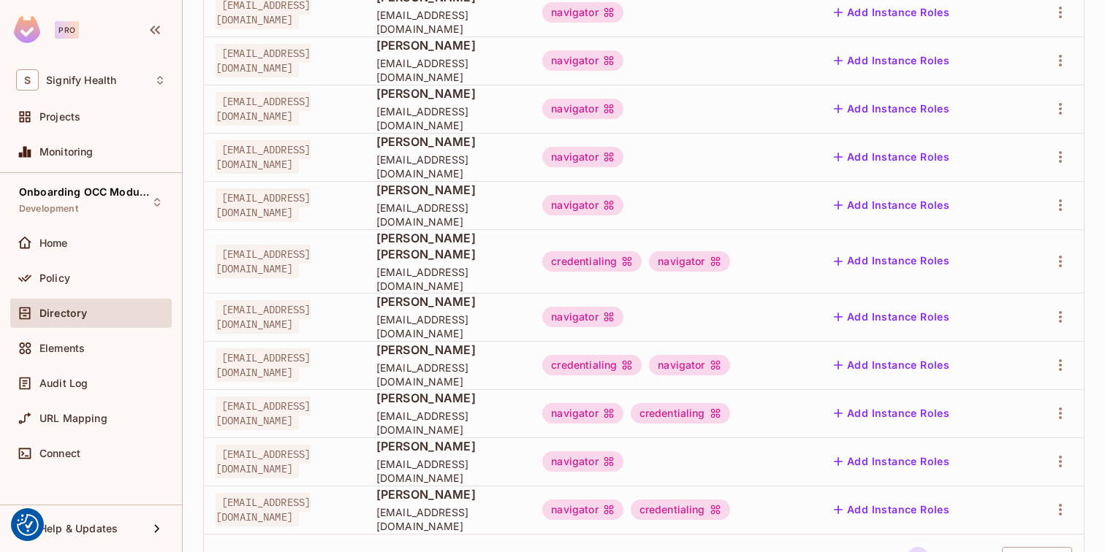
scroll to position [468, 0]
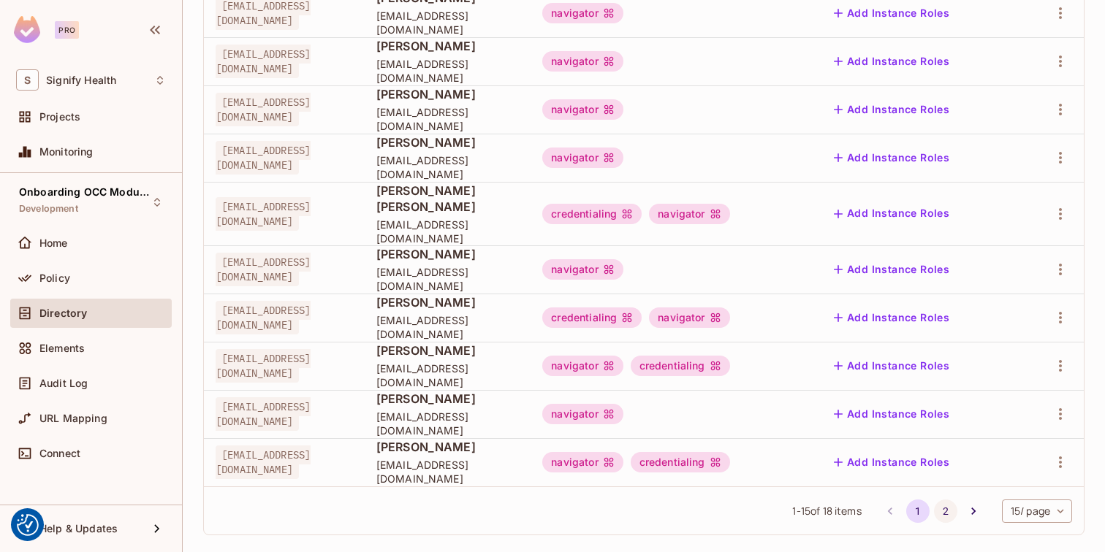
click at [945, 500] on button "2" at bounding box center [945, 511] width 23 height 23
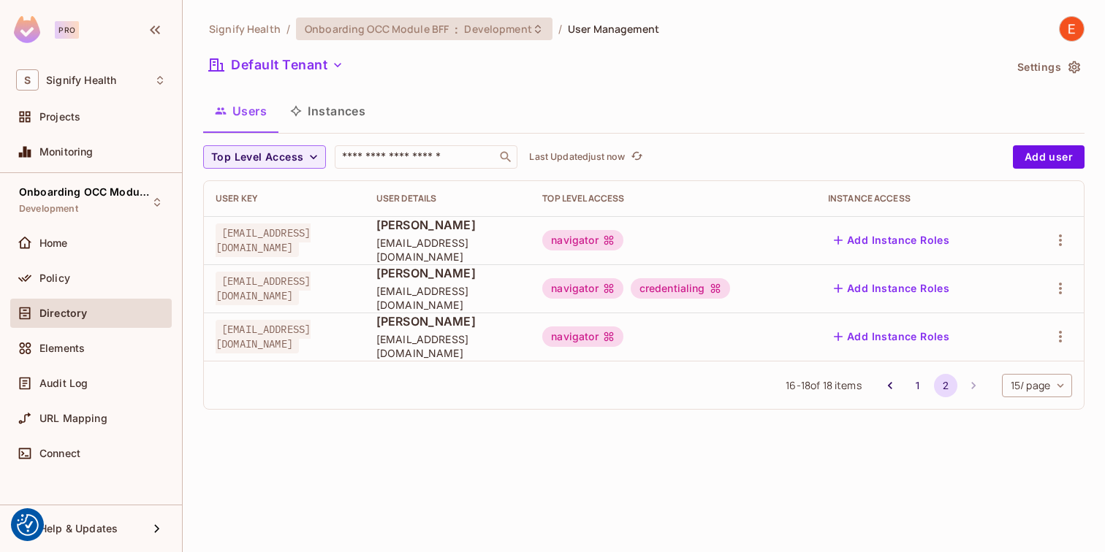
click at [524, 27] on span "Development" at bounding box center [497, 29] width 67 height 14
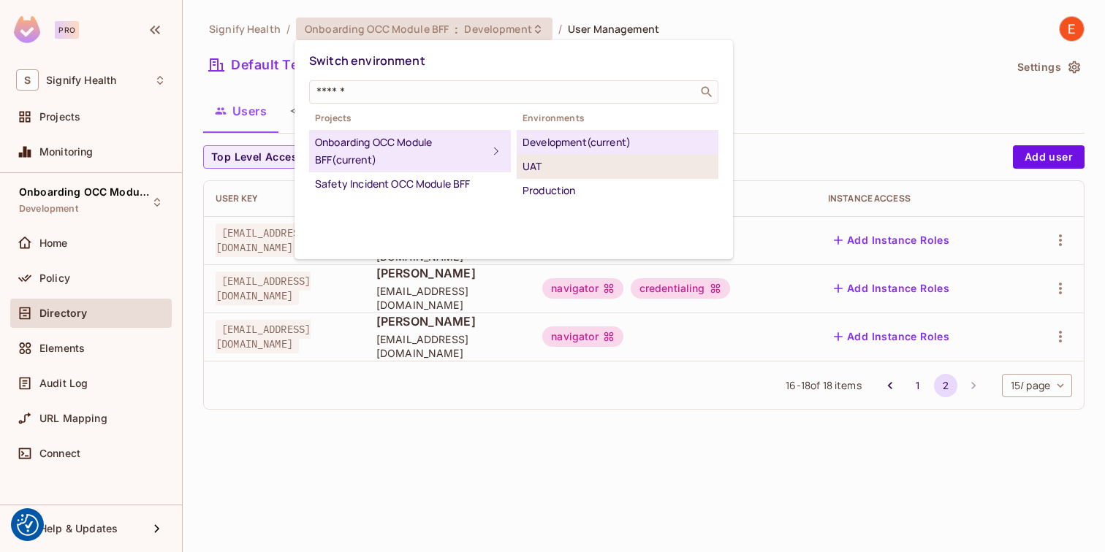
click at [556, 160] on div "UAT" at bounding box center [617, 167] width 190 height 18
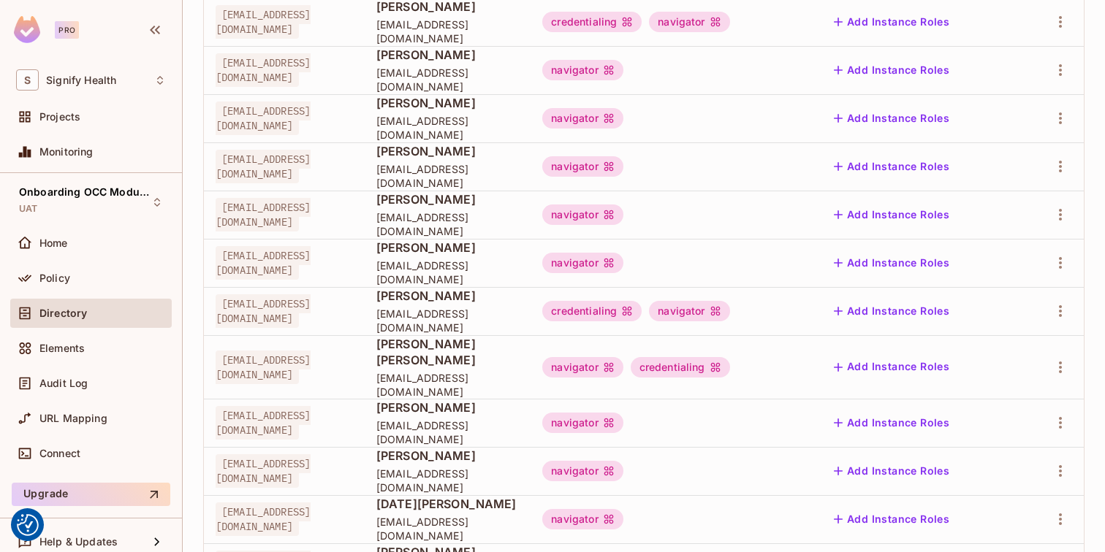
scroll to position [316, 0]
click at [1061, 168] on icon "button" at bounding box center [1060, 165] width 18 height 18
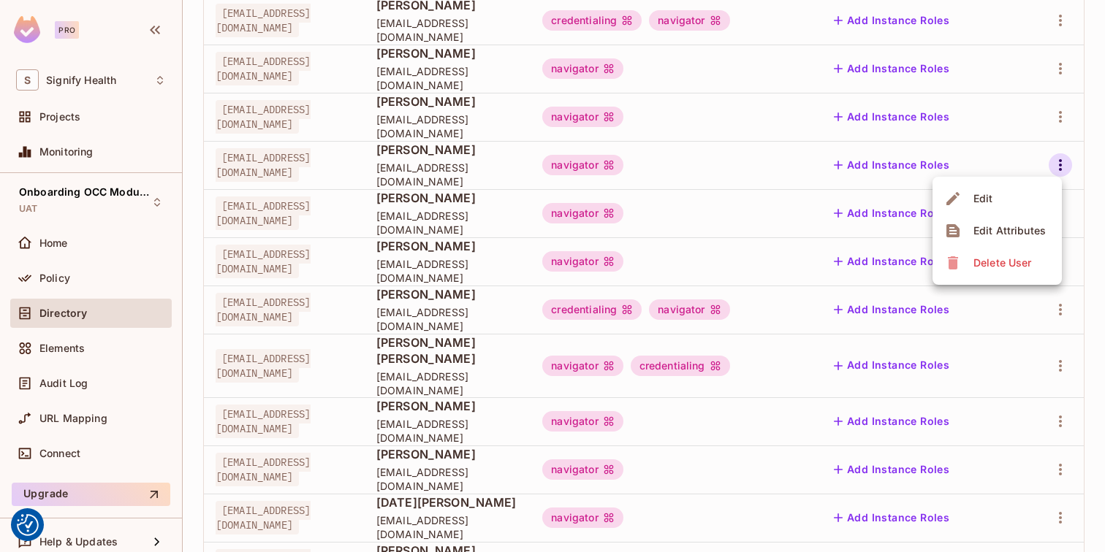
click at [1014, 264] on div "Delete User" at bounding box center [1002, 263] width 58 height 15
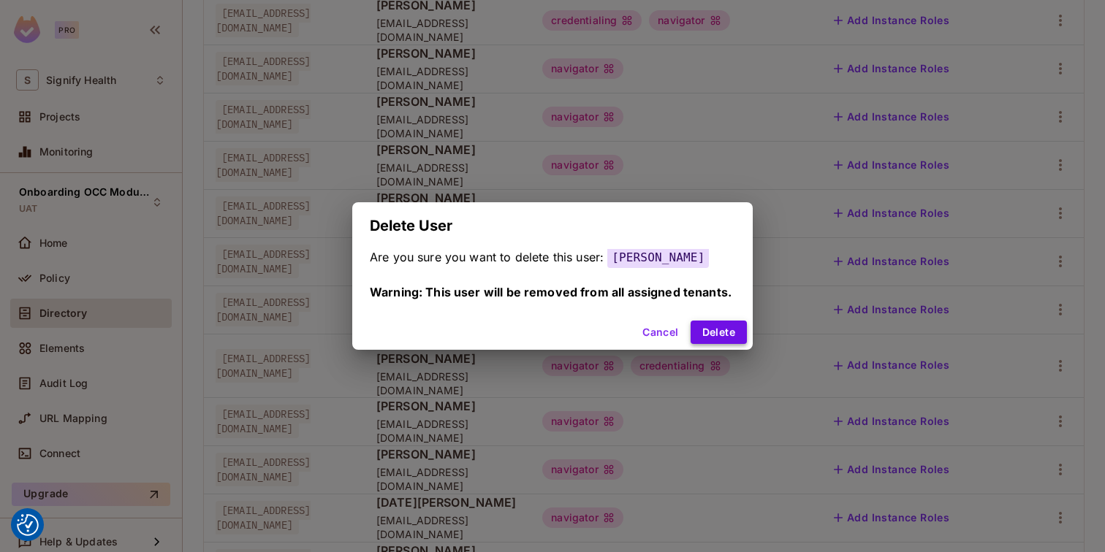
click at [725, 335] on button "Delete" at bounding box center [718, 332] width 56 height 23
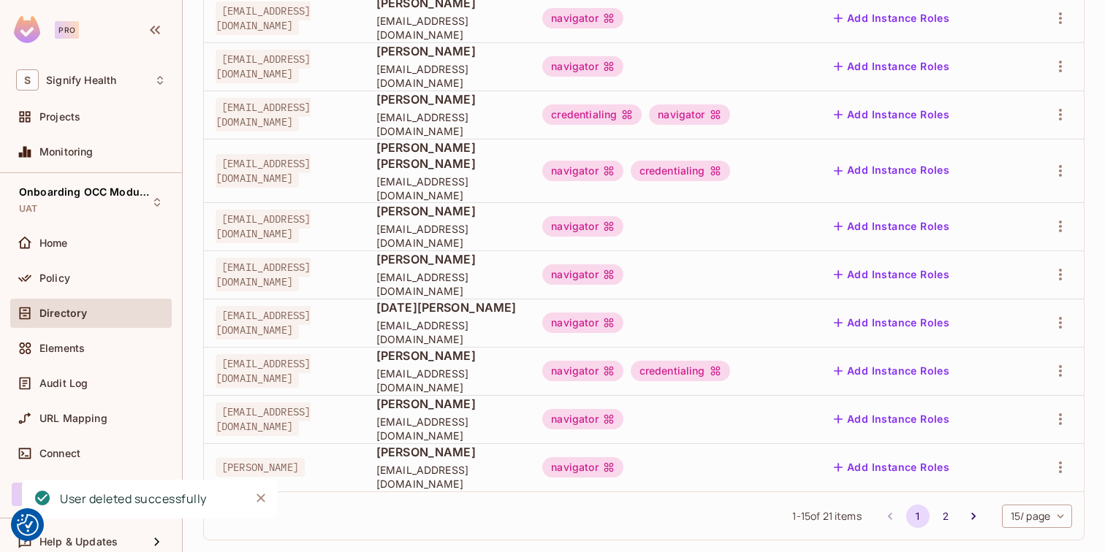
scroll to position [468, 0]
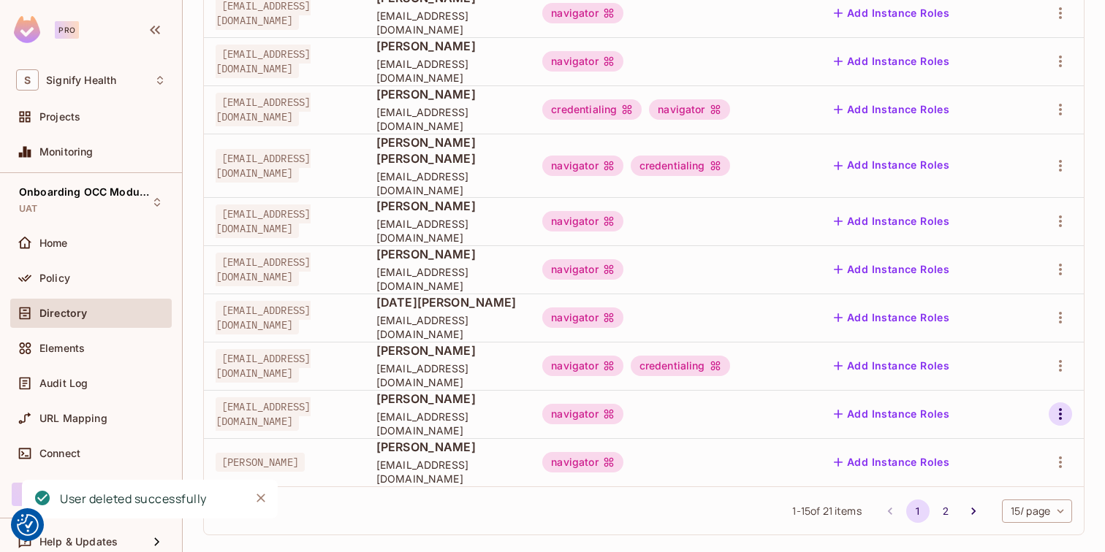
click at [1061, 405] on icon "button" at bounding box center [1060, 414] width 18 height 18
click at [998, 504] on span "Delete User" at bounding box center [1002, 496] width 66 height 23
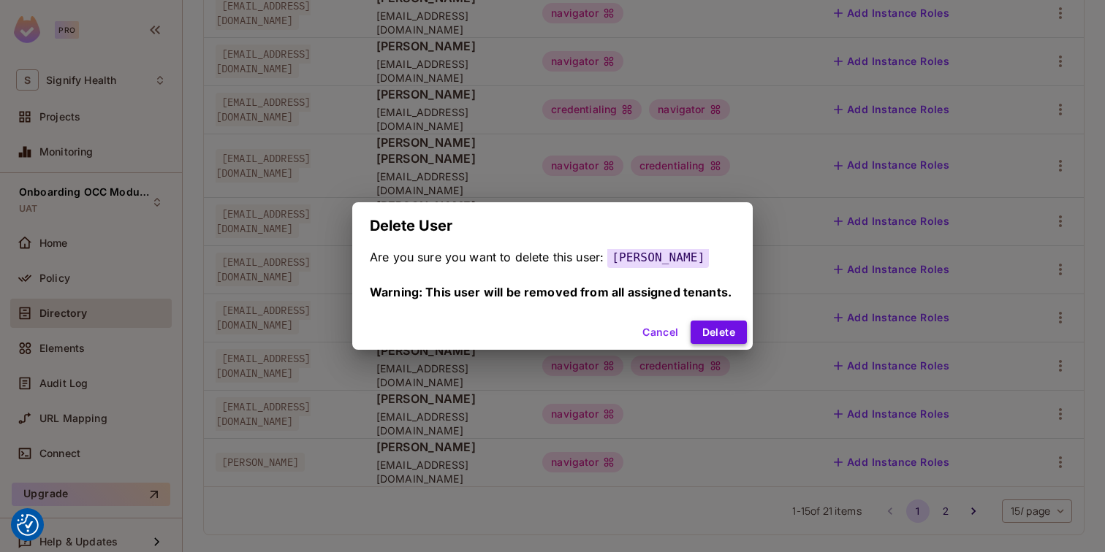
click at [723, 329] on button "Delete" at bounding box center [718, 332] width 56 height 23
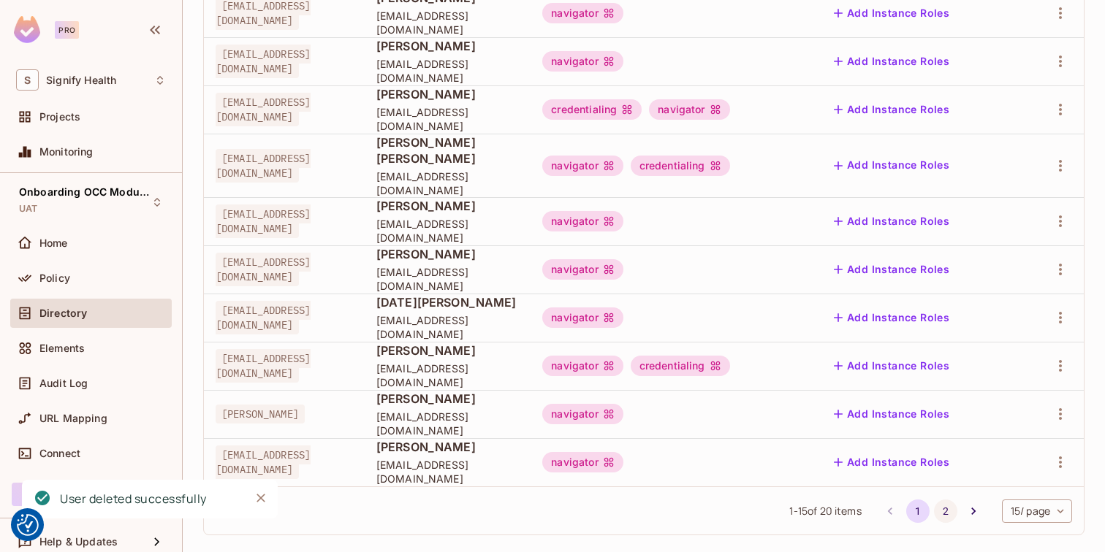
click at [941, 500] on button "2" at bounding box center [945, 511] width 23 height 23
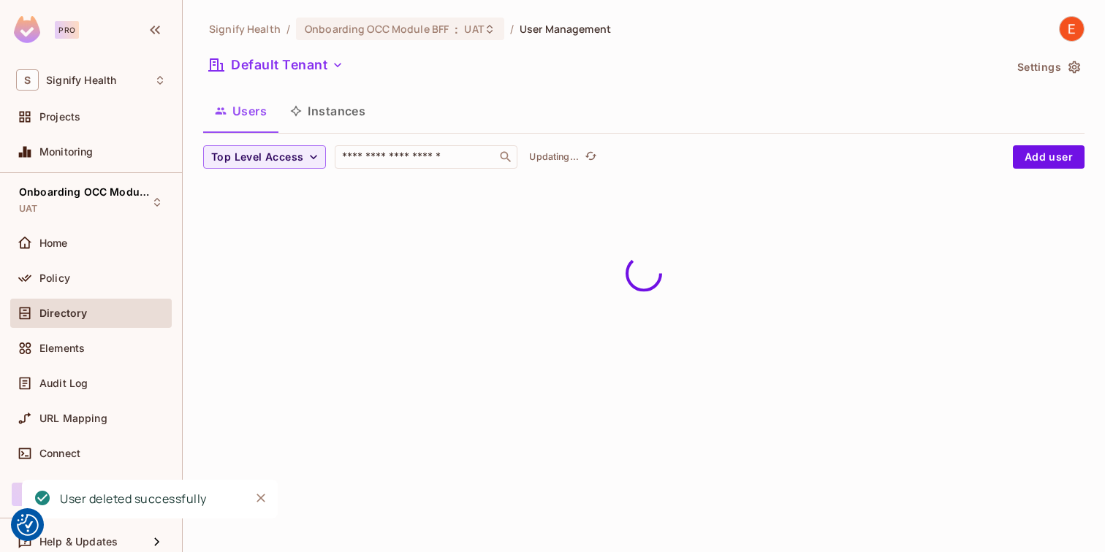
scroll to position [0, 0]
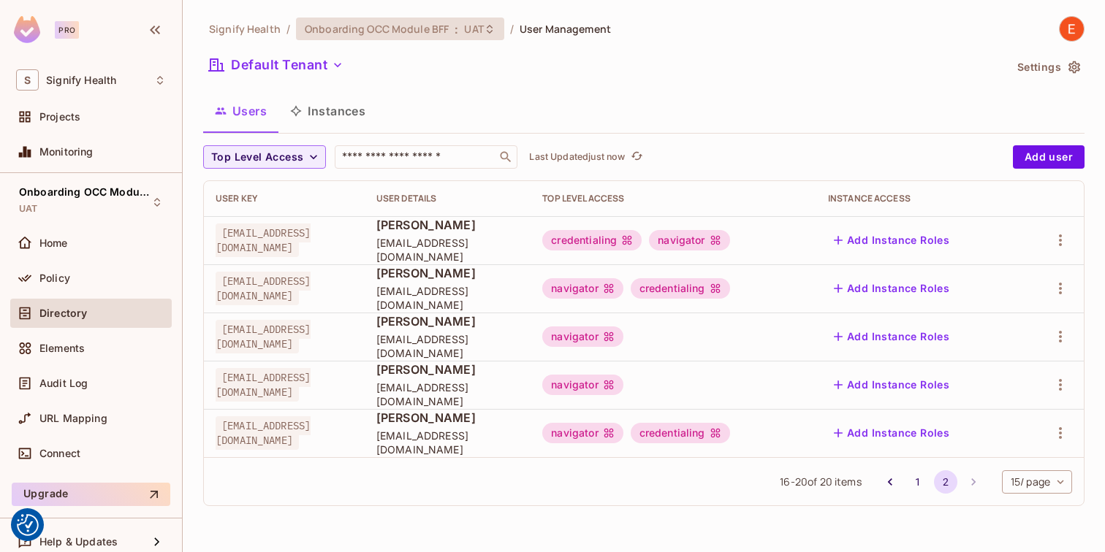
click at [485, 34] on icon at bounding box center [490, 29] width 12 height 12
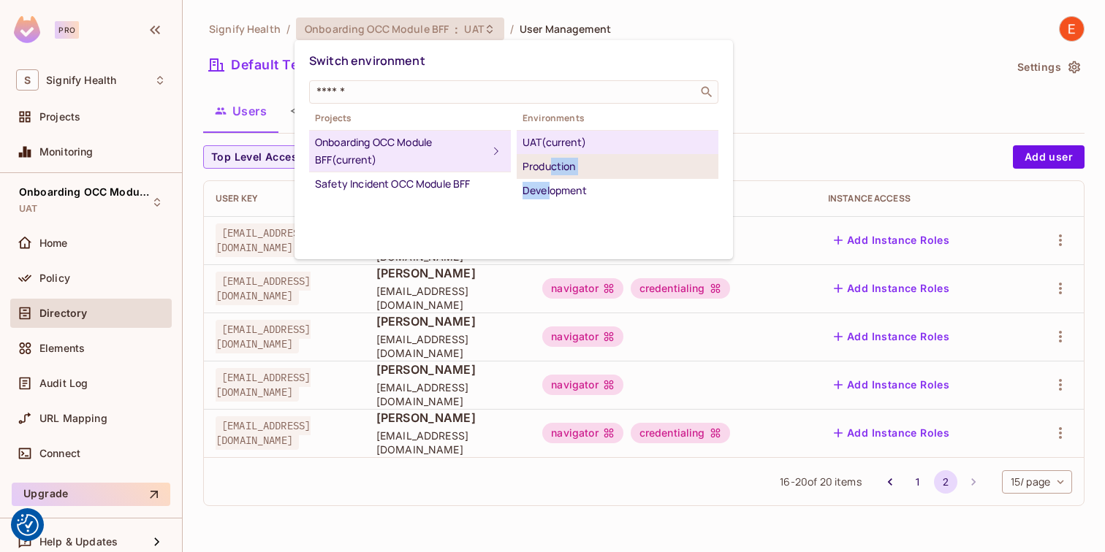
drag, startPoint x: 551, startPoint y: 186, endPoint x: 551, endPoint y: 169, distance: 16.1
click at [551, 171] on ul "UAT (current) Production Development" at bounding box center [617, 166] width 202 height 72
click at [551, 170] on div "Production" at bounding box center [617, 167] width 190 height 18
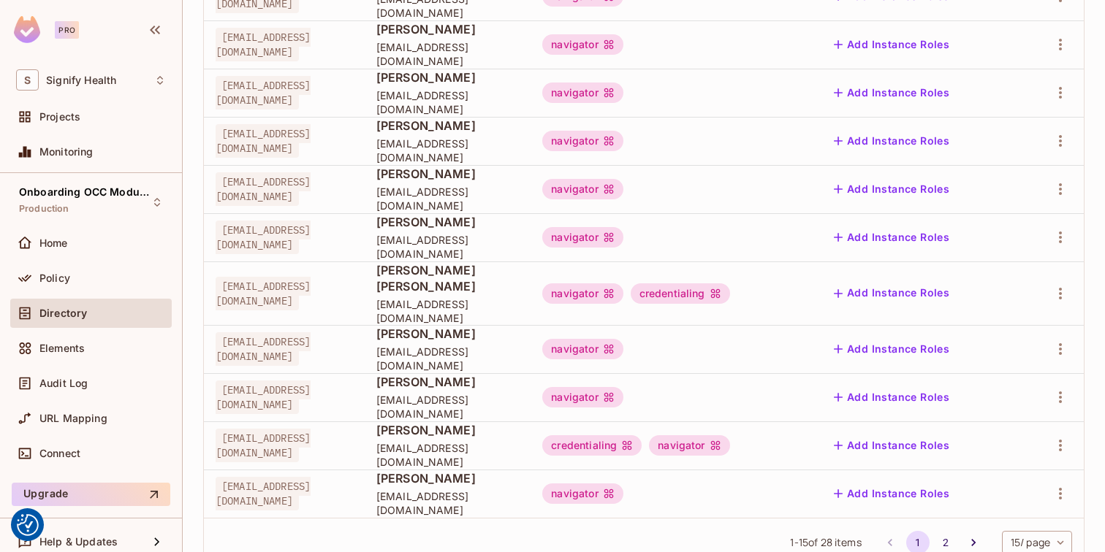
scroll to position [446, 0]
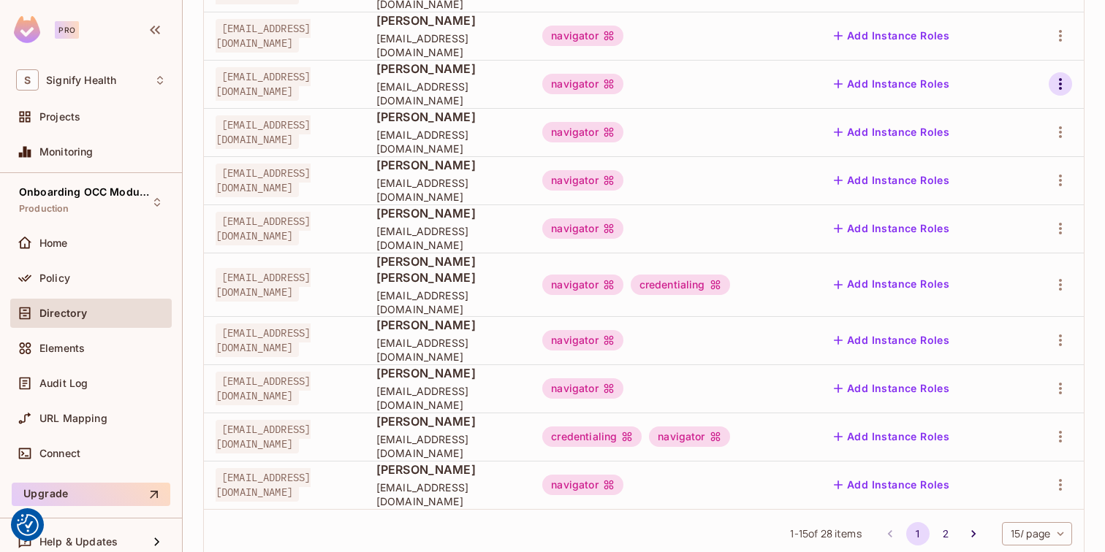
click at [1055, 84] on icon "button" at bounding box center [1060, 84] width 18 height 18
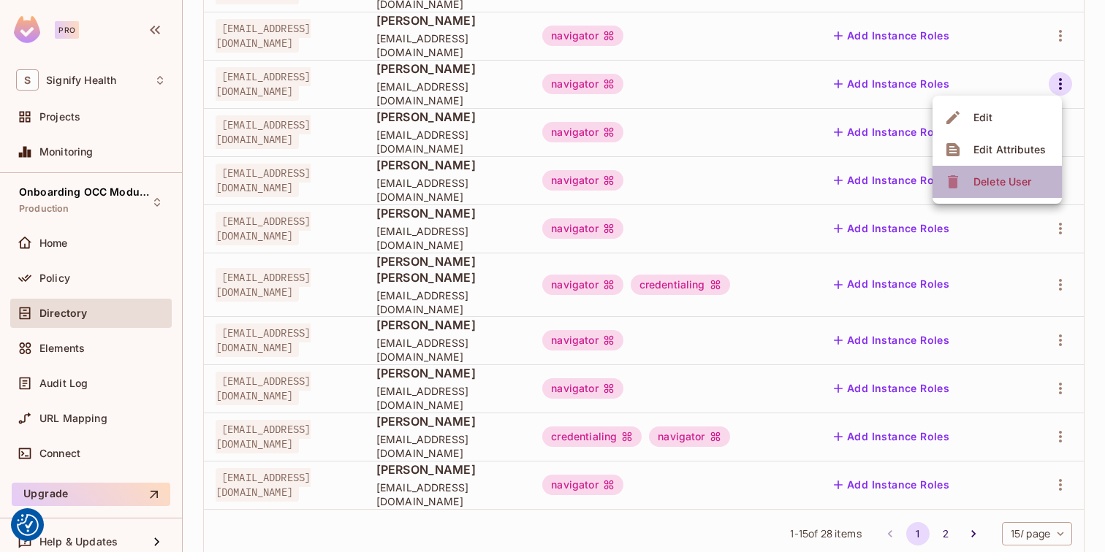
click at [1026, 175] on div "Delete User" at bounding box center [1002, 182] width 58 height 15
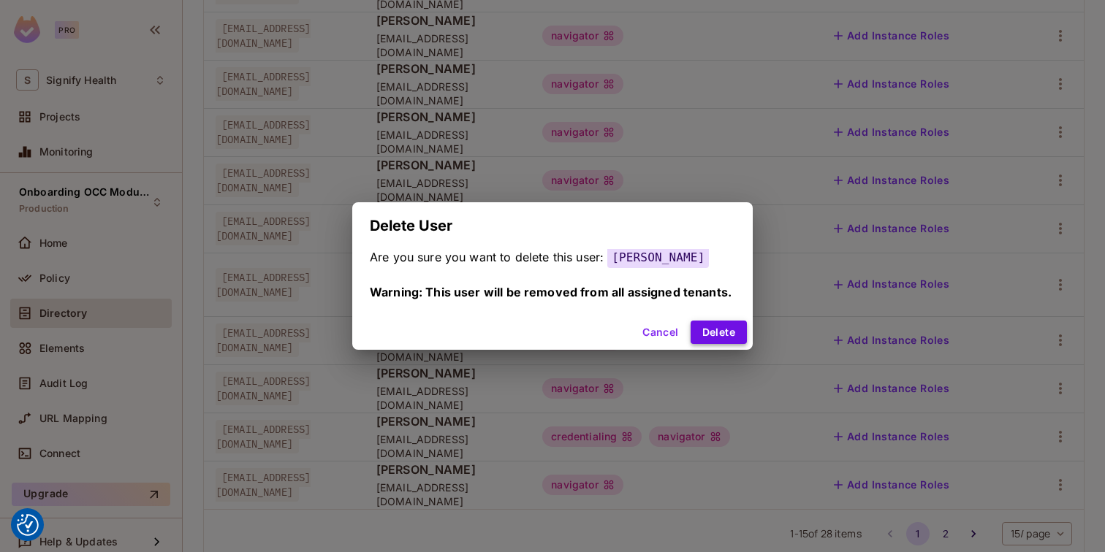
click at [728, 332] on button "Delete" at bounding box center [718, 332] width 56 height 23
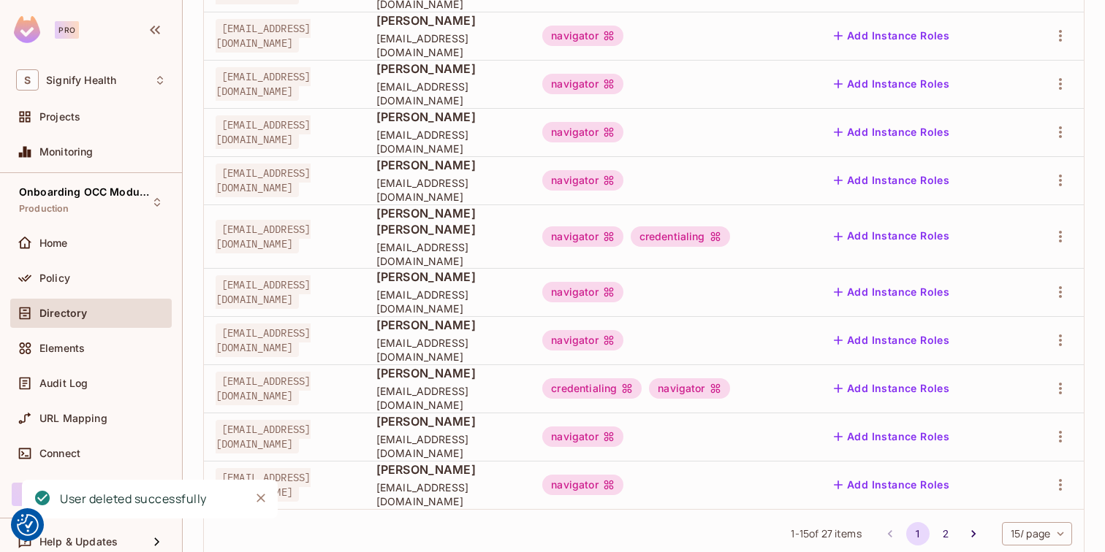
scroll to position [468, 0]
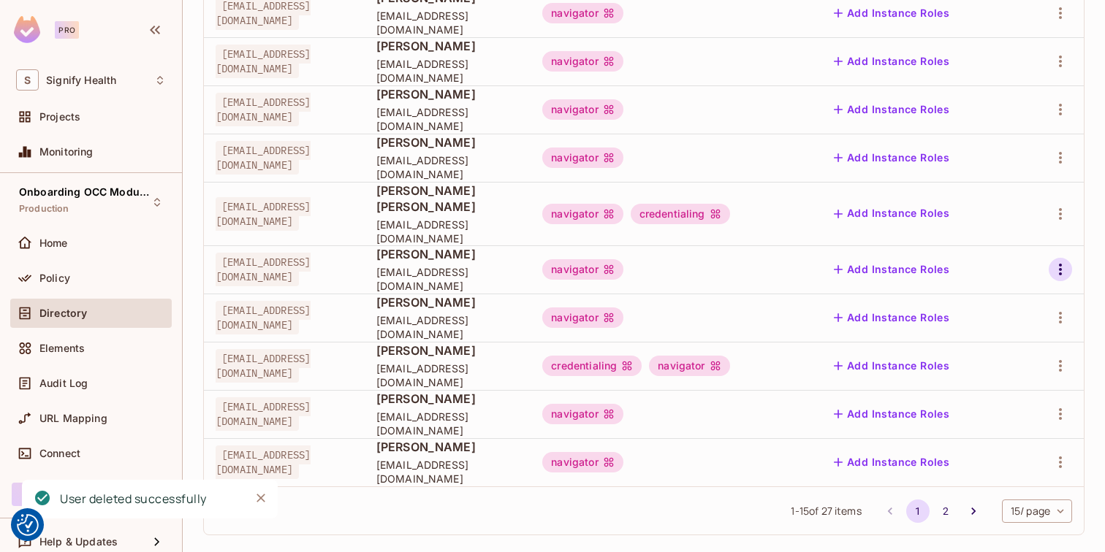
click at [1055, 261] on icon "button" at bounding box center [1060, 270] width 18 height 18
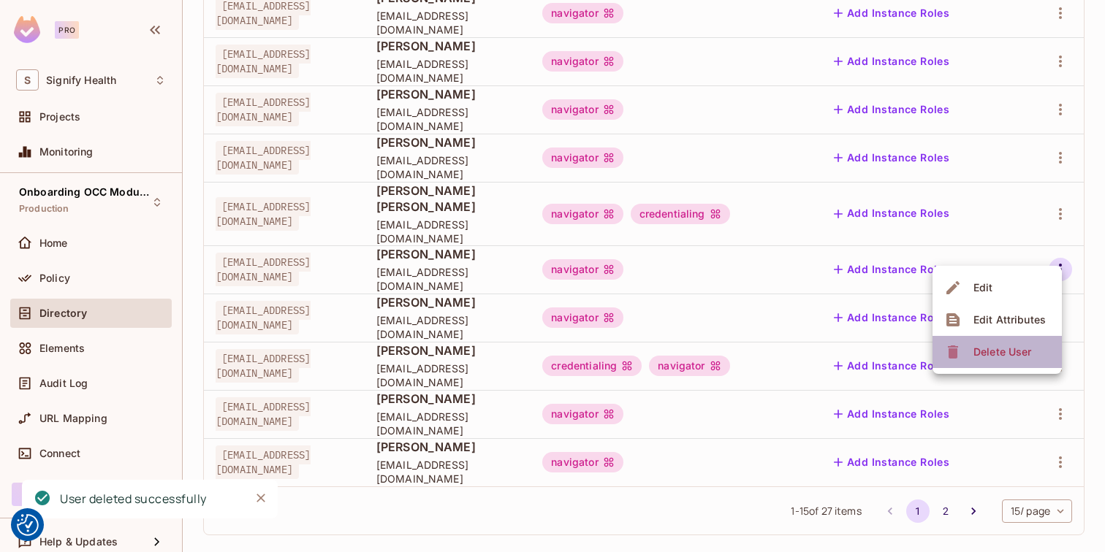
click at [999, 349] on div "Delete User" at bounding box center [1002, 352] width 58 height 15
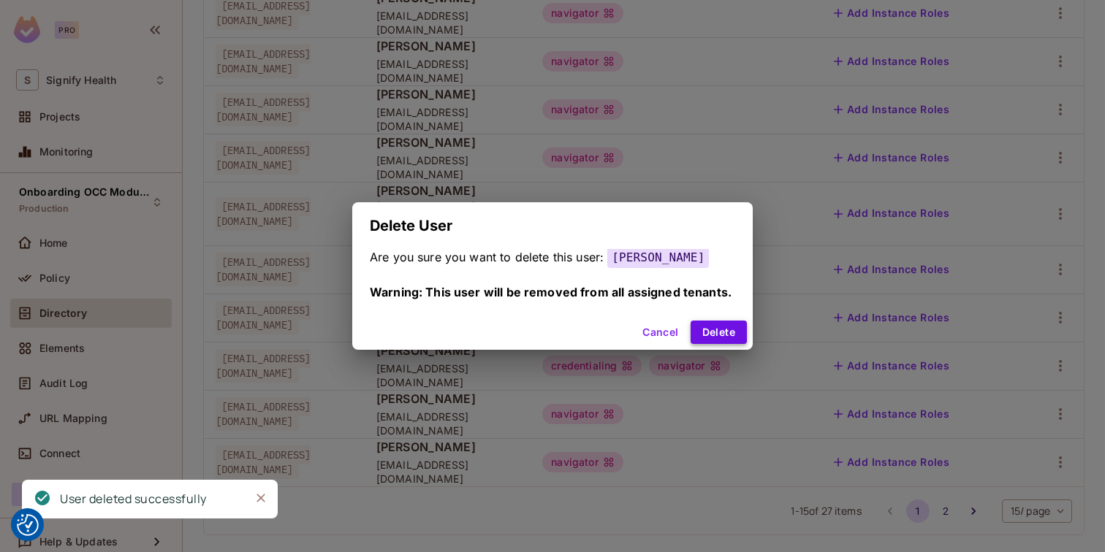
click at [731, 334] on button "Delete" at bounding box center [718, 332] width 56 height 23
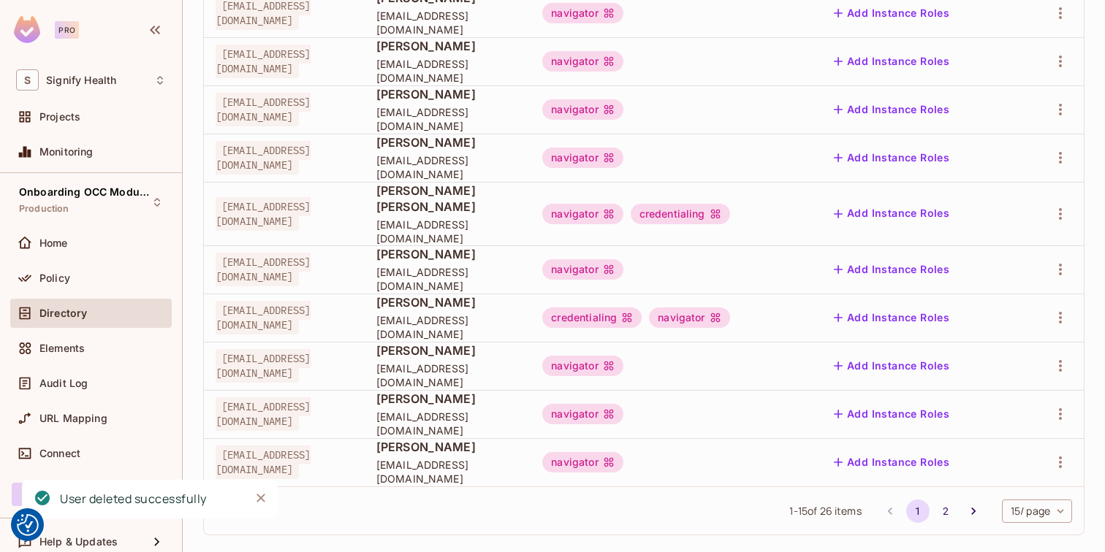
scroll to position [462, 0]
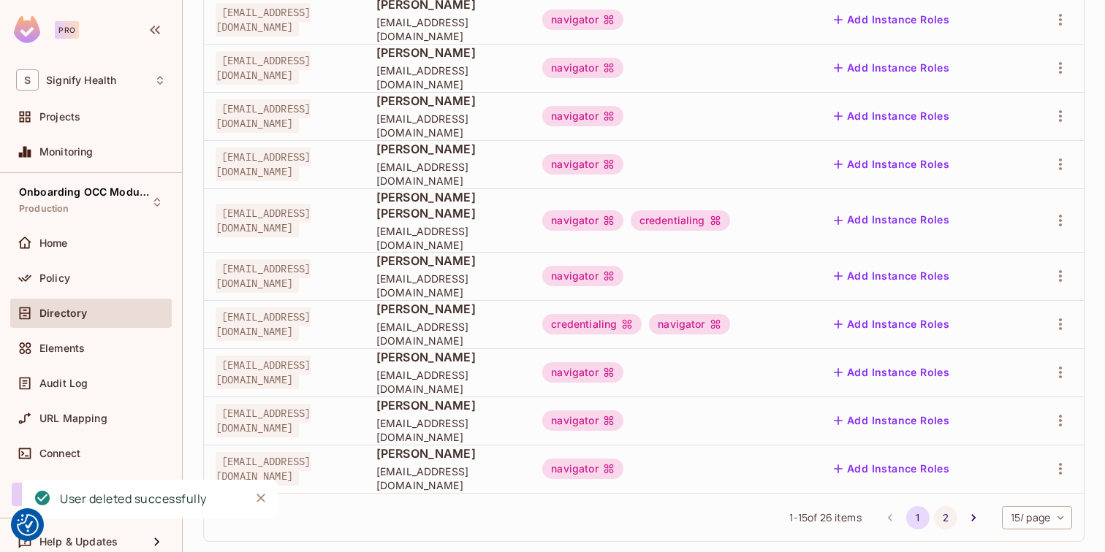
click at [945, 506] on button "2" at bounding box center [945, 517] width 23 height 23
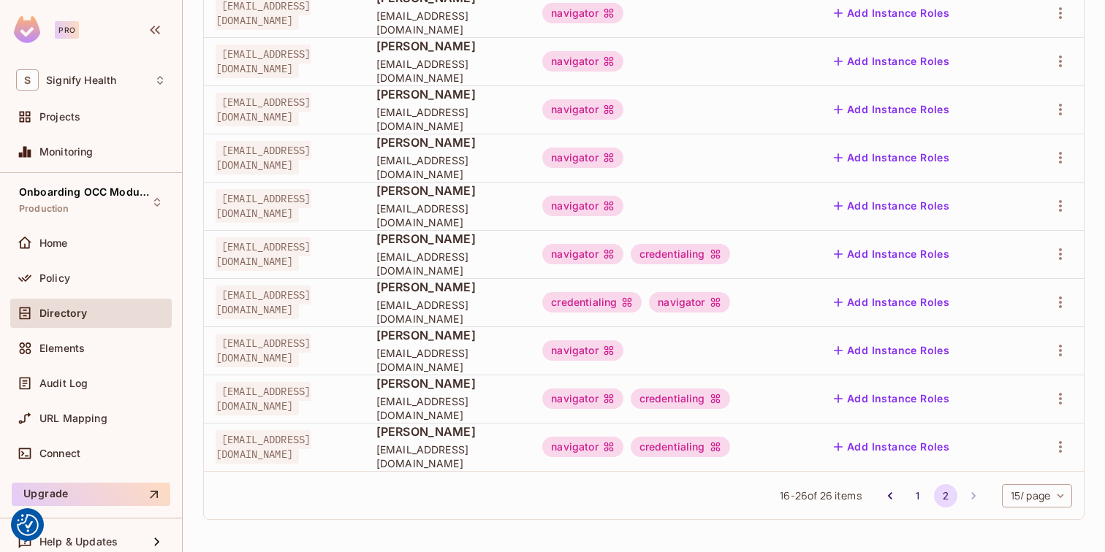
scroll to position [0, 0]
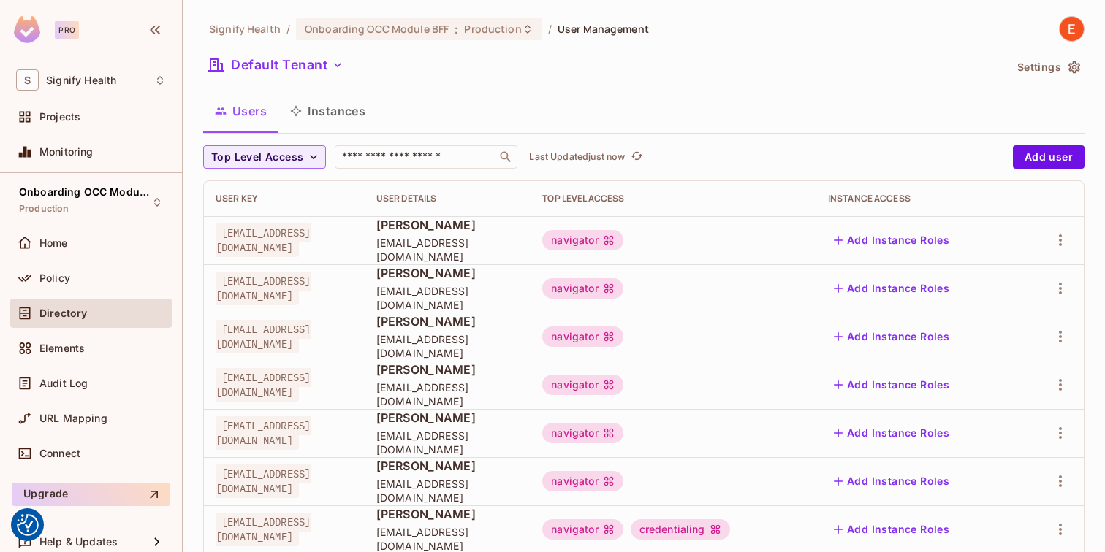
click at [77, 308] on span "Directory" at bounding box center [62, 314] width 47 height 12
click at [70, 254] on div "Home" at bounding box center [90, 243] width 161 height 29
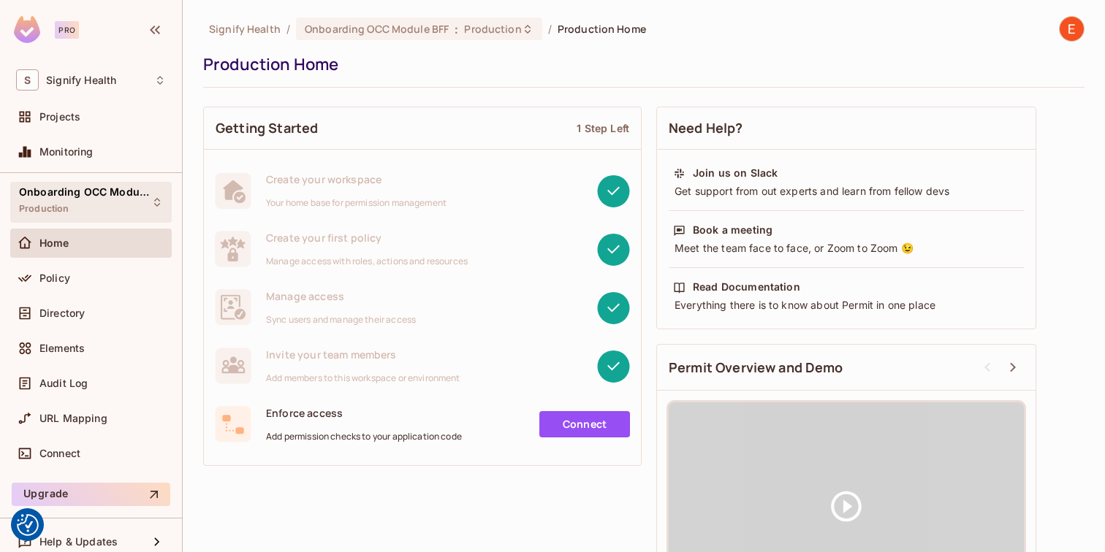
click at [98, 201] on div "Onboarding OCC Module BFF Production" at bounding box center [82, 201] width 126 height 31
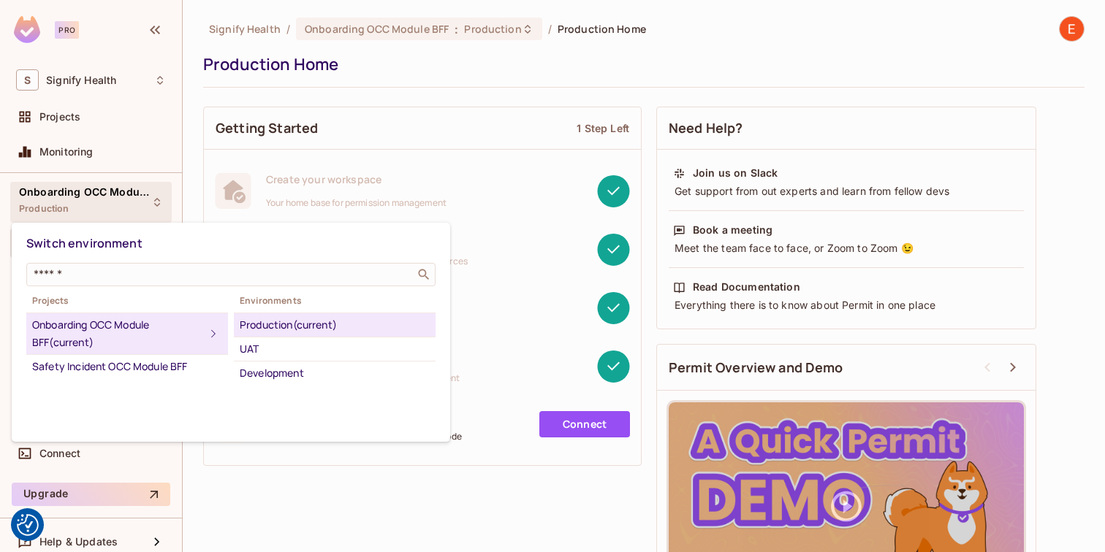
click at [94, 203] on div at bounding box center [552, 276] width 1105 height 552
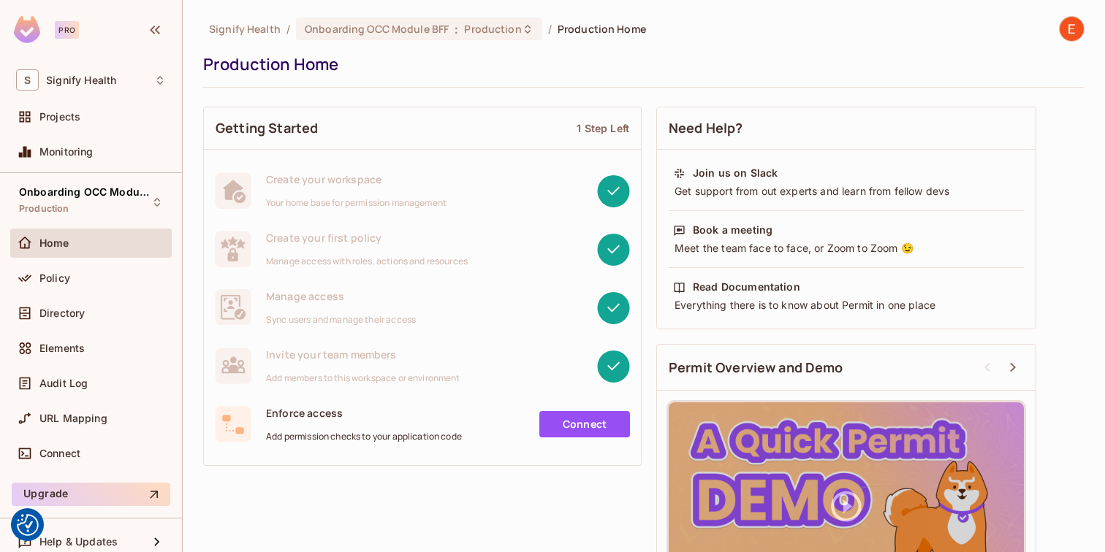
click at [316, 102] on div "Getting Started 1 Step Left Create your workspace Your home base for permission…" at bounding box center [422, 286] width 438 height 374
